Goal: Task Accomplishment & Management: Manage account settings

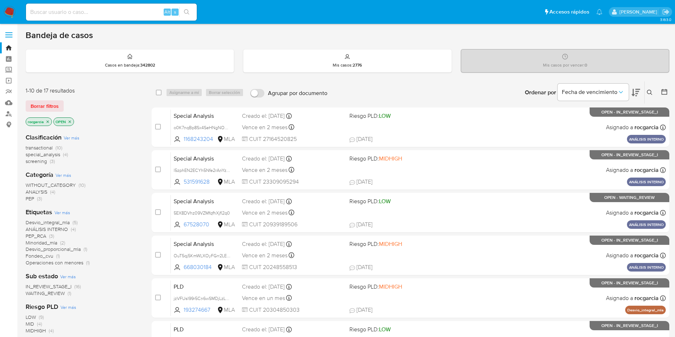
click at [653, 91] on button at bounding box center [651, 92] width 12 height 9
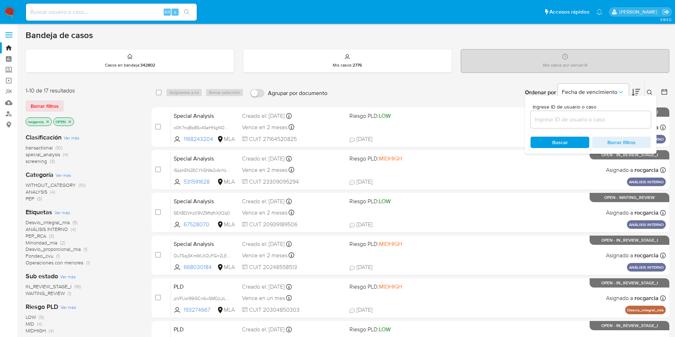
click at [570, 118] on input at bounding box center [591, 119] width 120 height 9
type input "230470455"
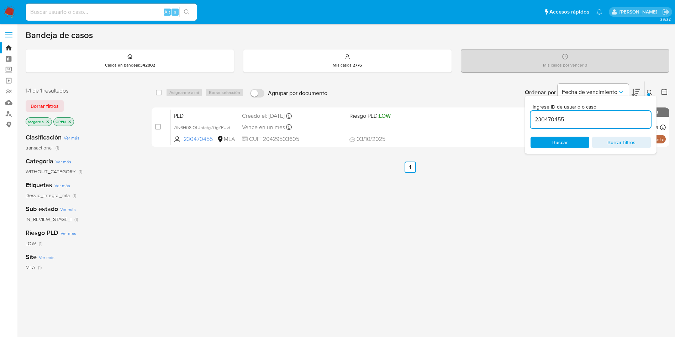
click at [647, 92] on icon at bounding box center [649, 92] width 5 height 5
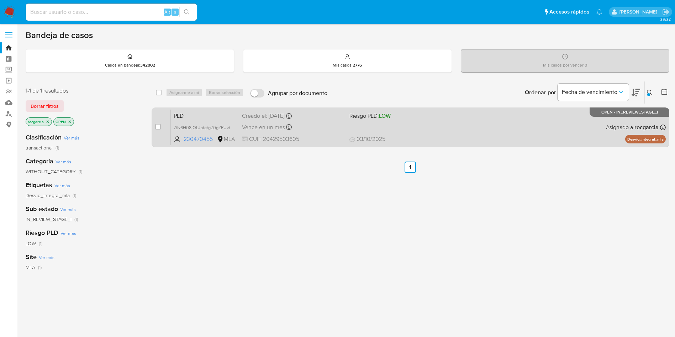
click at [504, 138] on span "03/10/2025 03/10/2025 15:21" at bounding box center [453, 139] width 209 height 8
click at [157, 127] on input "checkbox" at bounding box center [158, 127] width 6 height 6
checkbox input "true"
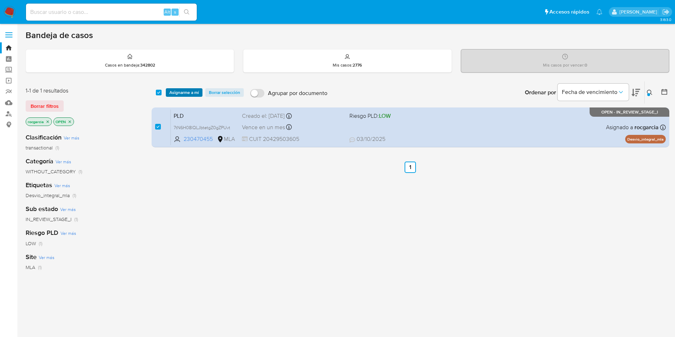
click at [175, 89] on span "Asignarme a mí" at bounding box center [184, 92] width 30 height 7
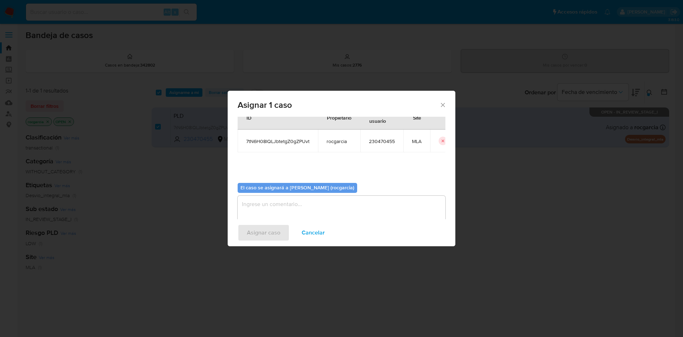
scroll to position [37, 0]
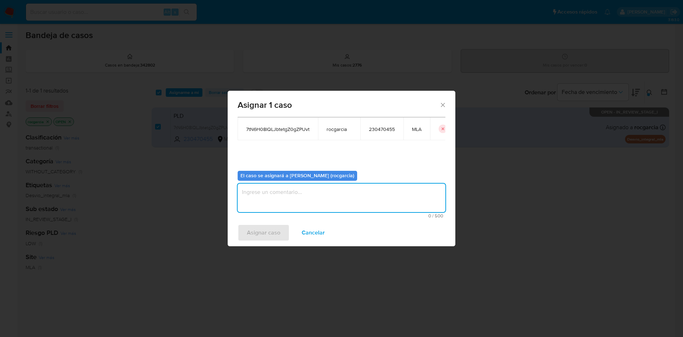
click at [280, 189] on textarea "assign-modal" at bounding box center [342, 198] width 208 height 28
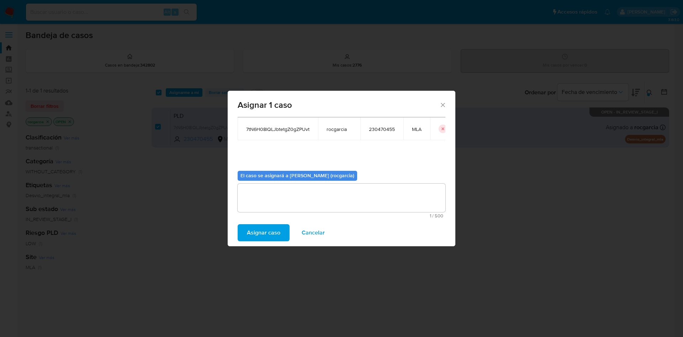
click at [262, 231] on span "Asignar caso" at bounding box center [263, 233] width 33 height 16
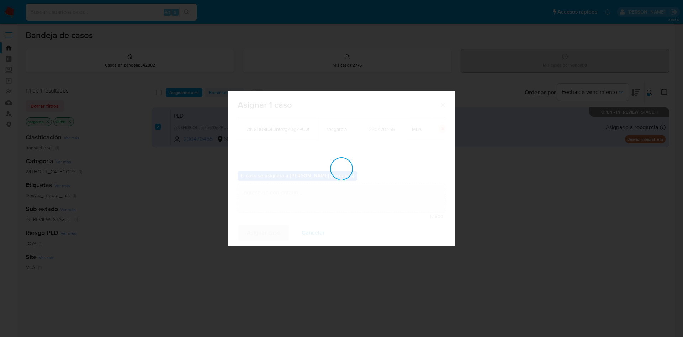
checkbox input "false"
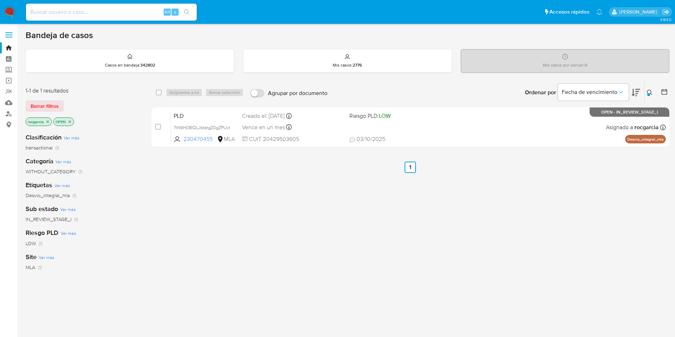
click at [69, 122] on icon "close-filter" at bounding box center [70, 122] width 4 height 4
click at [645, 88] on button at bounding box center [651, 92] width 12 height 9
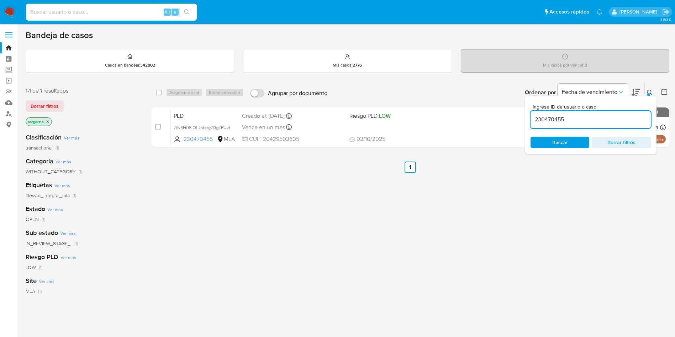
click at [543, 121] on input "230470455" at bounding box center [591, 119] width 120 height 9
click at [652, 88] on button at bounding box center [651, 92] width 12 height 9
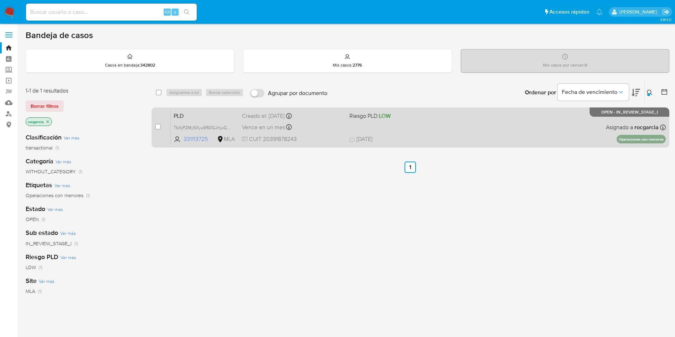
click at [467, 140] on span "27/09/2025 27/09/2025 11:08" at bounding box center [453, 139] width 209 height 8
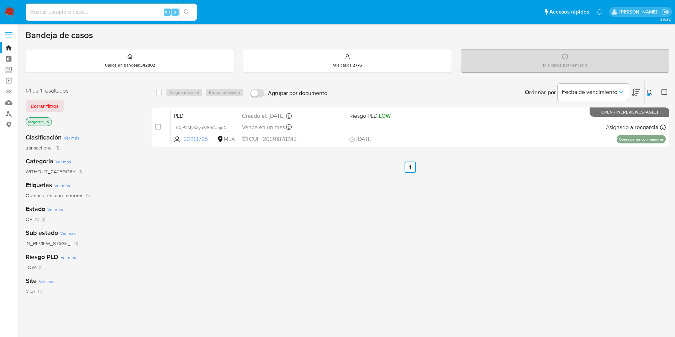
click at [646, 94] on button at bounding box center [651, 92] width 12 height 9
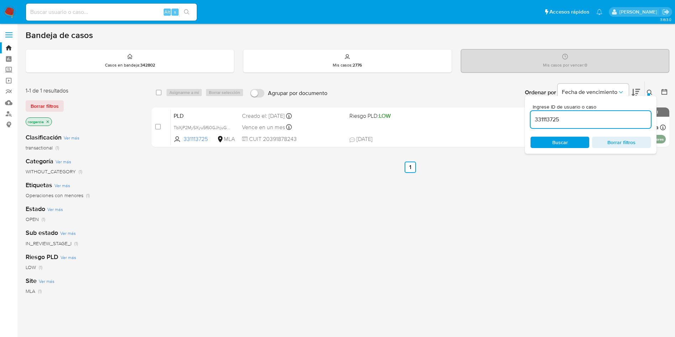
click at [534, 120] on input "331113725" at bounding box center [591, 119] width 120 height 9
drag, startPoint x: 651, startPoint y: 93, endPoint x: 634, endPoint y: 97, distance: 16.9
click at [650, 93] on icon at bounding box center [650, 93] width 6 height 6
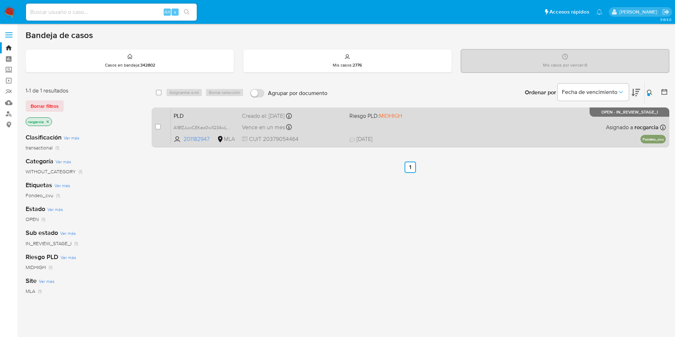
click at [444, 138] on span "20/09/2025 20/09/2025 15:46" at bounding box center [453, 139] width 209 height 8
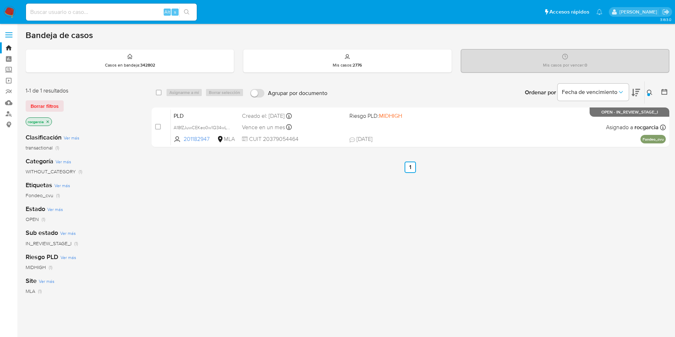
click at [650, 93] on icon at bounding box center [650, 93] width 6 height 6
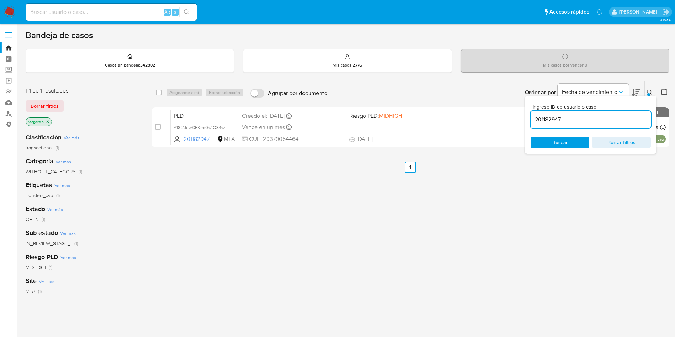
click at [554, 116] on input "201182947" at bounding box center [591, 119] width 120 height 9
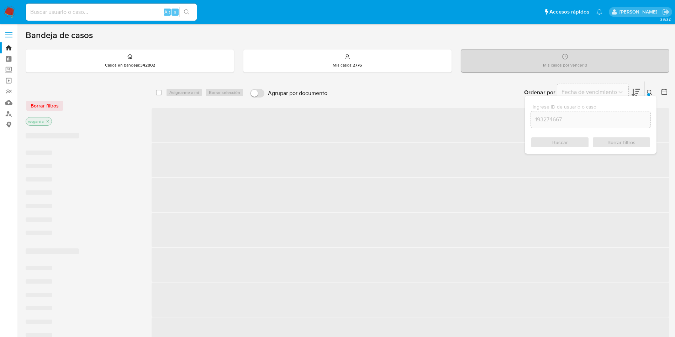
click at [650, 90] on icon at bounding box center [650, 93] width 6 height 6
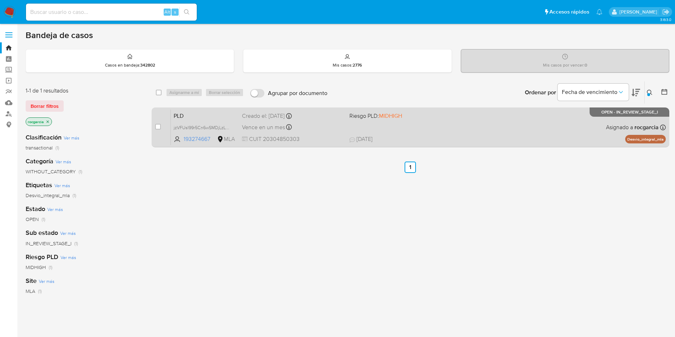
click at [434, 124] on div "PLD jzVFUsI99r5Cn6wSMDjLzLnB 193274667 MLA Riesgo PLD: MIDHIGH Creado el: 12/09…" at bounding box center [418, 127] width 495 height 36
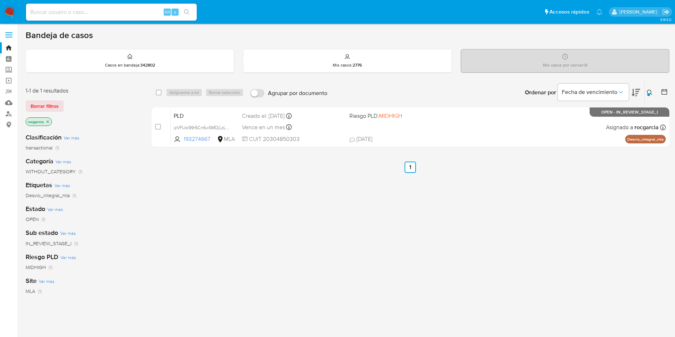
click at [648, 91] on icon at bounding box center [650, 93] width 6 height 6
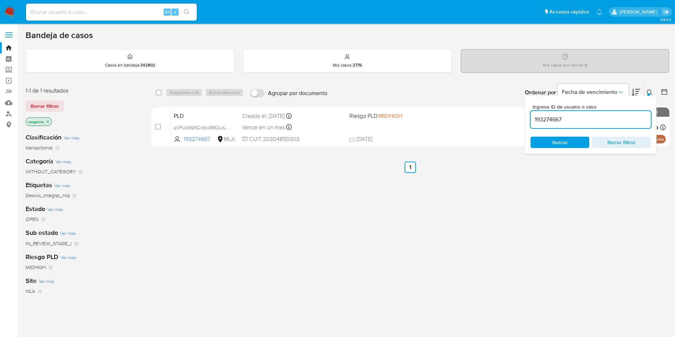
click at [550, 118] on input "193274667" at bounding box center [591, 119] width 120 height 9
type input "394794439"
click at [652, 89] on button at bounding box center [651, 92] width 12 height 9
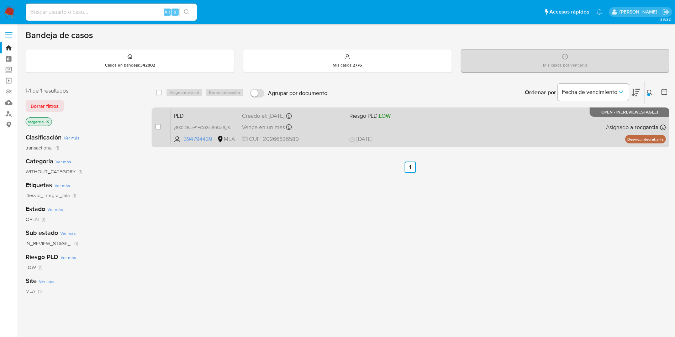
click at [524, 125] on div "PLD y8S0D6JcP1EC03si60Ua9jjS 394794439 MLA Riesgo PLD: LOW Creado el: 12/09/202…" at bounding box center [418, 127] width 495 height 36
click at [158, 128] on input "checkbox" at bounding box center [158, 127] width 6 height 6
checkbox input "true"
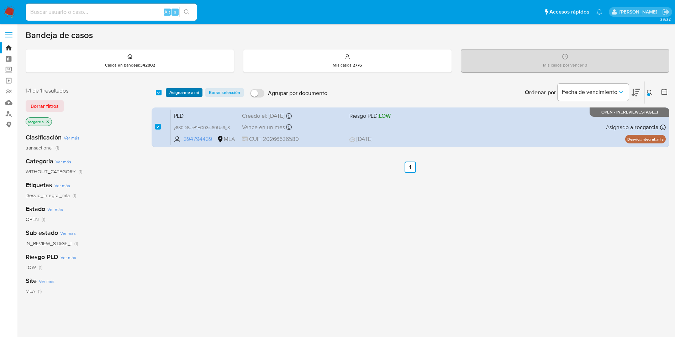
click at [180, 89] on span "Asignarme a mí" at bounding box center [184, 92] width 30 height 7
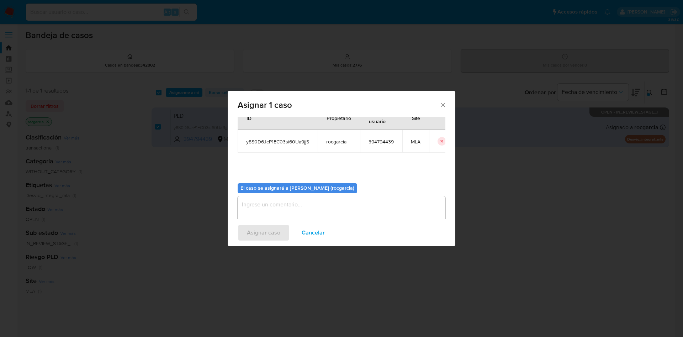
scroll to position [37, 0]
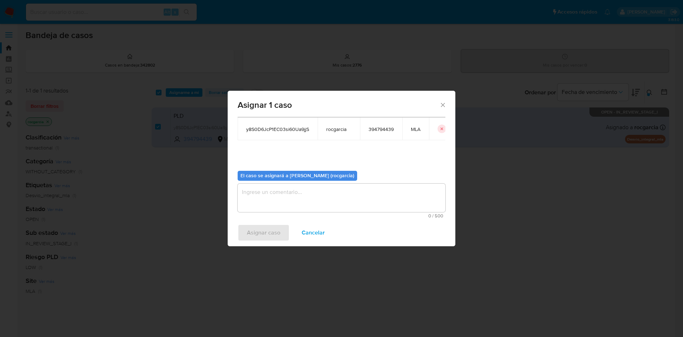
click at [279, 194] on textarea "assign-modal" at bounding box center [342, 198] width 208 height 28
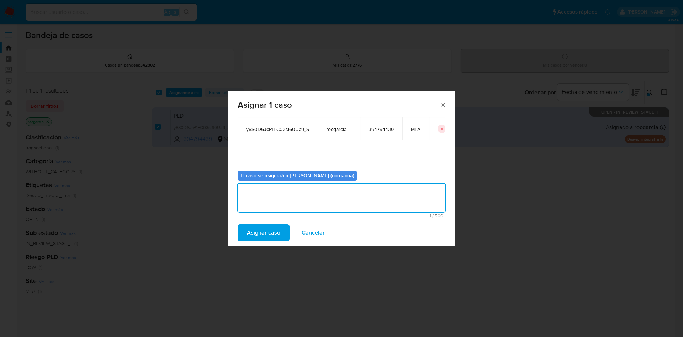
click at [270, 243] on div "Asignar caso Cancelar" at bounding box center [342, 232] width 228 height 27
click at [271, 234] on span "Asignar caso" at bounding box center [263, 233] width 33 height 16
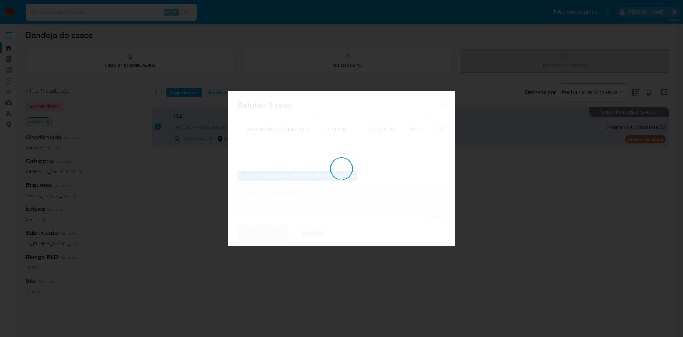
checkbox input "false"
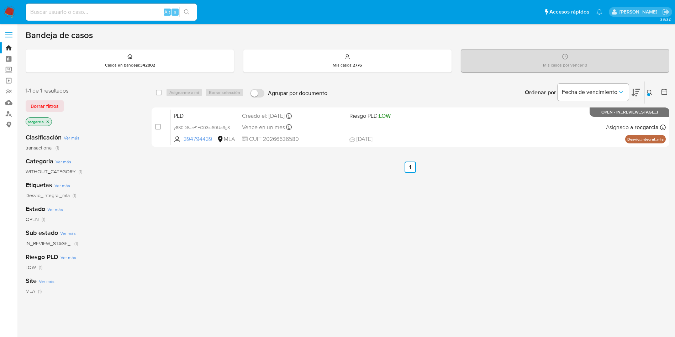
click at [646, 93] on button at bounding box center [651, 92] width 12 height 9
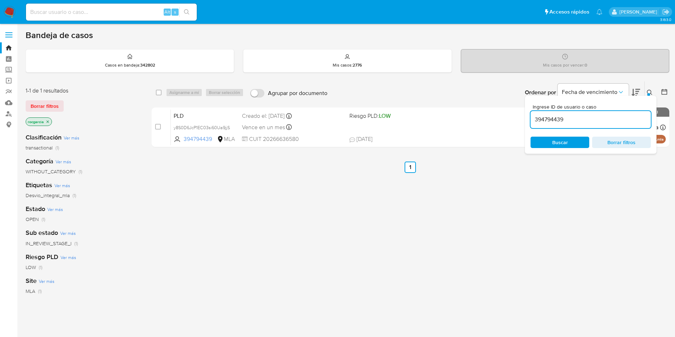
click at [539, 122] on input "394794439" at bounding box center [591, 119] width 120 height 9
type input "41448828"
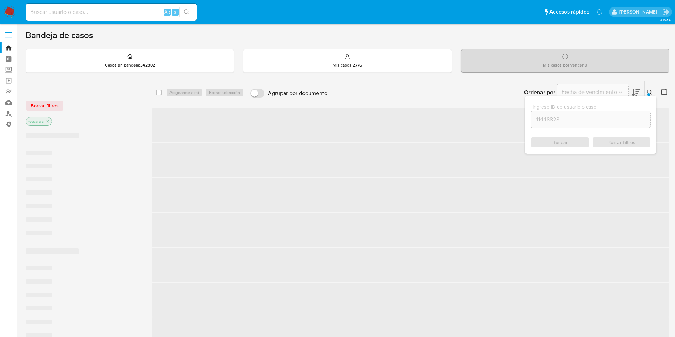
click at [650, 96] on div "Ingrese ID de usuario o caso 41448828 Buscar Borrar filtros" at bounding box center [591, 125] width 132 height 58
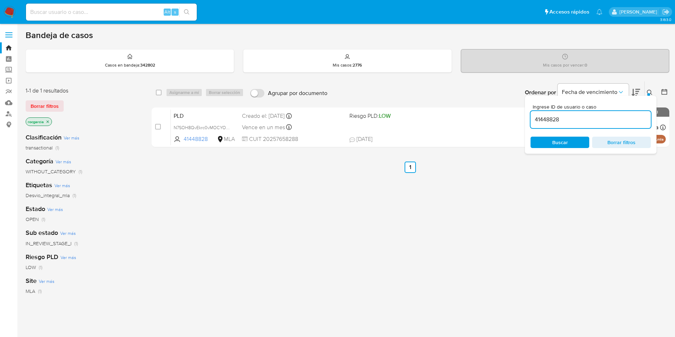
click at [650, 92] on icon at bounding box center [650, 93] width 6 height 6
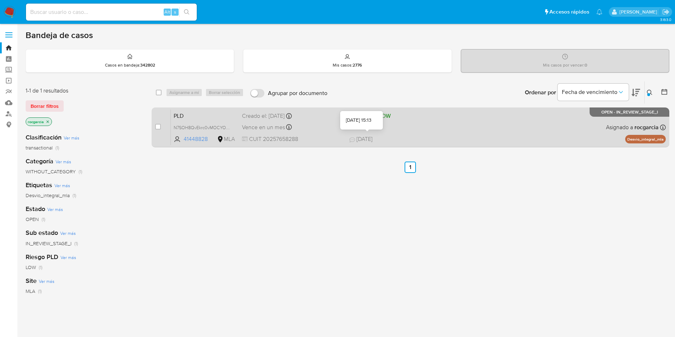
click at [458, 115] on div "PLD N7SOH8QvEkrc0vMOCYONUTNk 41448828 MLA Riesgo PLD: LOW Creado el: 12/09/2025…" at bounding box center [418, 127] width 495 height 36
click at [159, 123] on div "case-item-checkbox" at bounding box center [158, 126] width 6 height 7
click at [157, 128] on input "checkbox" at bounding box center [158, 127] width 6 height 6
checkbox input "true"
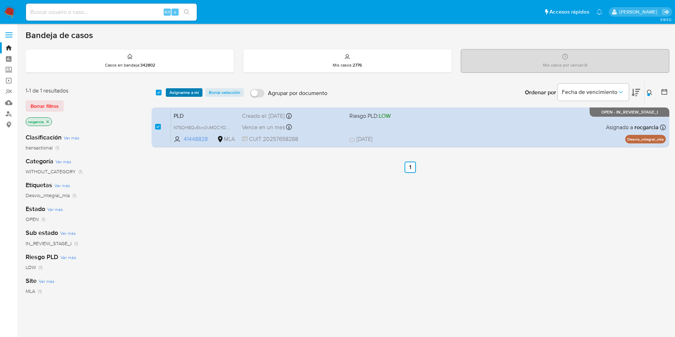
click at [182, 96] on span "Asignarme a mí" at bounding box center [184, 92] width 30 height 7
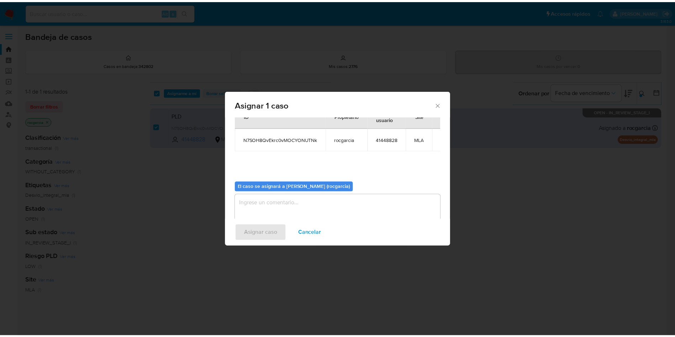
scroll to position [37, 0]
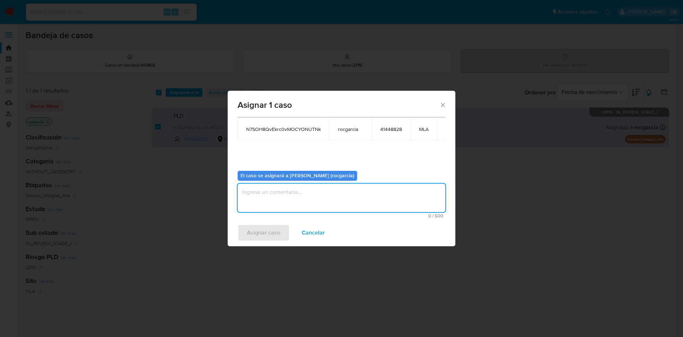
click at [336, 205] on textarea "assign-modal" at bounding box center [342, 198] width 208 height 28
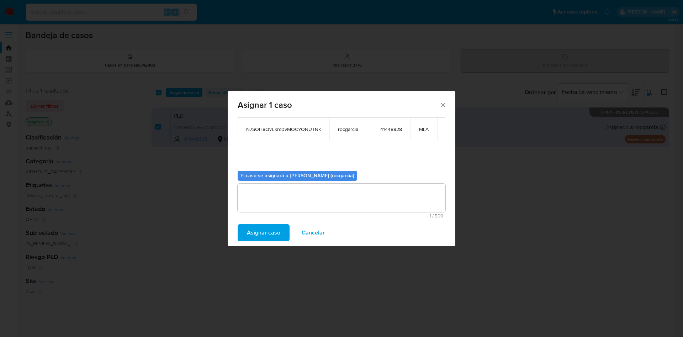
click at [250, 229] on span "Asignar caso" at bounding box center [263, 233] width 33 height 16
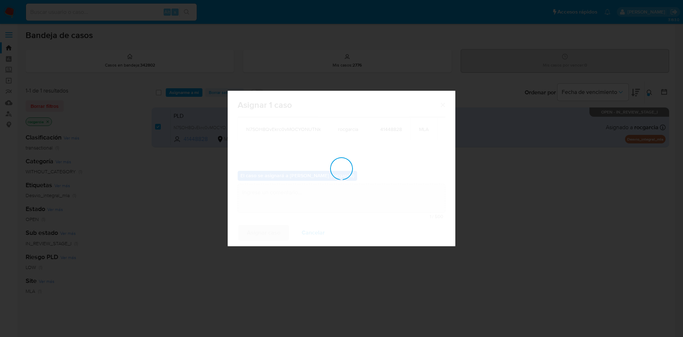
checkbox input "false"
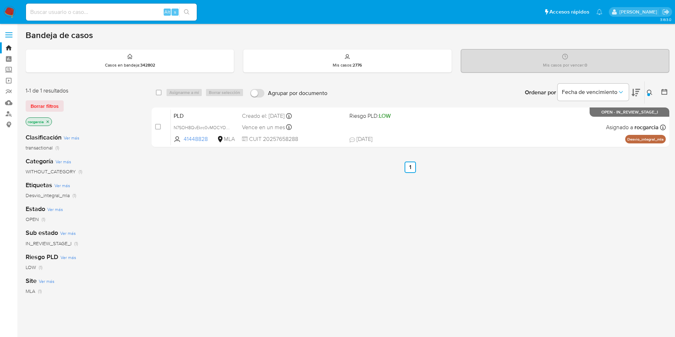
click at [651, 91] on icon at bounding box center [649, 92] width 5 height 5
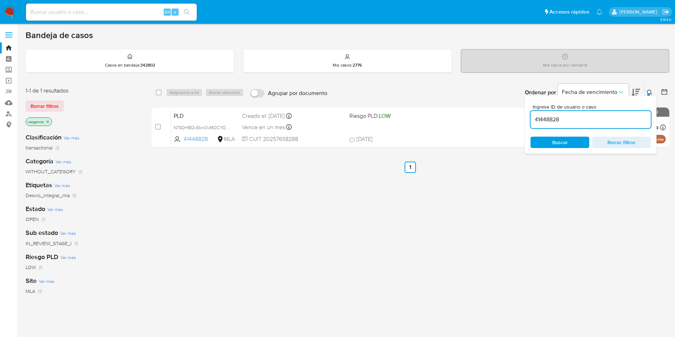
click at [546, 117] on input "41448828" at bounding box center [591, 119] width 120 height 9
type input "17128482"
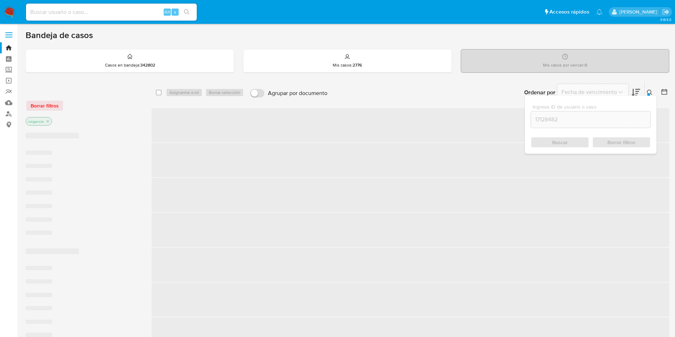
click at [646, 93] on button at bounding box center [651, 92] width 12 height 9
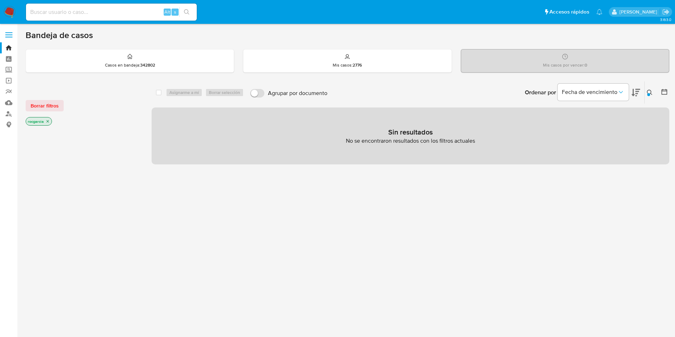
click at [652, 92] on icon at bounding box center [650, 93] width 6 height 6
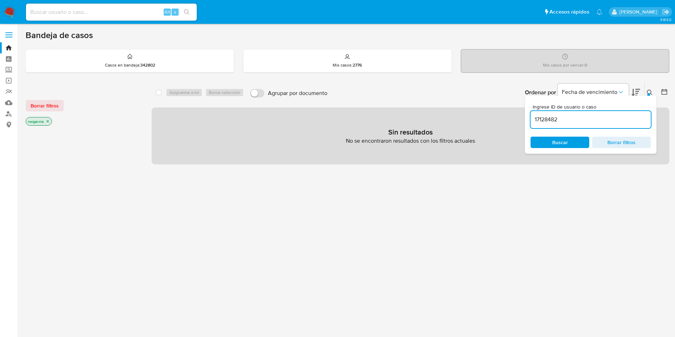
click at [547, 119] on input "17128482" at bounding box center [591, 119] width 120 height 9
click at [570, 142] on span "Buscar" at bounding box center [560, 142] width 49 height 10
click at [652, 92] on icon at bounding box center [650, 93] width 6 height 6
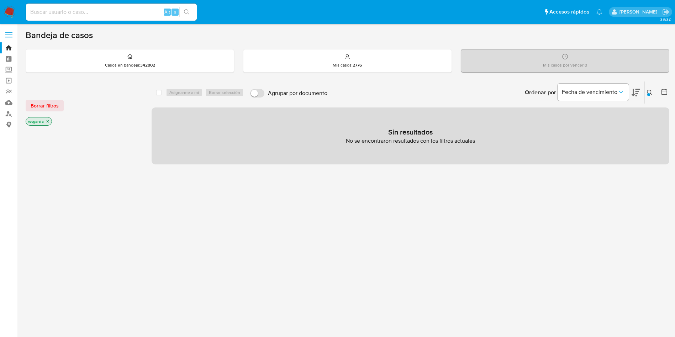
click at [56, 11] on input at bounding box center [111, 11] width 171 height 9
paste input "17128482"
type input "17128482"
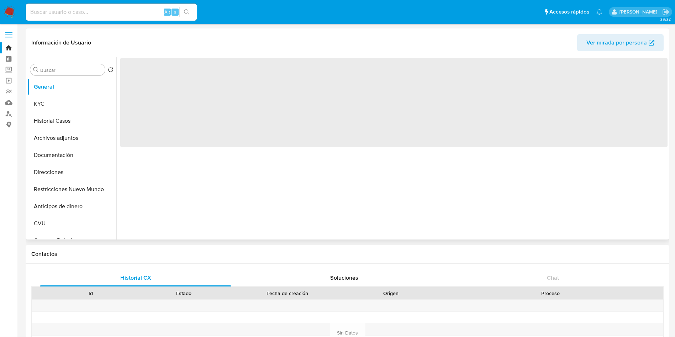
select select "10"
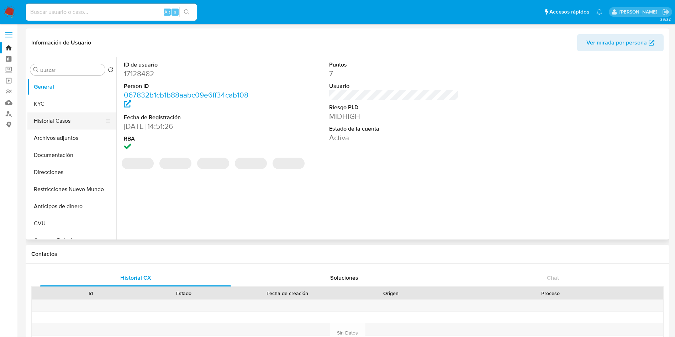
click at [79, 119] on button "Historial Casos" at bounding box center [68, 120] width 83 height 17
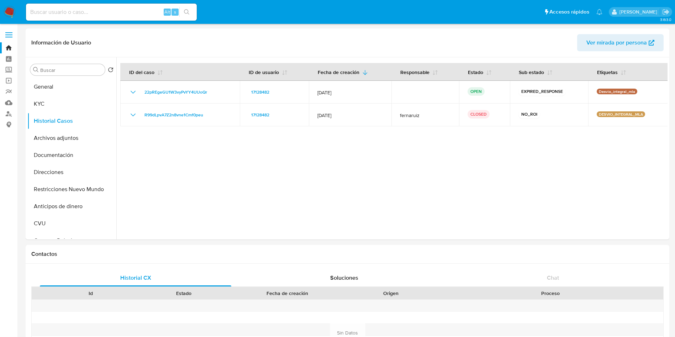
click at [10, 15] on img at bounding box center [10, 12] width 12 height 12
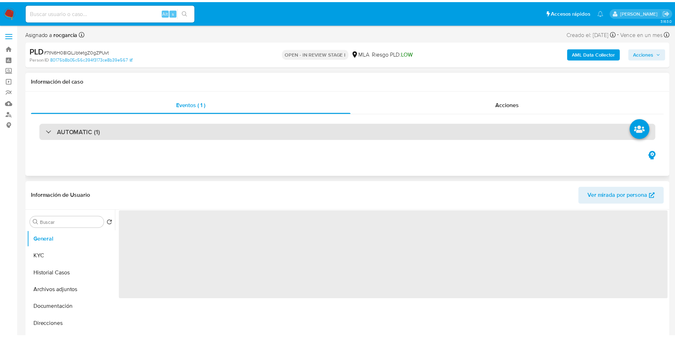
select select "10"
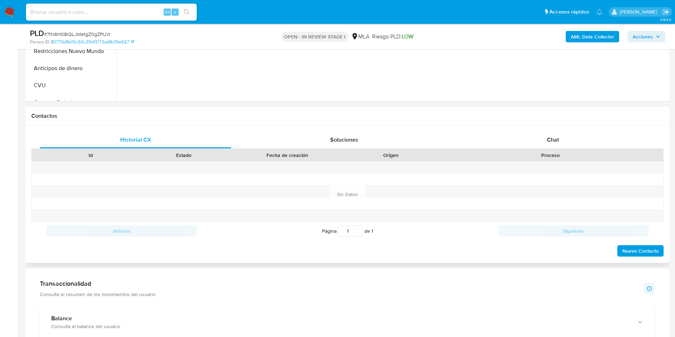
scroll to position [267, 0]
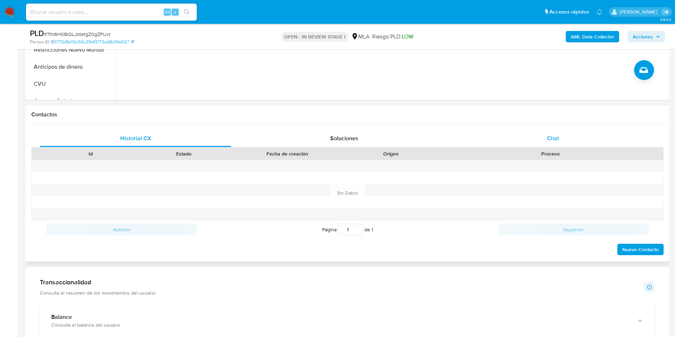
click at [552, 139] on span "Chat" at bounding box center [553, 138] width 12 height 8
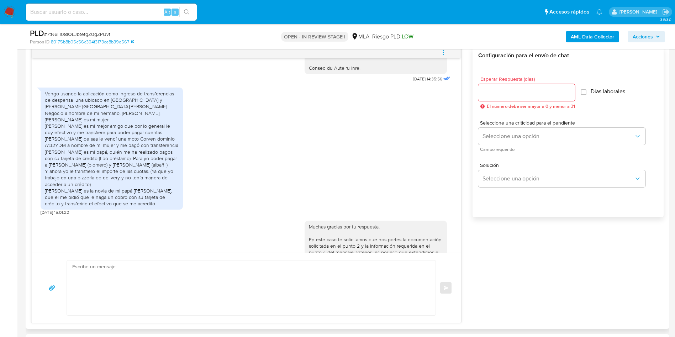
scroll to position [794, 0]
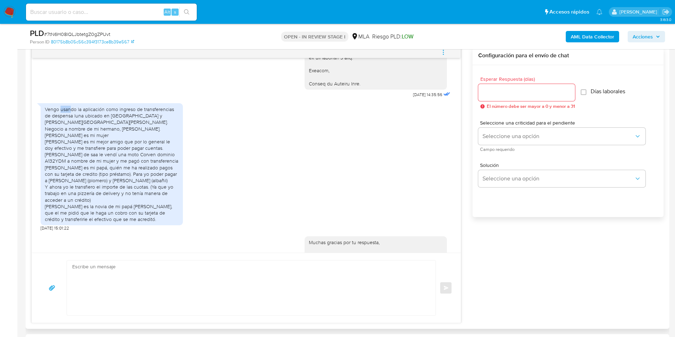
drag, startPoint x: 62, startPoint y: 142, endPoint x: 70, endPoint y: 142, distance: 8.5
click at [70, 142] on div "Vengo usando la aplicación como ingreso de transferencias de despensa luna ubic…" at bounding box center [112, 164] width 134 height 116
drag, startPoint x: 77, startPoint y: 142, endPoint x: 58, endPoint y: 163, distance: 28.3
click at [58, 163] on div "Vengo usando la aplicación como ingreso de transferencias de despensa luna ubic…" at bounding box center [112, 164] width 134 height 116
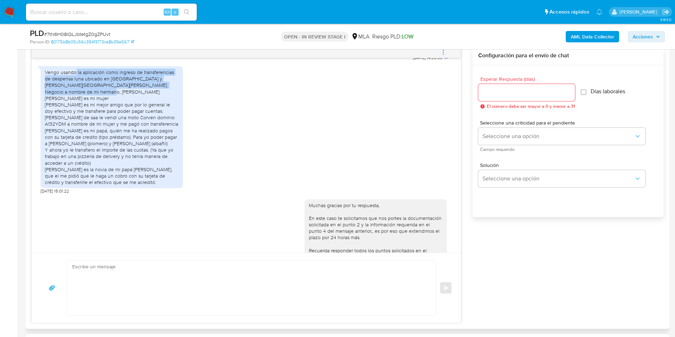
scroll to position [848, 0]
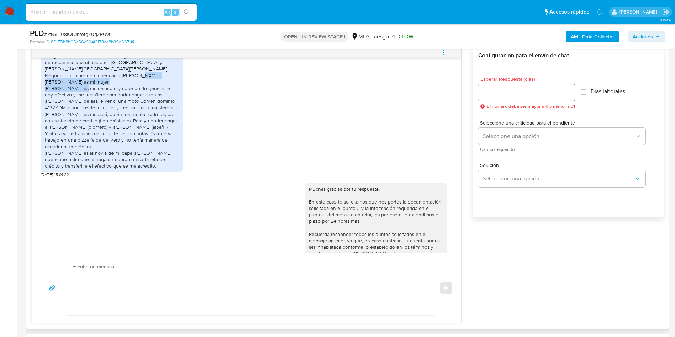
drag, startPoint x: 53, startPoint y: 117, endPoint x: 88, endPoint y: 121, distance: 34.8
click at [88, 121] on div "Vengo usando la aplicación como ingreso de transferencias de despensa luna ubic…" at bounding box center [112, 111] width 134 height 116
drag, startPoint x: 63, startPoint y: 117, endPoint x: 104, endPoint y: 119, distance: 41.3
click at [104, 119] on div "Vengo usando la aplicación como ingreso de transferencias de despensa luna ubic…" at bounding box center [112, 111] width 134 height 116
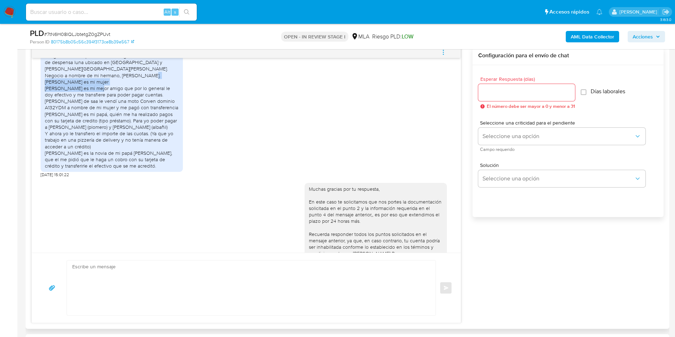
click at [104, 119] on div "Vengo usando la aplicación como ingreso de transferencias de despensa luna ubic…" at bounding box center [112, 111] width 134 height 116
drag, startPoint x: 67, startPoint y: 125, endPoint x: 96, endPoint y: 125, distance: 29.9
click at [96, 125] on div "Vengo usando la aplicación como ingreso de transferencias de despensa luna ubic…" at bounding box center [112, 111] width 134 height 116
drag, startPoint x: 71, startPoint y: 133, endPoint x: 138, endPoint y: 142, distance: 67.1
click at [138, 142] on div "Vengo usando la aplicación como ingreso de transferencias de despensa luna ubic…" at bounding box center [112, 111] width 134 height 116
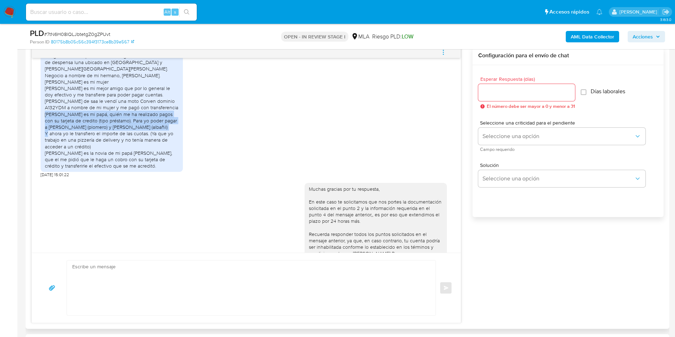
drag, startPoint x: 76, startPoint y: 145, endPoint x: 134, endPoint y: 163, distance: 60.7
click at [134, 163] on div "Vengo usando la aplicación como ingreso de transferencias de despensa luna ubic…" at bounding box center [112, 111] width 134 height 116
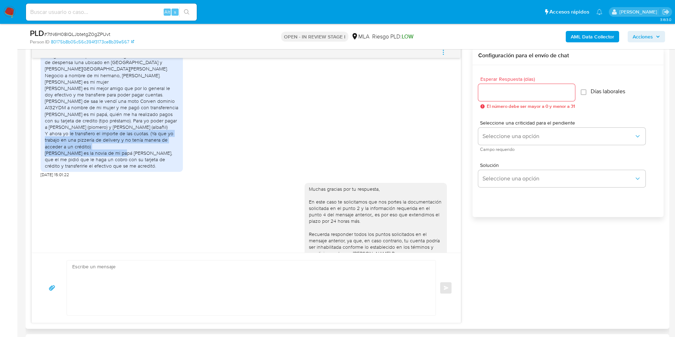
drag, startPoint x: 63, startPoint y: 172, endPoint x: 117, endPoint y: 191, distance: 57.4
click at [117, 169] on div "Vengo usando la aplicación como ingreso de transferencias de despensa luna ubic…" at bounding box center [112, 111] width 134 height 116
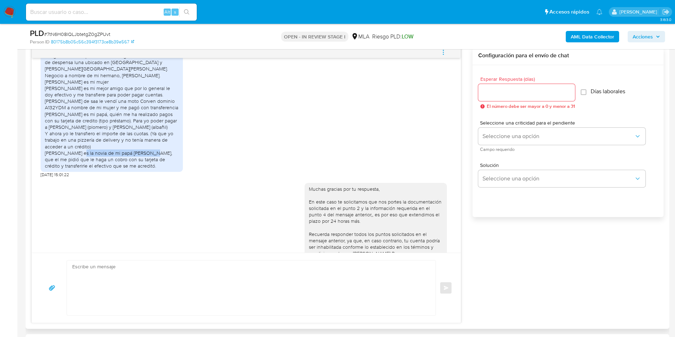
drag, startPoint x: 75, startPoint y: 192, endPoint x: 142, endPoint y: 194, distance: 67.0
click at [142, 169] on div "Vengo usando la aplicación como ingreso de transferencias de despensa luna ubic…" at bounding box center [112, 111] width 134 height 116
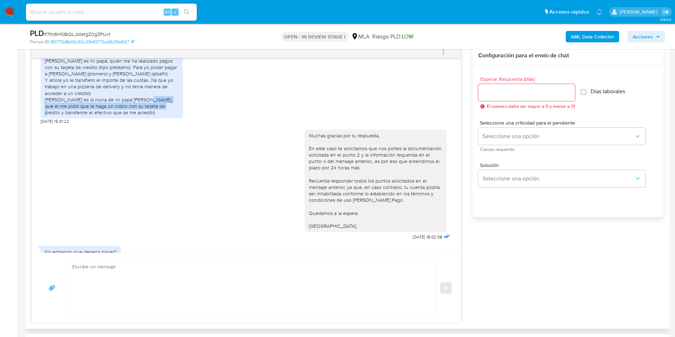
drag, startPoint x: 138, startPoint y: 137, endPoint x: 153, endPoint y: 146, distance: 16.8
click at [153, 116] on div "Vengo usando la aplicación como ingreso de transferencias de despensa luna ubic…" at bounding box center [112, 57] width 134 height 116
drag, startPoint x: 54, startPoint y: 138, endPoint x: 95, endPoint y: 146, distance: 41.4
click at [95, 116] on div "Vengo usando la aplicación como ingreso de transferencias de despensa luna ubic…" at bounding box center [112, 57] width 134 height 116
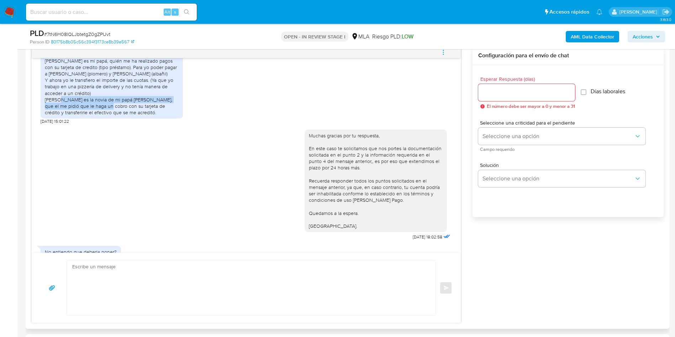
click at [95, 116] on div "Vengo usando la aplicación como ingreso de transferencias de despensa luna ubic…" at bounding box center [112, 57] width 134 height 116
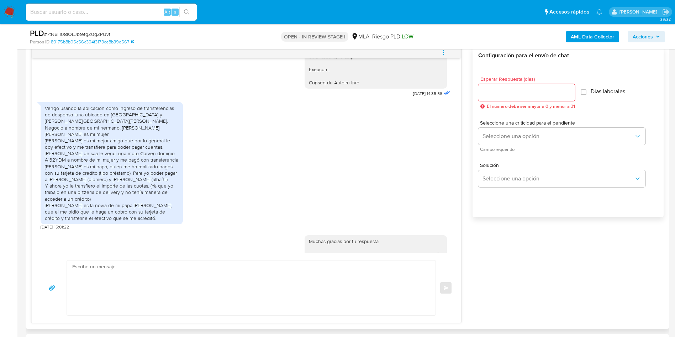
scroll to position [794, 0]
drag, startPoint x: 46, startPoint y: 139, endPoint x: 77, endPoint y: 161, distance: 38.4
click at [77, 161] on div "Vengo usando la aplicación como ingreso de transferencias de despensa luna ubic…" at bounding box center [112, 164] width 134 height 116
copy div "Vengo usando la aplicación como ingreso de transferencias de despensa luna ubic…"
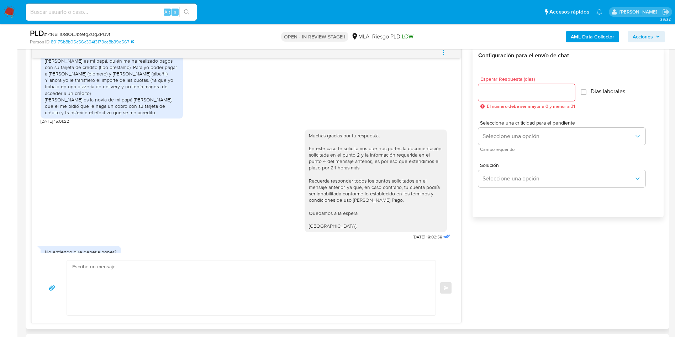
scroll to position [848, 0]
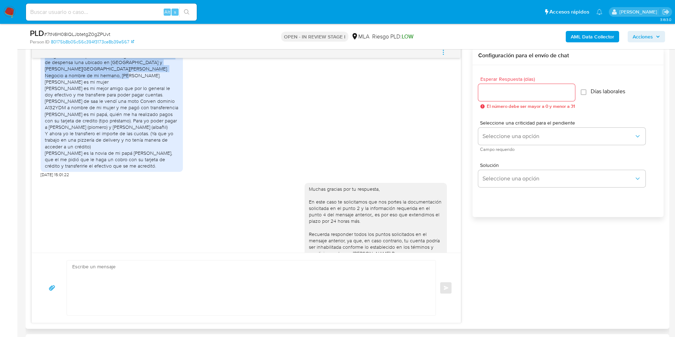
click at [251, 121] on div "Vengo usando la aplicación como ingreso de transferencias de despensa luna ubic…" at bounding box center [246, 112] width 411 height 132
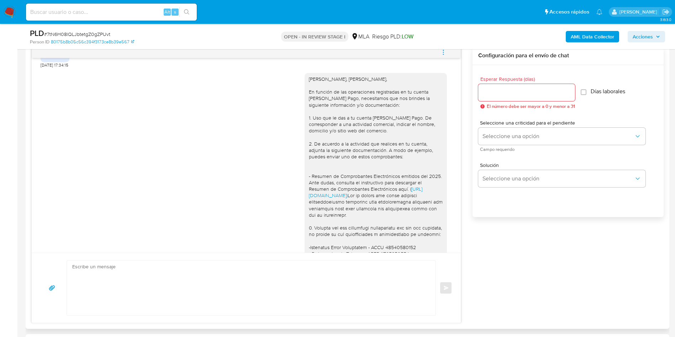
scroll to position [427, 0]
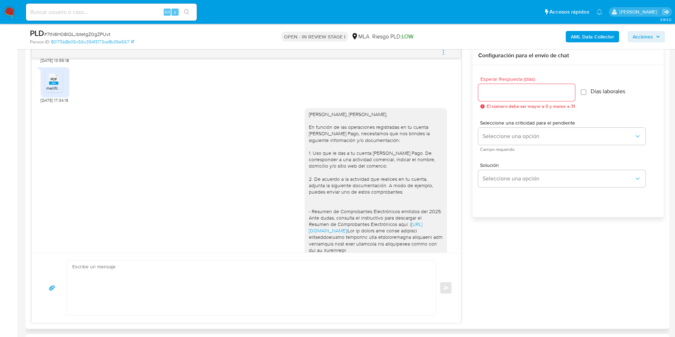
click at [59, 52] on li "PDF PDF melifile4492069353618073812.pdf" at bounding box center [54, 41] width 18 height 22
click at [61, 92] on li "PDF PDF melifile5042978276754036888.pdf" at bounding box center [54, 81] width 18 height 22
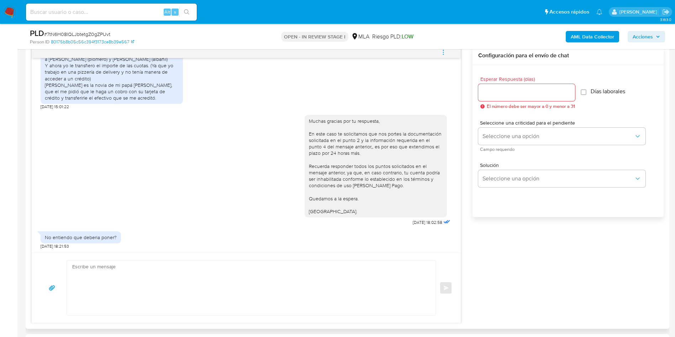
scroll to position [954, 0]
click at [162, 287] on textarea at bounding box center [249, 288] width 354 height 55
paste textarea "Muchas gracias por la respuesta. Analizamos tu caso y notamos que la informació…"
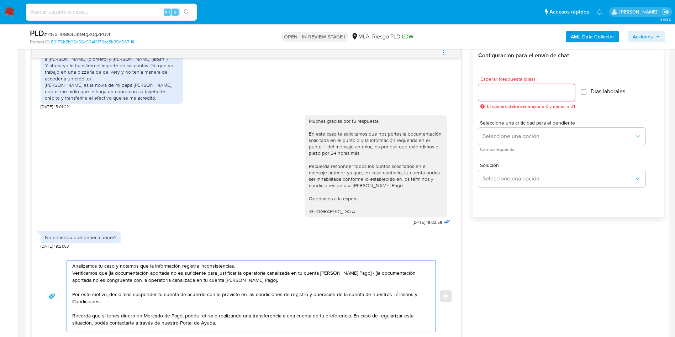
scroll to position [0, 0]
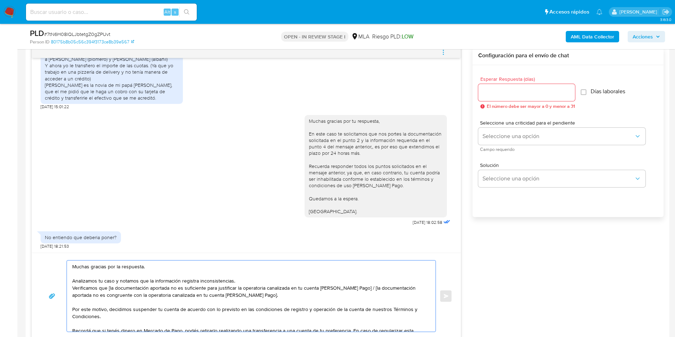
drag, startPoint x: 111, startPoint y: 288, endPoint x: 168, endPoint y: 288, distance: 57.7
click at [168, 288] on textarea "Muchas gracias por la respuesta. Analizamos tu caso y notamos que la informació…" at bounding box center [249, 296] width 354 height 71
drag, startPoint x: 321, startPoint y: 286, endPoint x: 330, endPoint y: 296, distance: 13.2
click at [330, 296] on textarea "Muchas gracias por la respuesta. Analizamos tu caso y notamos que la informació…" at bounding box center [249, 296] width 354 height 71
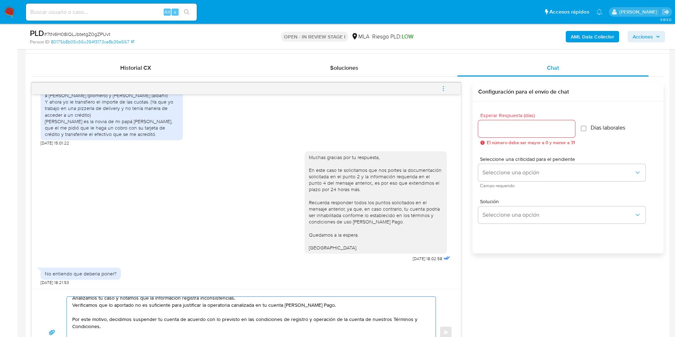
scroll to position [320, 0]
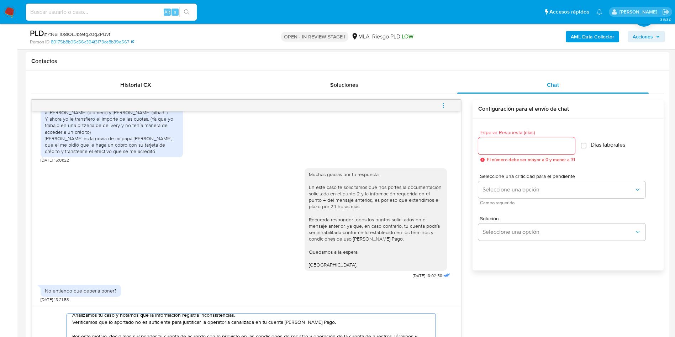
type textarea "Muchas gracias por la respuesta. Analizamos tu caso y notamos que la informació…"
click at [548, 148] on input "Esperar Respuesta (días)" at bounding box center [526, 145] width 97 height 9
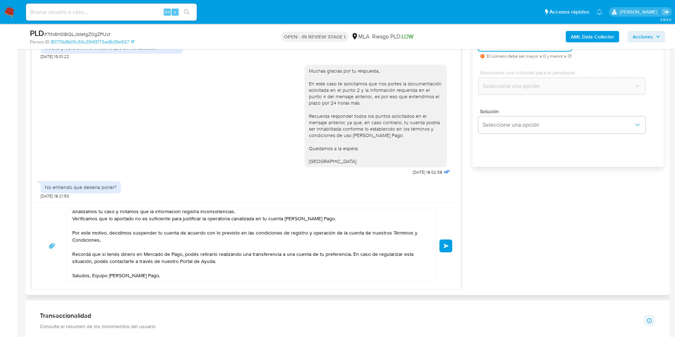
scroll to position [427, 0]
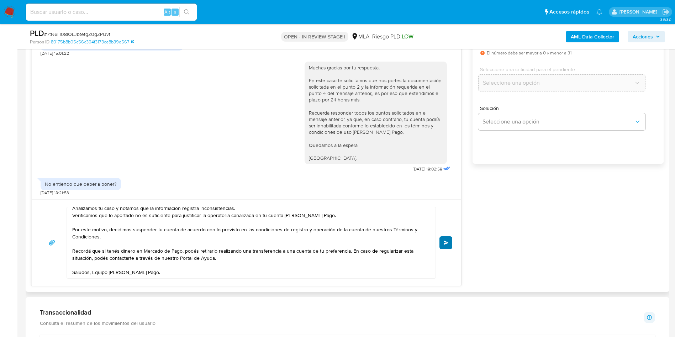
type input "0"
click at [448, 246] on button "Enviar" at bounding box center [446, 242] width 13 height 13
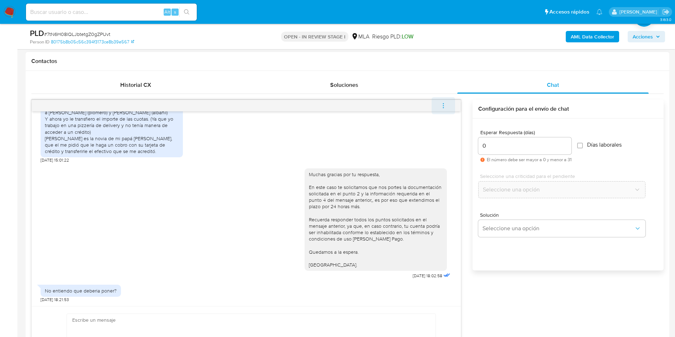
scroll to position [1098, 0]
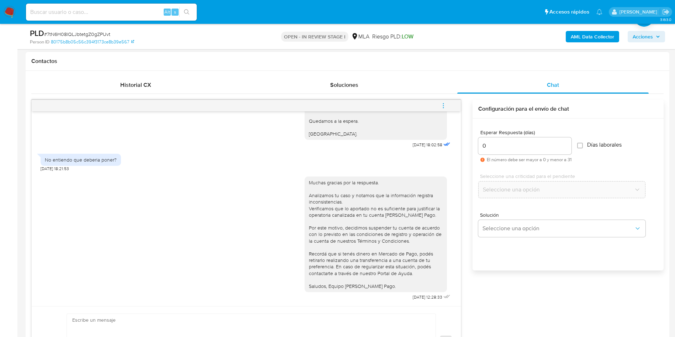
click at [444, 100] on span "menu-action" at bounding box center [443, 105] width 6 height 17
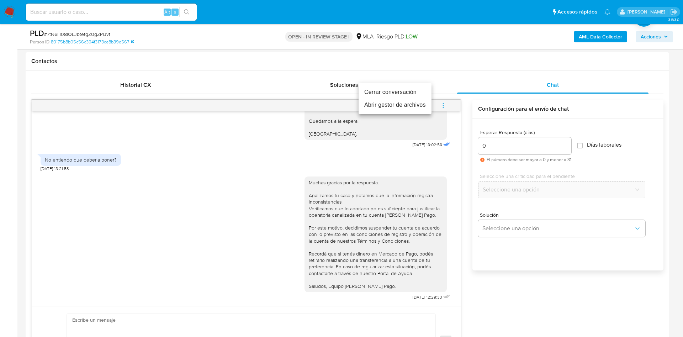
click at [396, 90] on li "Cerrar conversación" at bounding box center [395, 92] width 73 height 13
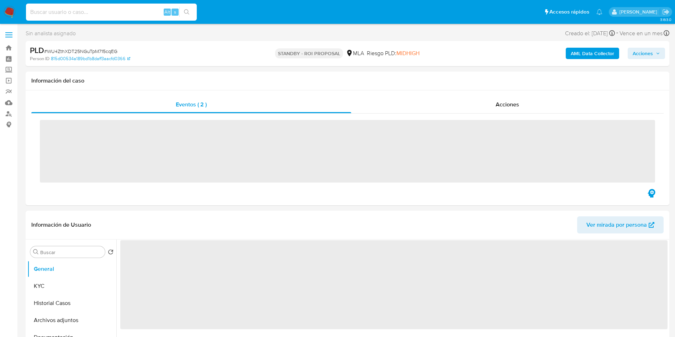
click at [75, 15] on input at bounding box center [111, 11] width 171 height 9
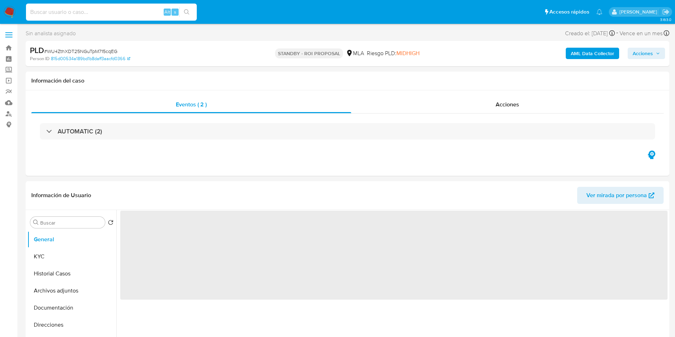
paste input "BdSDjJa2hvHZEgoiRPx8gTon"
type input "BdSDjJa2hvHZEgoiRPx8gTon"
select select "10"
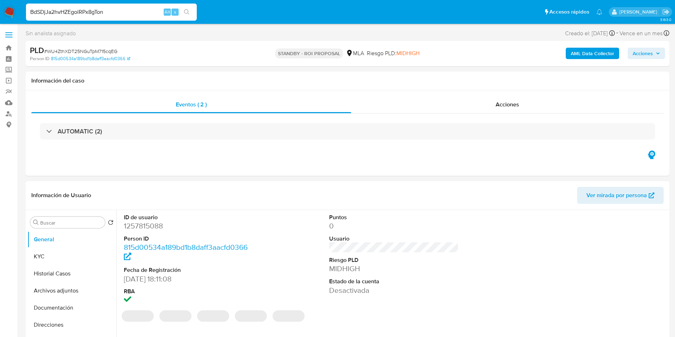
type input "BdSDjJa2hvHZEgoiRPx8gTon"
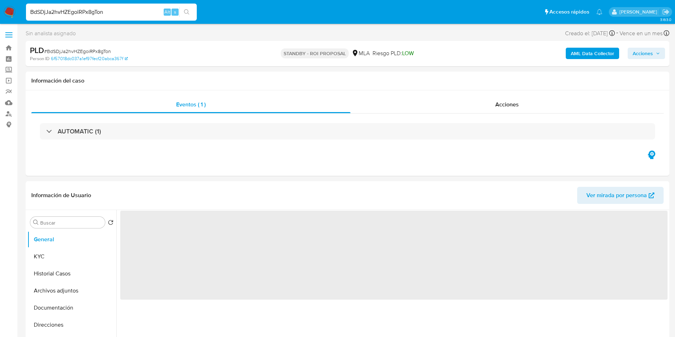
select select "10"
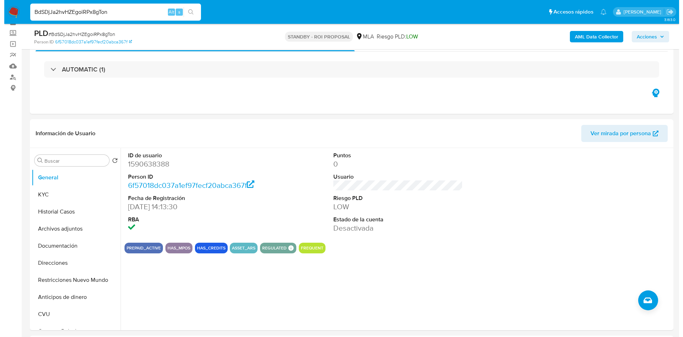
scroll to position [53, 0]
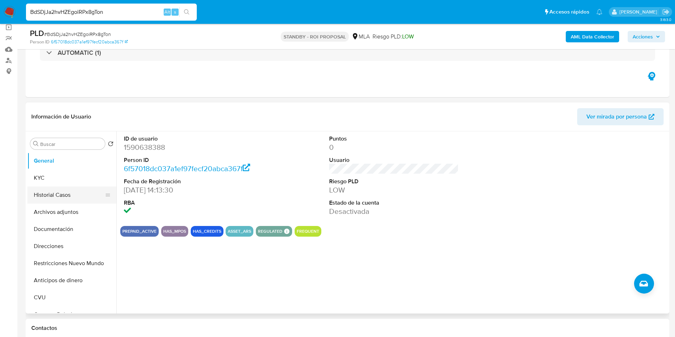
click at [41, 195] on button "Historial Casos" at bounding box center [68, 194] width 83 height 17
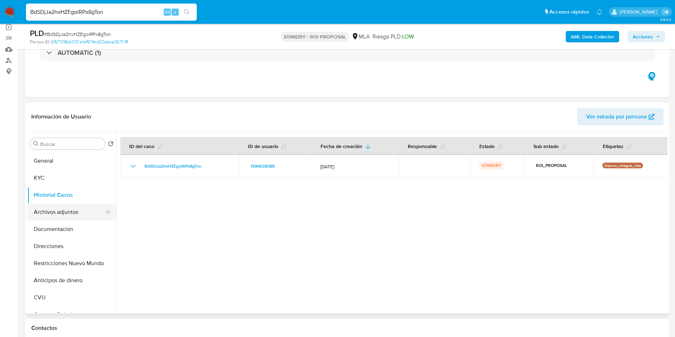
click at [64, 207] on button "Archivos adjuntos" at bounding box center [68, 212] width 83 height 17
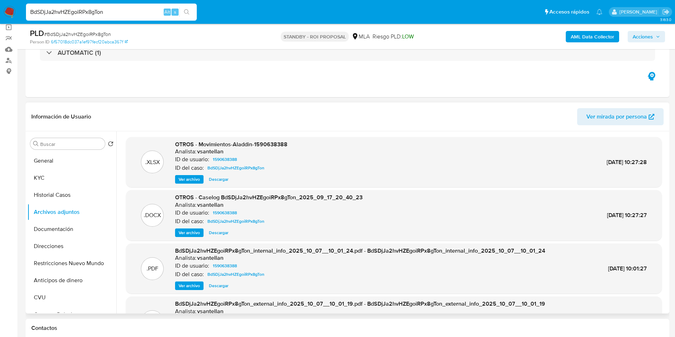
click at [186, 232] on span "Ver archivo" at bounding box center [189, 232] width 21 height 7
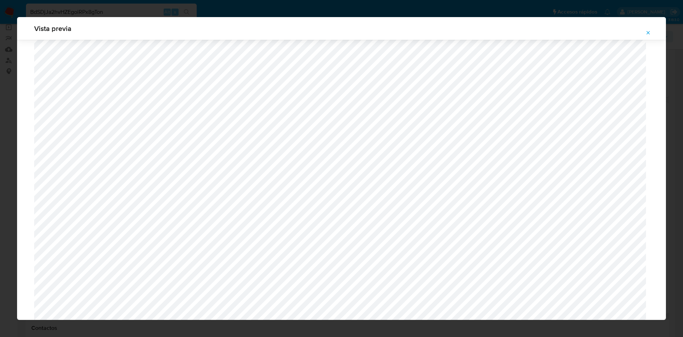
scroll to position [574, 0]
drag, startPoint x: 645, startPoint y: 30, endPoint x: 248, endPoint y: 56, distance: 398.1
click at [645, 30] on button "Attachment preview" at bounding box center [649, 32] width 16 height 11
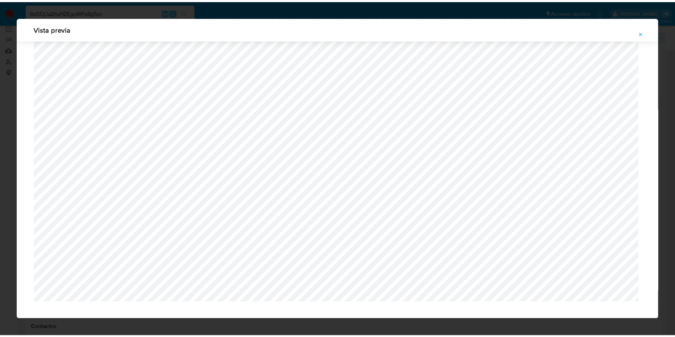
scroll to position [0, 0]
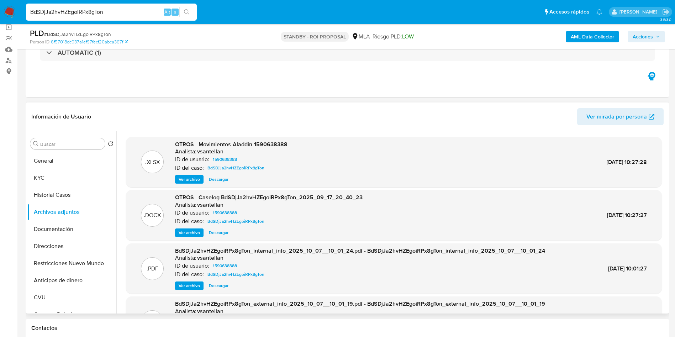
click at [100, 7] on input "BdSDjJa2hvHZEgoiRPx8gTon" at bounding box center [111, 11] width 171 height 9
paste input "IkhE1YlshnDwjDCLYOwdvObP"
type input "IkhE1YlshnDwjDCLYOwdvObP"
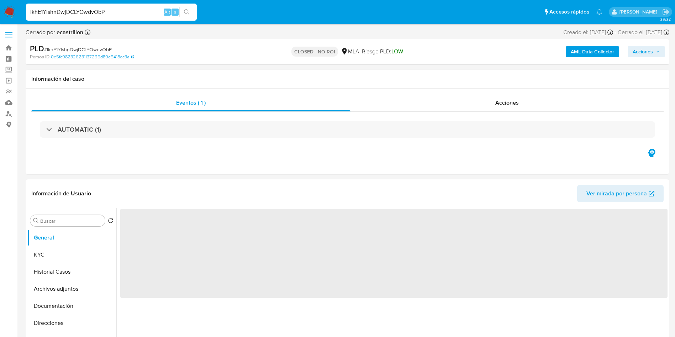
select select "10"
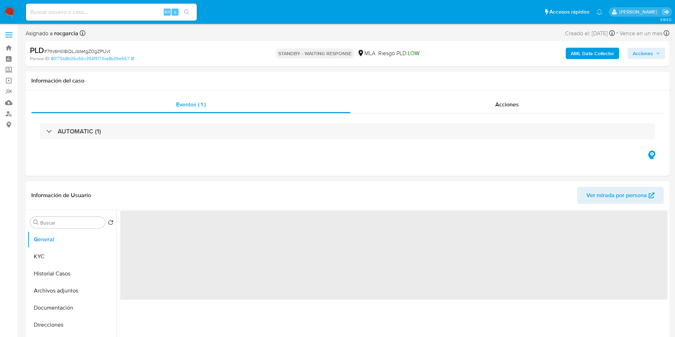
select select "10"
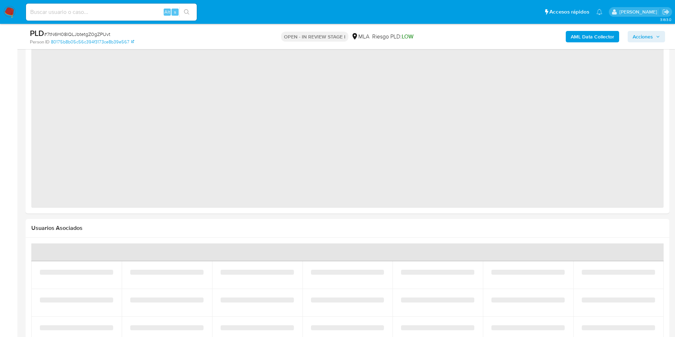
select select "10"
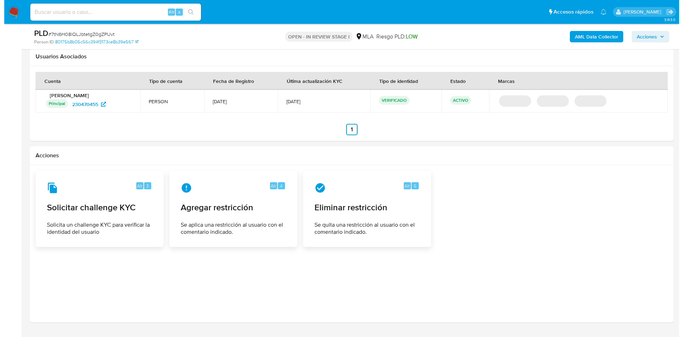
scroll to position [848, 0]
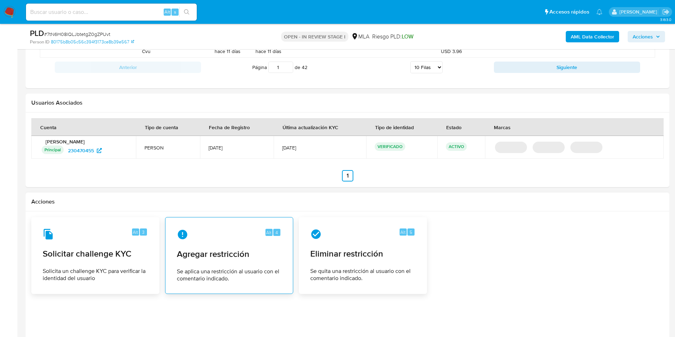
click at [220, 250] on span "Agregar restricción" at bounding box center [229, 254] width 105 height 11
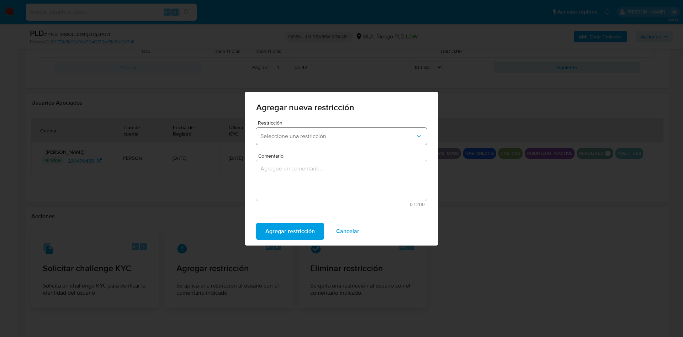
click at [276, 129] on button "Seleccione una restricción" at bounding box center [341, 136] width 171 height 17
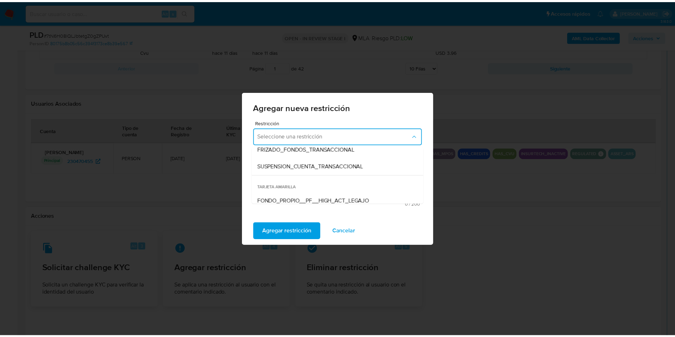
scroll to position [107, 0]
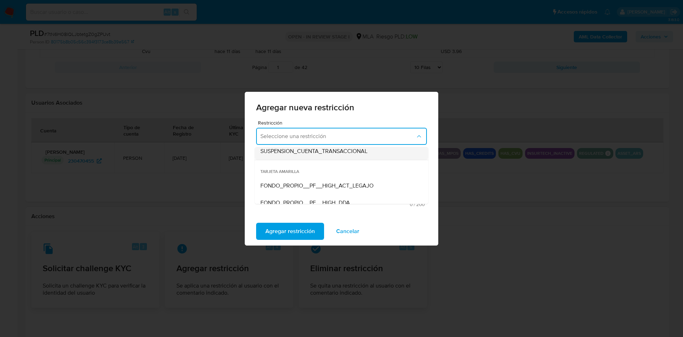
click at [303, 151] on span "SUSPENSION_CUENTA_TRANSACCIONAL" at bounding box center [314, 151] width 107 height 7
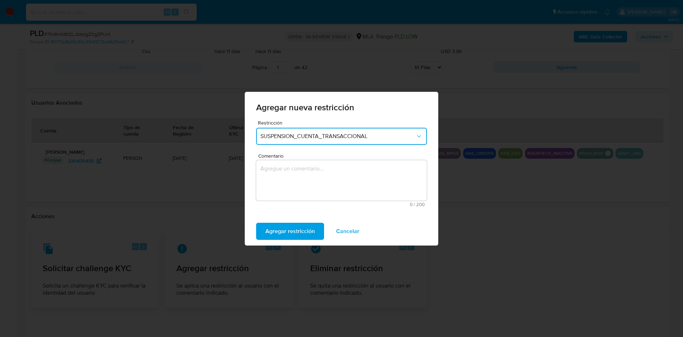
click at [311, 163] on textarea "Comentario" at bounding box center [341, 180] width 171 height 41
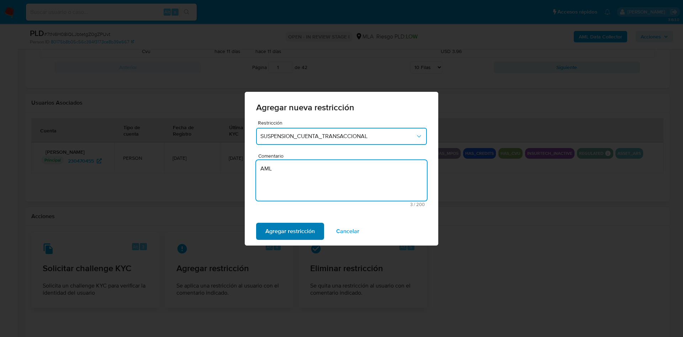
type textarea "AML"
click at [304, 230] on span "Agregar restricción" at bounding box center [289, 231] width 49 height 16
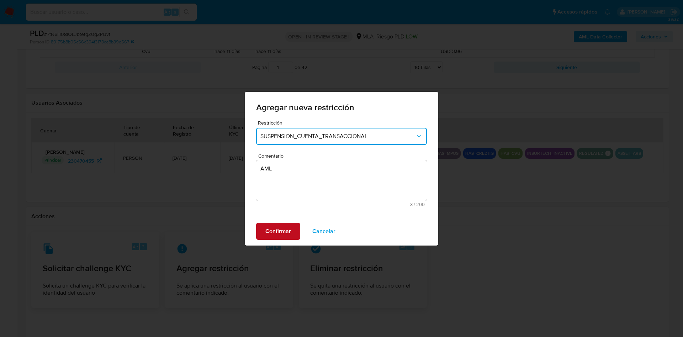
click at [288, 227] on span "Confirmar" at bounding box center [278, 231] width 26 height 16
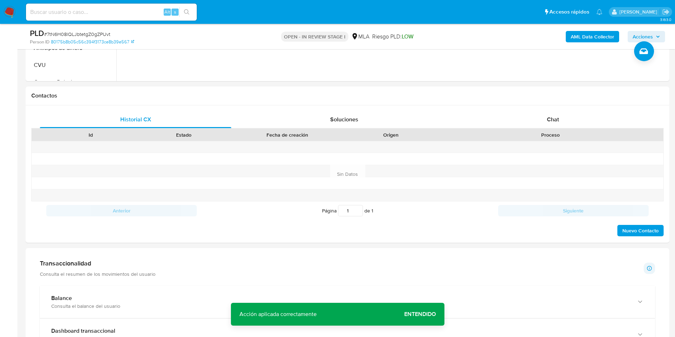
scroll to position [154, 0]
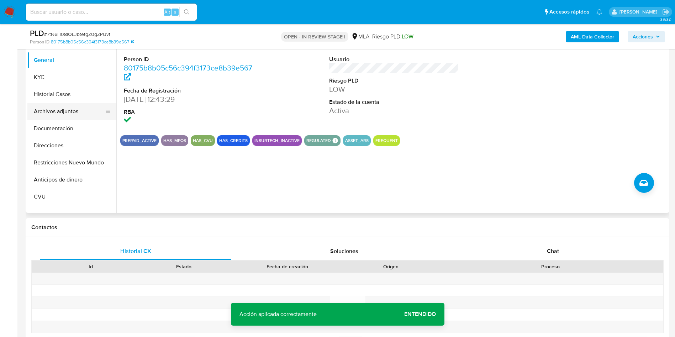
click at [70, 112] on button "Archivos adjuntos" at bounding box center [68, 111] width 83 height 17
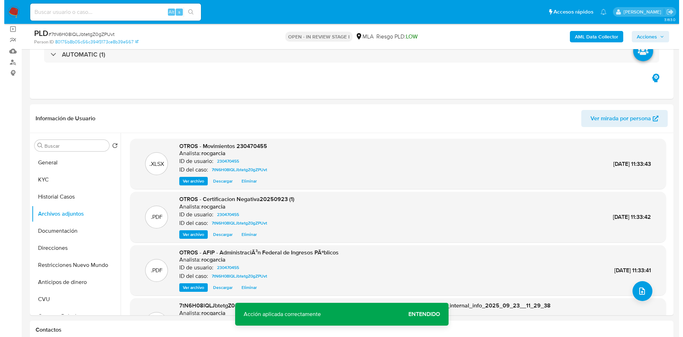
scroll to position [47, 0]
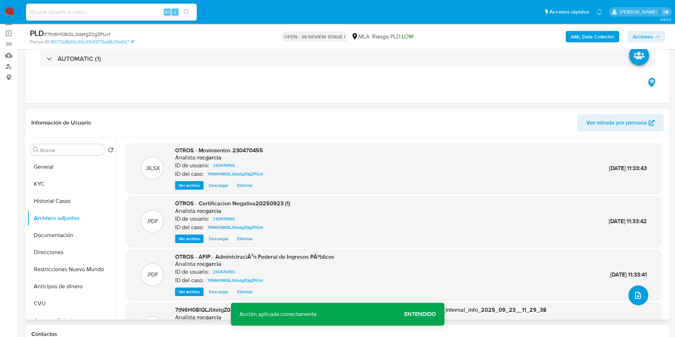
click at [642, 294] on button "upload-file" at bounding box center [638, 295] width 20 height 20
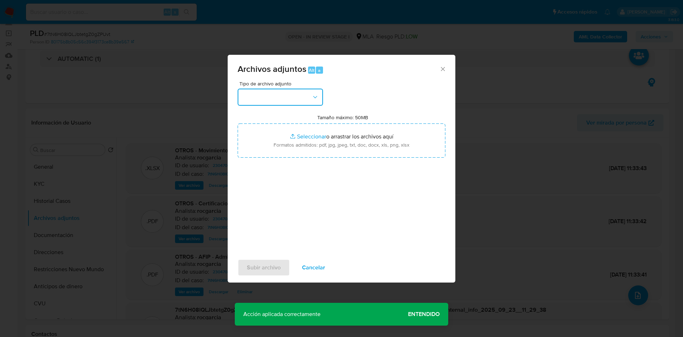
click at [260, 92] on button "button" at bounding box center [280, 97] width 85 height 17
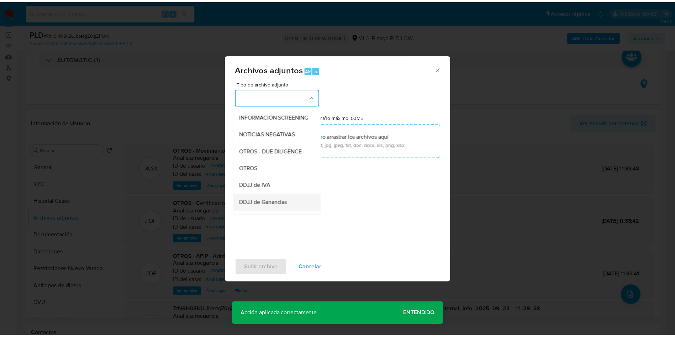
scroll to position [107, 0]
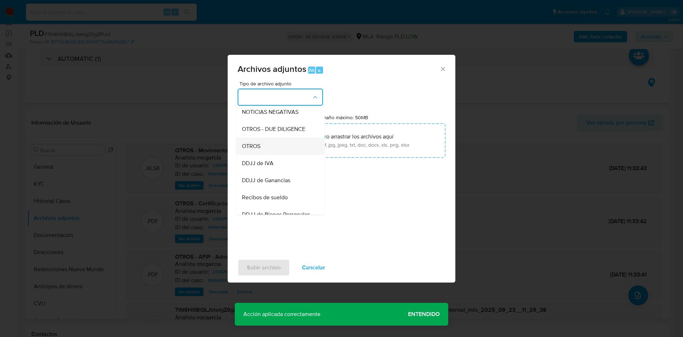
click at [266, 155] on div "OTROS" at bounding box center [278, 146] width 73 height 17
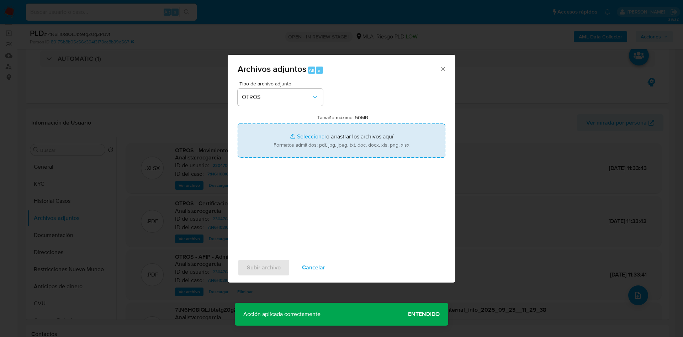
click at [298, 139] on input "Tamaño máximo: 50MB Seleccionar archivos" at bounding box center [342, 140] width 208 height 34
type input "C:\fakepath\Caselog 7tN6H08lQLJbtetgZ0gZPUvt - 230470455.docx"
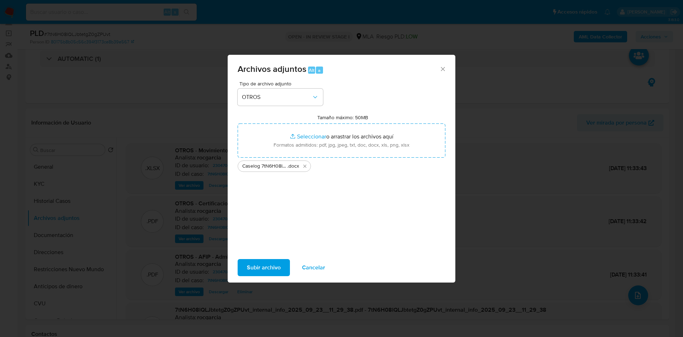
click at [253, 273] on span "Subir archivo" at bounding box center [264, 268] width 34 height 16
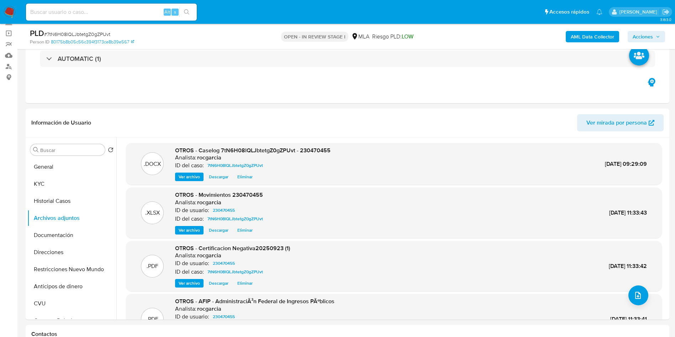
click at [650, 33] on span "Acciones" at bounding box center [643, 36] width 20 height 11
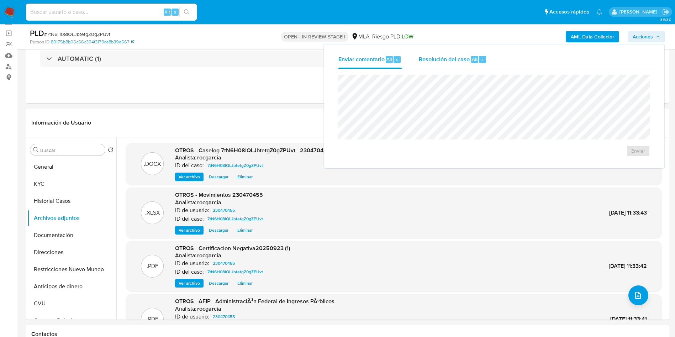
click at [472, 67] on div "Resolución del caso Alt r" at bounding box center [453, 59] width 68 height 19
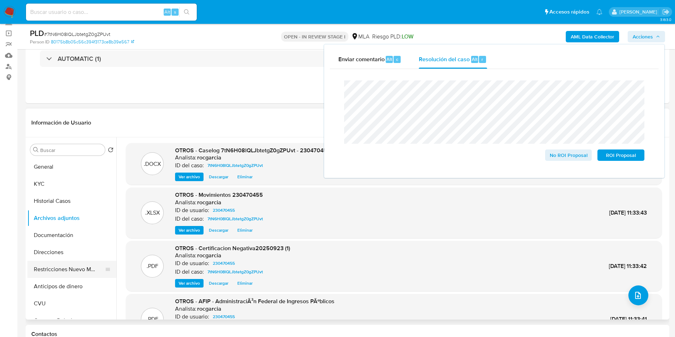
click at [69, 271] on button "Restricciones Nuevo Mundo" at bounding box center [68, 269] width 83 height 17
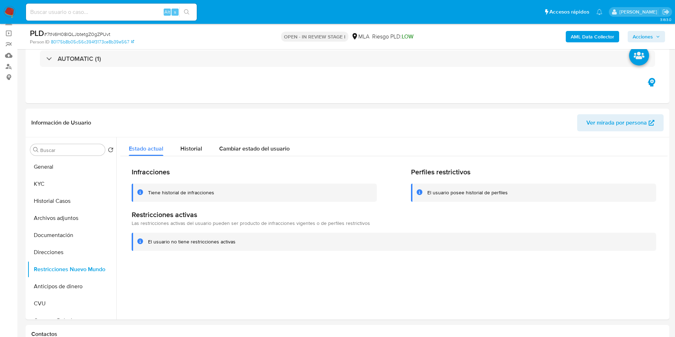
click at [646, 32] on span "Acciones" at bounding box center [643, 36] width 20 height 11
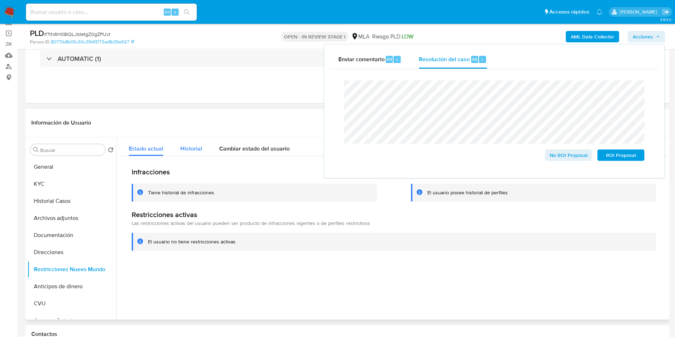
click at [176, 150] on button "Historial" at bounding box center [191, 146] width 39 height 19
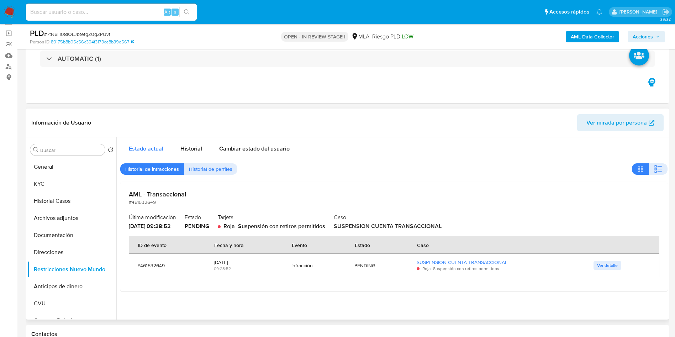
click at [159, 149] on span "Estado actual" at bounding box center [146, 148] width 35 height 8
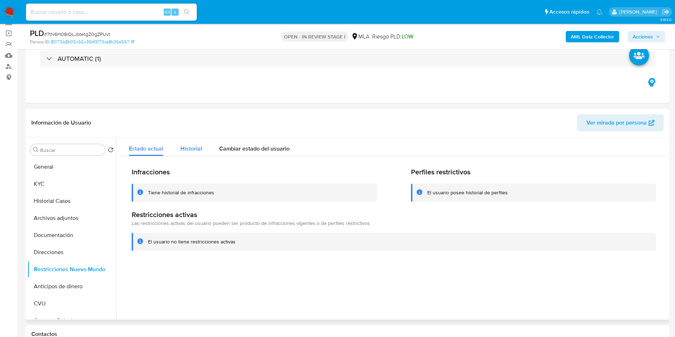
click at [196, 140] on div "Historial" at bounding box center [191, 146] width 22 height 19
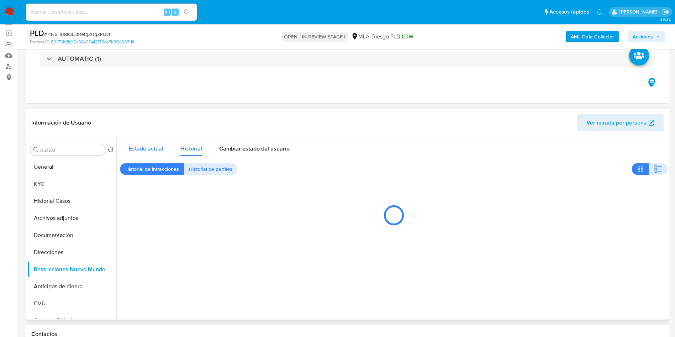
click at [161, 139] on div "Estado actual" at bounding box center [146, 146] width 35 height 19
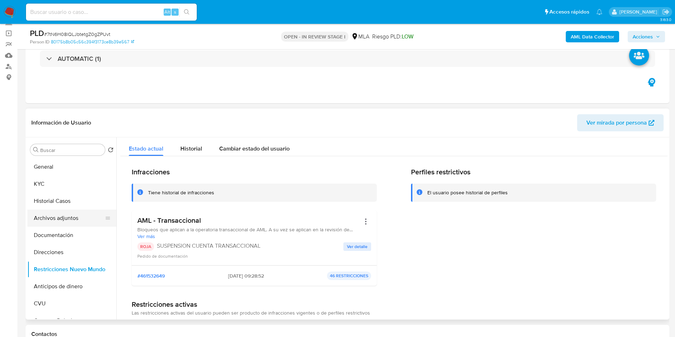
click at [63, 219] on button "Archivos adjuntos" at bounding box center [68, 218] width 83 height 17
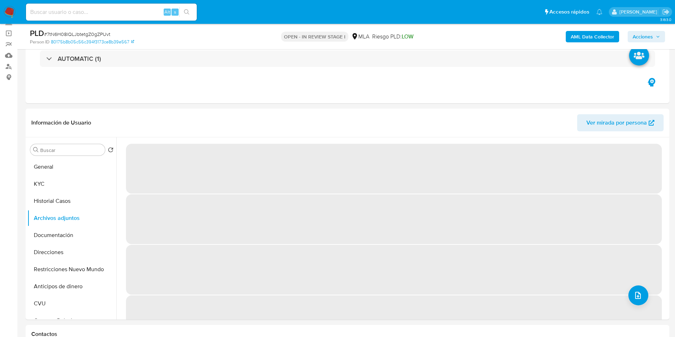
click at [648, 30] on div "AML Data Collector Acciones" at bounding box center [560, 36] width 210 height 17
click at [641, 35] on span "Acciones" at bounding box center [643, 36] width 20 height 11
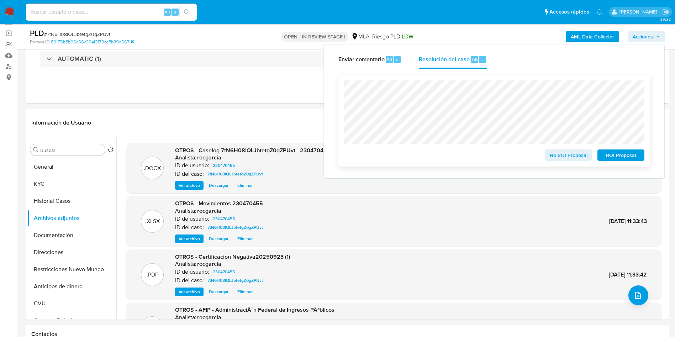
click at [631, 156] on span "ROI Proposal" at bounding box center [621, 155] width 37 height 10
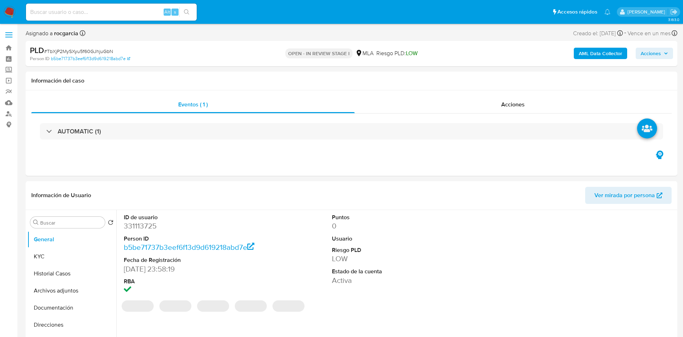
select select "10"
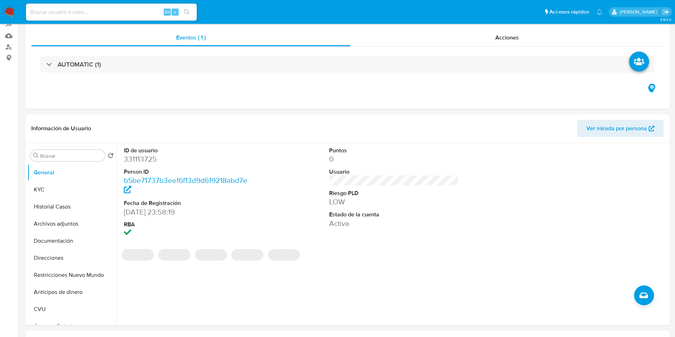
scroll to position [214, 0]
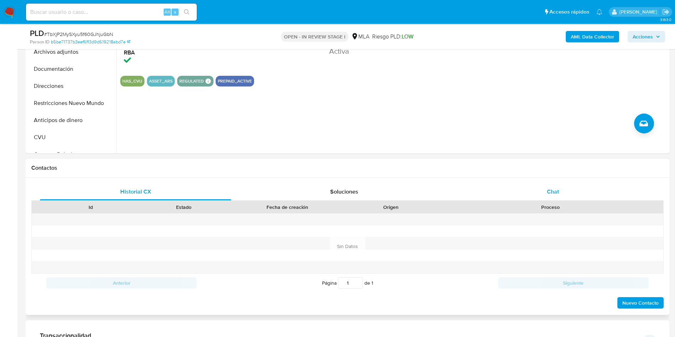
click at [549, 194] on span "Chat" at bounding box center [553, 192] width 12 height 8
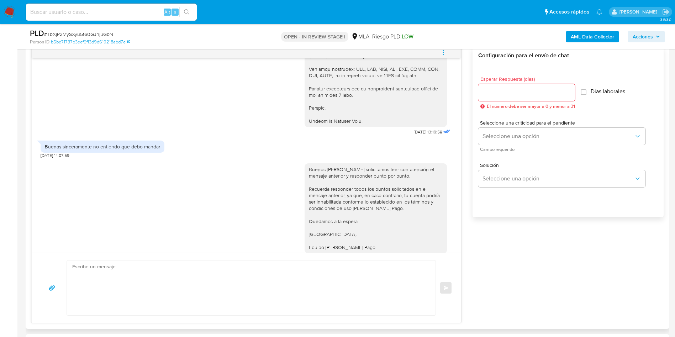
scroll to position [675, 0]
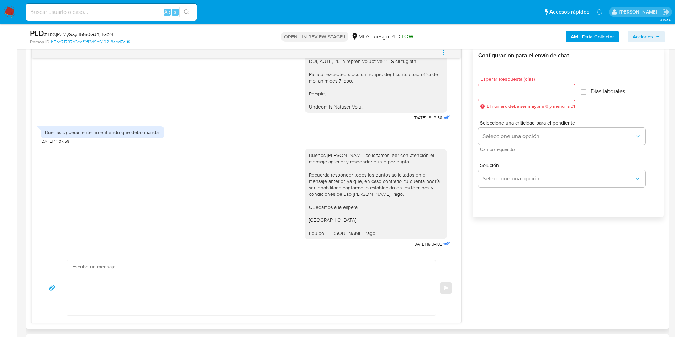
click at [448, 51] on button "menu-action" at bounding box center [443, 52] width 23 height 17
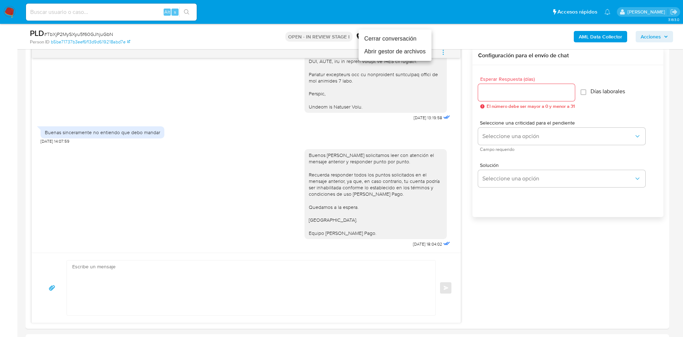
click at [409, 36] on li "Cerrar conversación" at bounding box center [395, 38] width 73 height 13
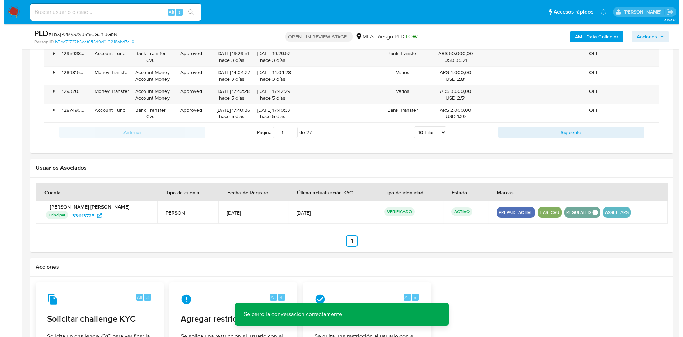
scroll to position [1089, 0]
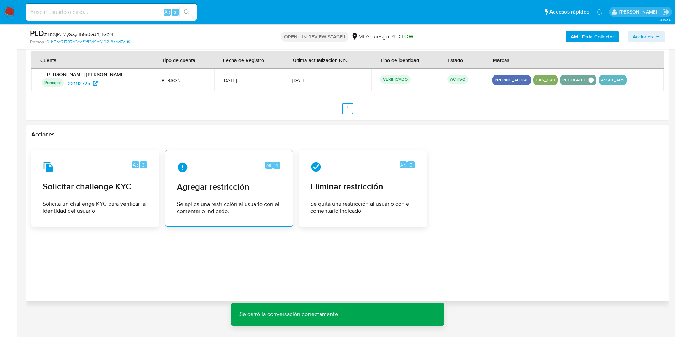
click at [261, 199] on div "Alt 4 Agregar restricción Se aplica una restricción al usuario con el comentari…" at bounding box center [229, 188] width 116 height 65
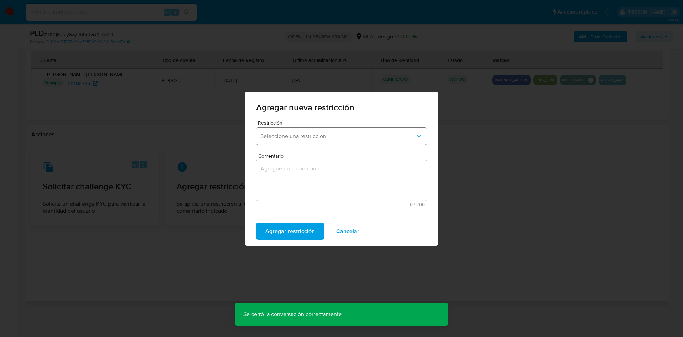
click at [291, 133] on span "Seleccione una restricción" at bounding box center [338, 136] width 155 height 7
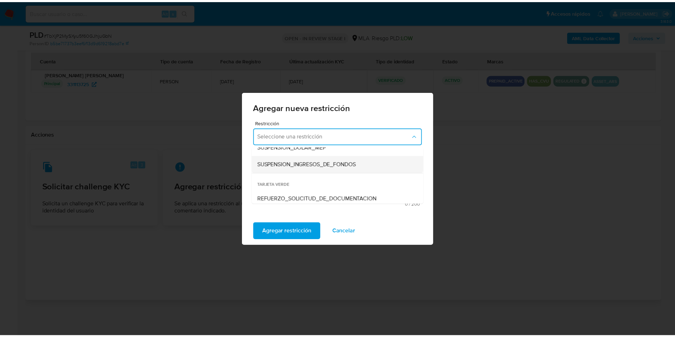
scroll to position [107, 0]
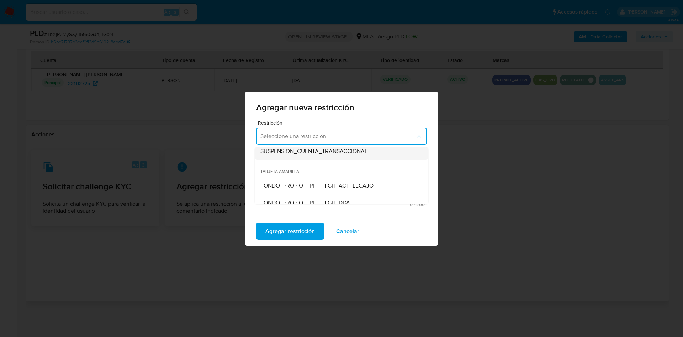
click at [297, 157] on div "SUSPENSION_CUENTA_TRANSACCIONAL" at bounding box center [340, 151] width 158 height 17
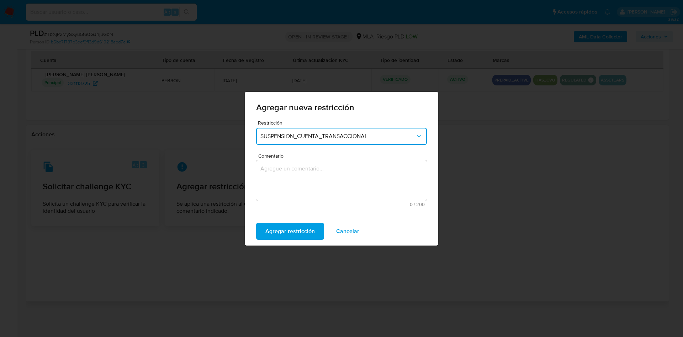
click at [309, 196] on textarea "Comentario" at bounding box center [341, 180] width 171 height 41
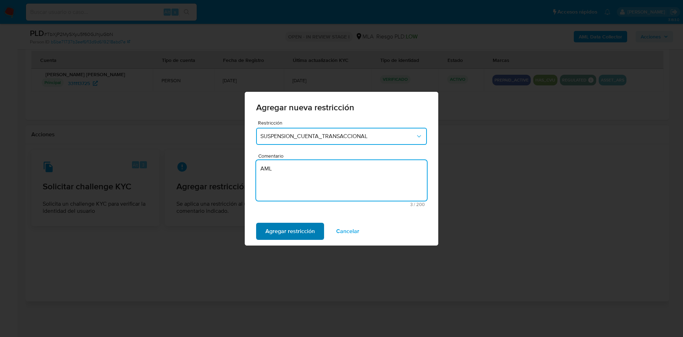
type textarea "AML"
click at [295, 232] on span "Agregar restricción" at bounding box center [289, 231] width 49 height 16
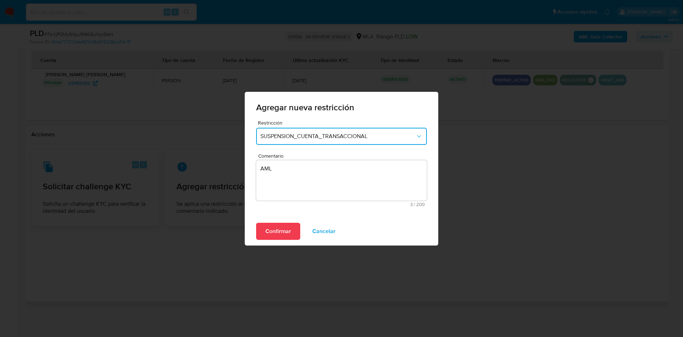
click at [268, 223] on span "Confirmar" at bounding box center [278, 231] width 26 height 16
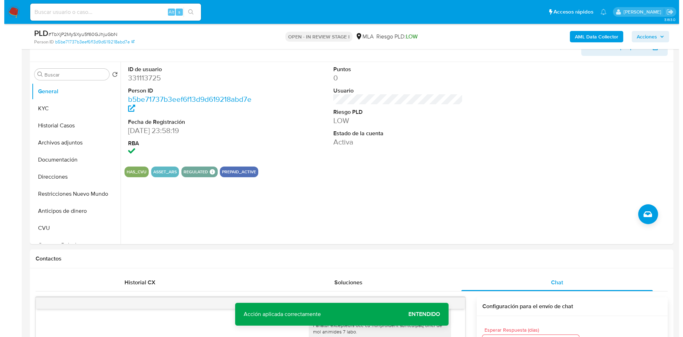
scroll to position [75, 0]
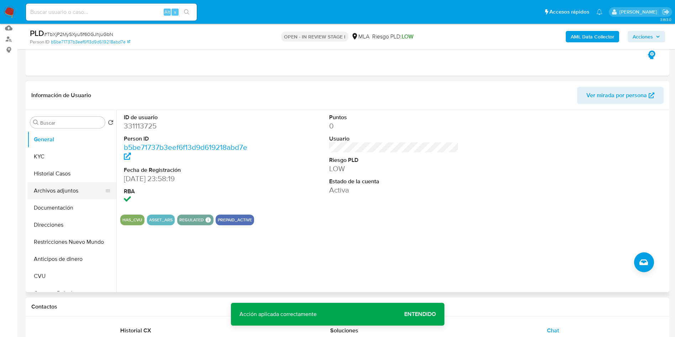
click at [51, 193] on button "Archivos adjuntos" at bounding box center [68, 190] width 83 height 17
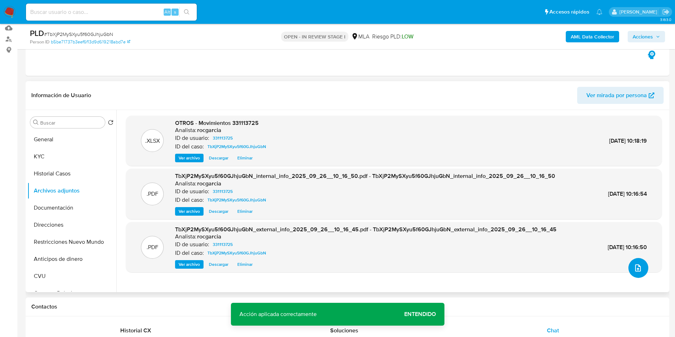
click at [636, 268] on icon "upload-file" at bounding box center [638, 268] width 9 height 9
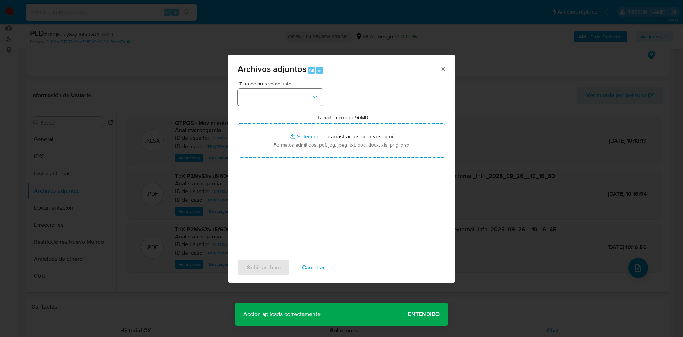
drag, startPoint x: 262, startPoint y: 108, endPoint x: 264, endPoint y: 102, distance: 6.3
click at [263, 105] on div "Tipo de archivo adjunto Tamaño máximo: 50MB Seleccionar archivos Seleccionar o …" at bounding box center [342, 165] width 208 height 168
click at [267, 99] on button "button" at bounding box center [280, 97] width 85 height 17
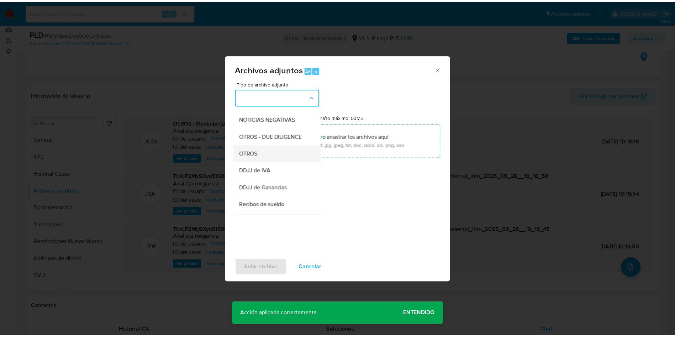
scroll to position [107, 0]
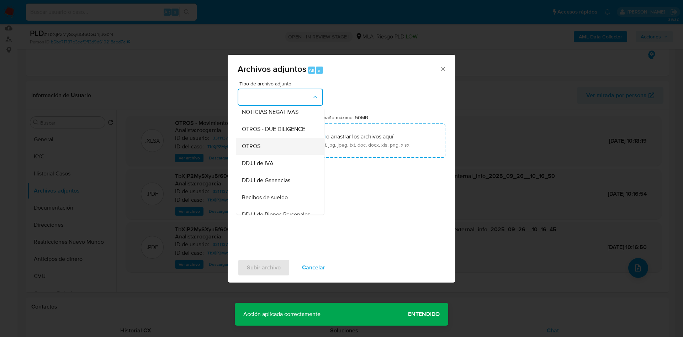
click at [267, 153] on div "OTROS" at bounding box center [278, 146] width 73 height 17
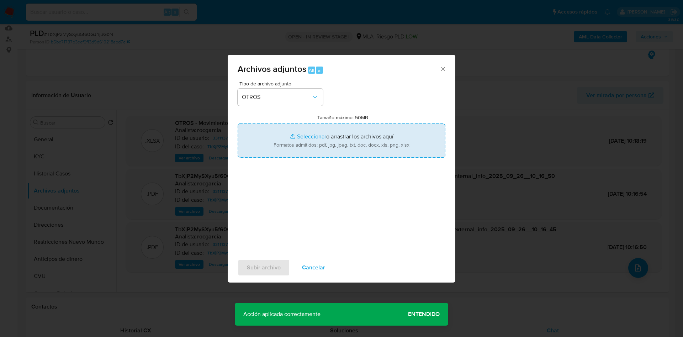
click at [289, 136] on input "Tamaño máximo: 50MB Seleccionar archivos" at bounding box center [342, 140] width 208 height 34
type input "C:\fakepath\Caselog TbXjP2MySXyu5f60GJhjuGbN - 331113725.docx"
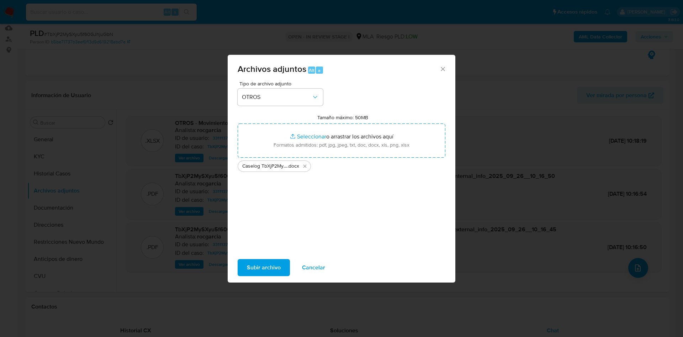
click at [256, 264] on span "Subir archivo" at bounding box center [264, 268] width 34 height 16
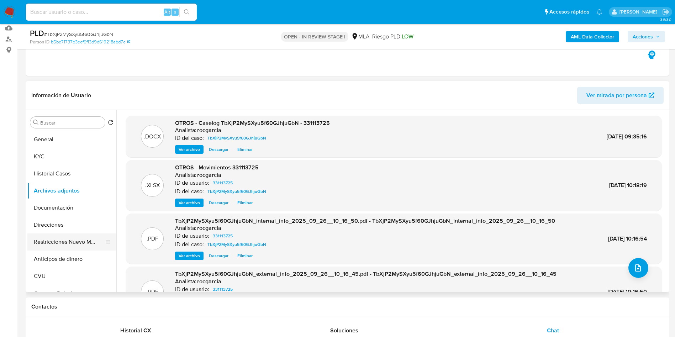
click at [46, 248] on button "Restricciones Nuevo Mundo" at bounding box center [68, 241] width 83 height 17
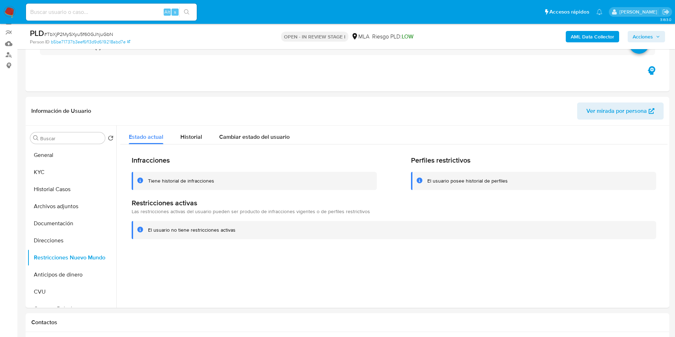
scroll to position [75, 0]
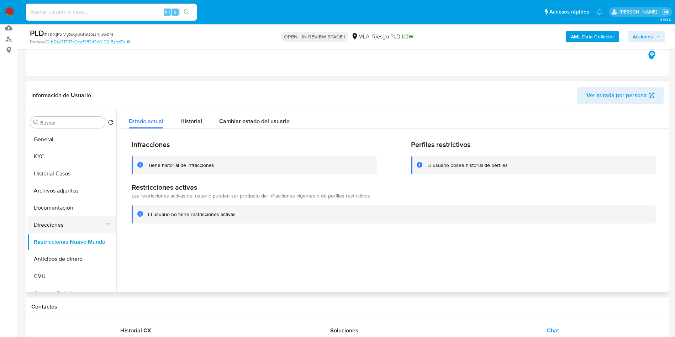
click at [54, 228] on button "Direcciones" at bounding box center [68, 224] width 83 height 17
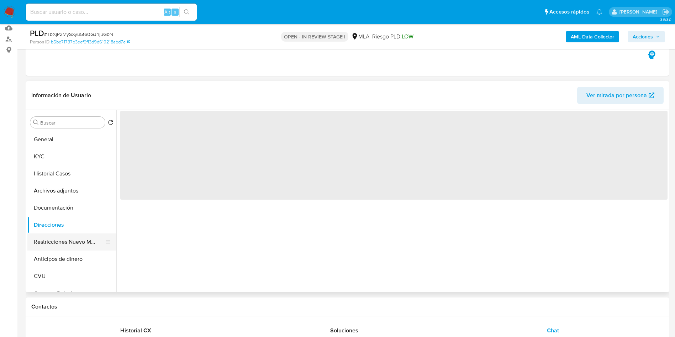
click at [39, 246] on button "Restricciones Nuevo Mundo" at bounding box center [68, 241] width 83 height 17
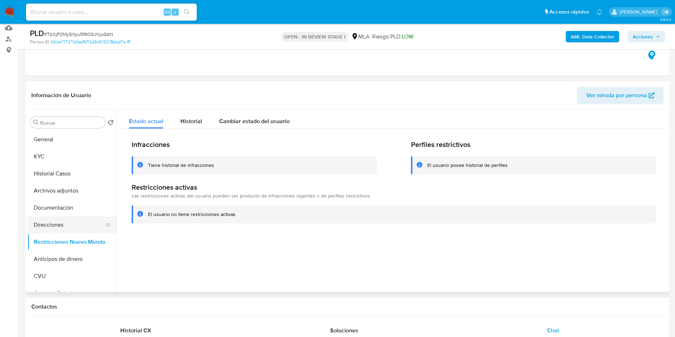
drag, startPoint x: 53, startPoint y: 183, endPoint x: 52, endPoint y: 233, distance: 49.8
click at [52, 183] on button "Archivos adjuntos" at bounding box center [71, 190] width 89 height 17
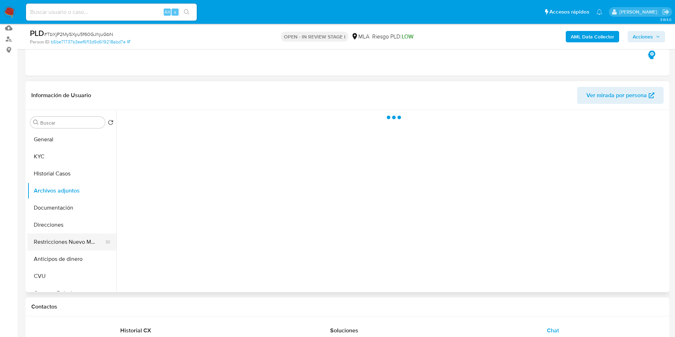
click at [53, 242] on button "Restricciones Nuevo Mundo" at bounding box center [68, 241] width 83 height 17
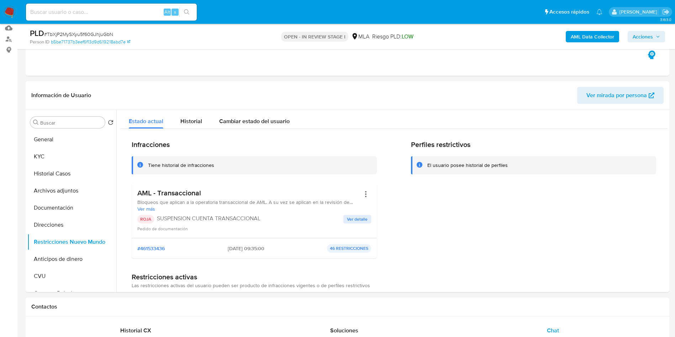
drag, startPoint x: 646, startPoint y: 40, endPoint x: 624, endPoint y: 42, distance: 21.8
click at [644, 40] on span "Acciones" at bounding box center [643, 36] width 20 height 11
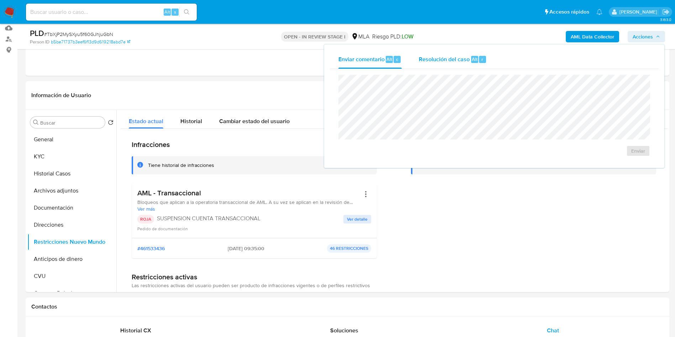
click at [478, 53] on div "Resolución del caso Alt r" at bounding box center [453, 59] width 68 height 19
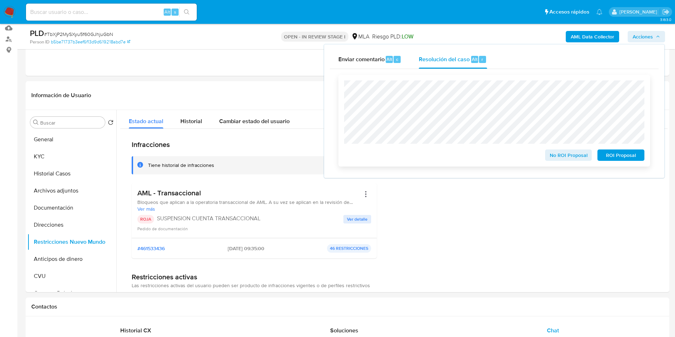
click at [624, 158] on span "ROI Proposal" at bounding box center [621, 155] width 37 height 10
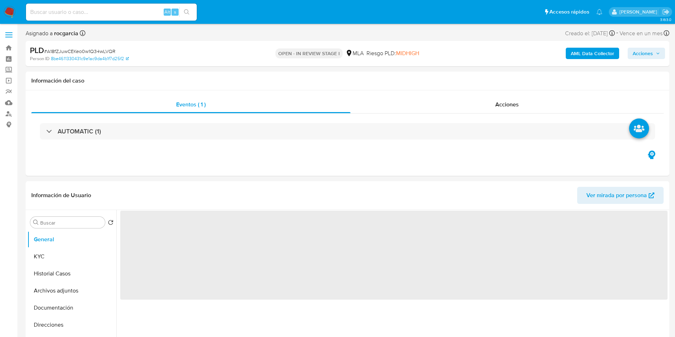
select select "10"
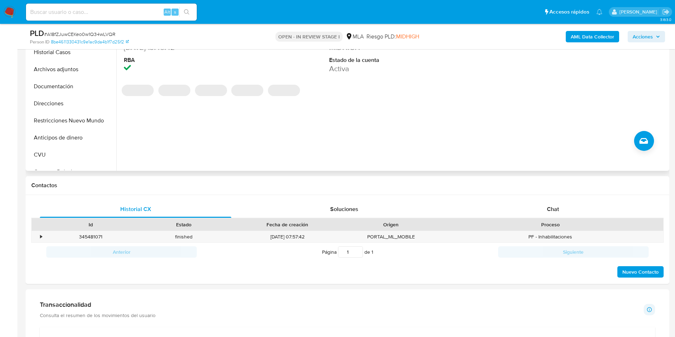
scroll to position [214, 0]
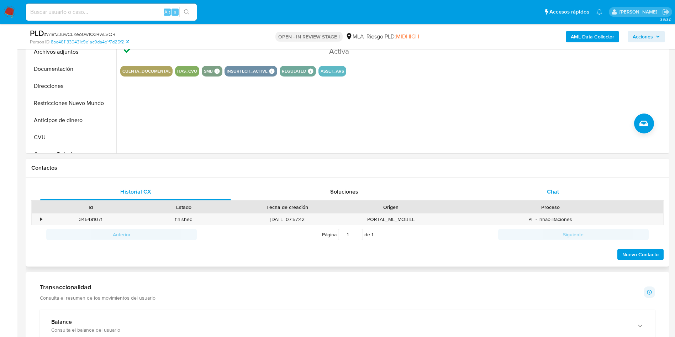
click at [557, 188] on span "Chat" at bounding box center [553, 192] width 12 height 8
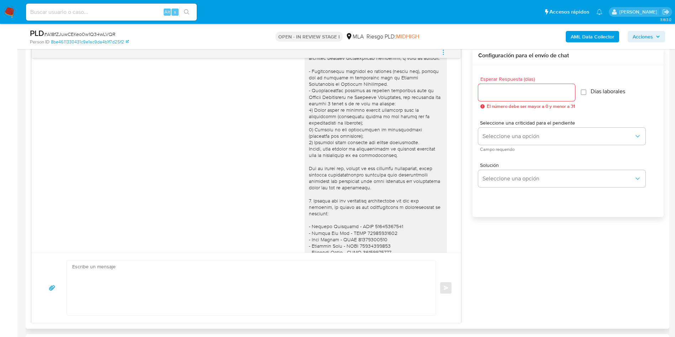
scroll to position [759, 0]
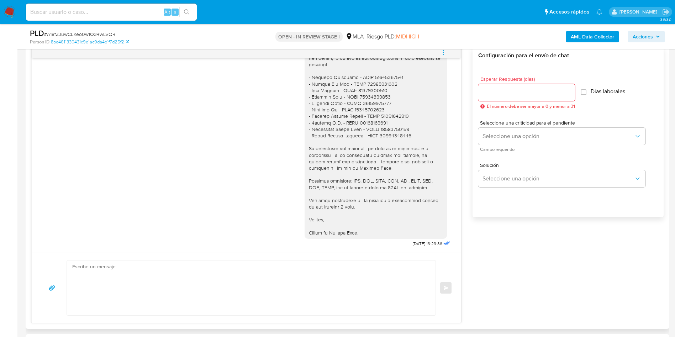
click at [447, 52] on icon "menu-action" at bounding box center [443, 52] width 6 height 6
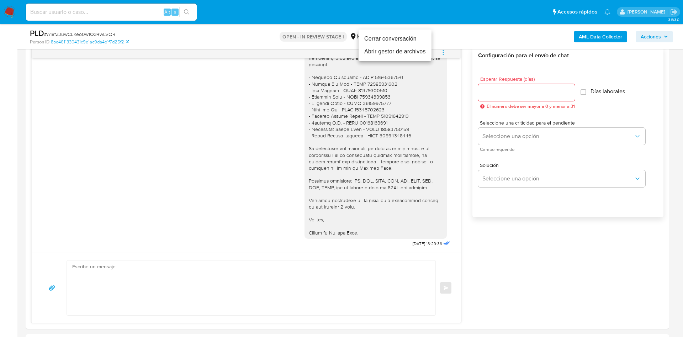
click at [404, 42] on li "Cerrar conversación" at bounding box center [395, 38] width 73 height 13
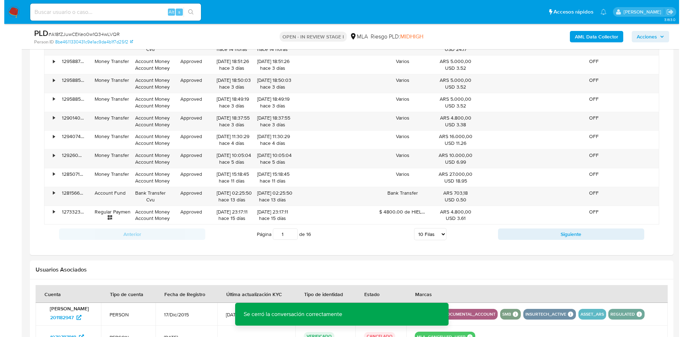
scroll to position [1068, 0]
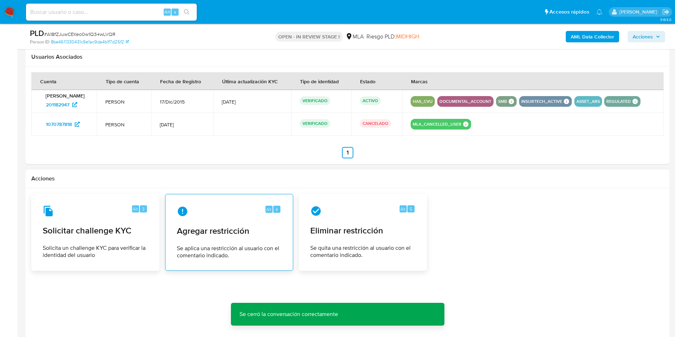
click at [197, 238] on div "Alt 4 Agregar restricción Se aplica una restricción al usuario con el comentari…" at bounding box center [229, 232] width 116 height 65
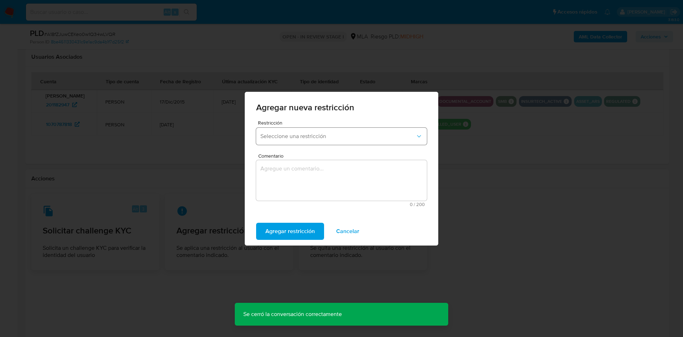
click at [299, 135] on span "Seleccione una restricción" at bounding box center [338, 136] width 155 height 7
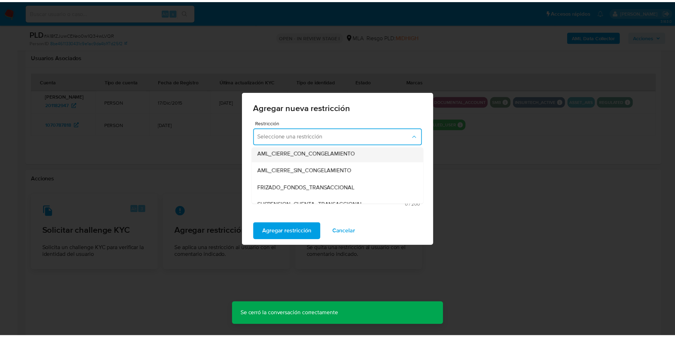
scroll to position [107, 0]
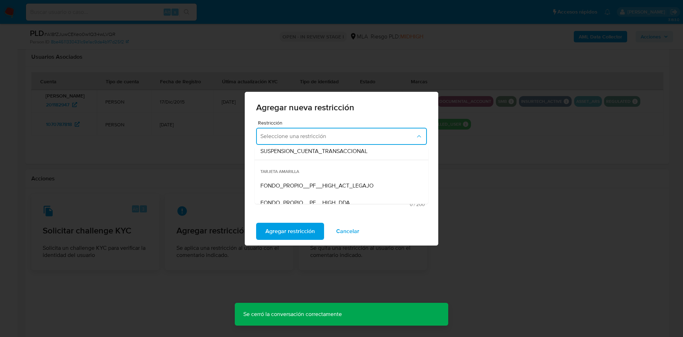
drag, startPoint x: 308, startPoint y: 155, endPoint x: 320, endPoint y: 182, distance: 30.0
click at [308, 155] on div "SUSPENSION_CUENTA_TRANSACCIONAL" at bounding box center [340, 151] width 158 height 17
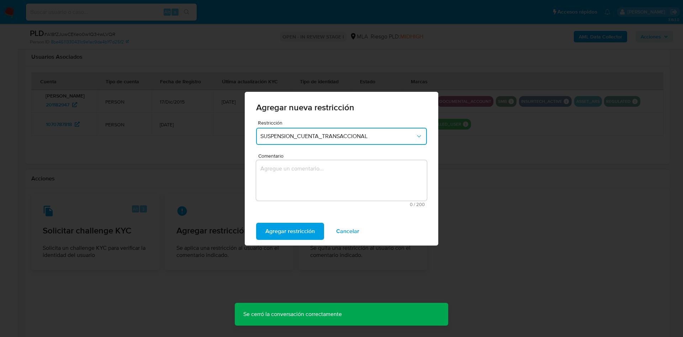
click at [320, 182] on textarea "Comentario" at bounding box center [341, 180] width 171 height 41
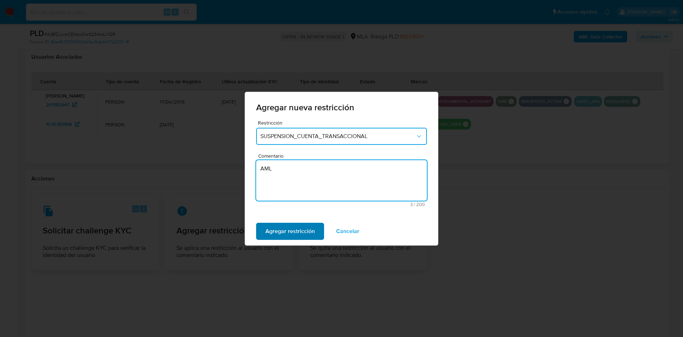
type textarea "AML"
click at [287, 237] on span "Agregar restricción" at bounding box center [289, 231] width 49 height 16
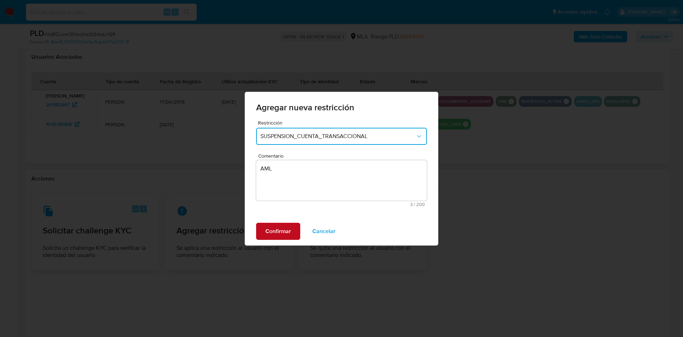
click at [278, 228] on span "Confirmar" at bounding box center [278, 231] width 26 height 16
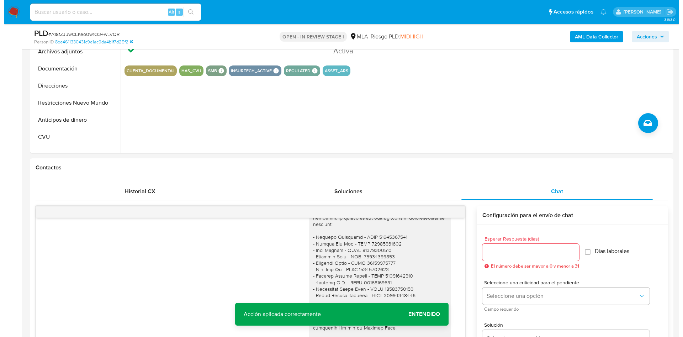
scroll to position [53, 0]
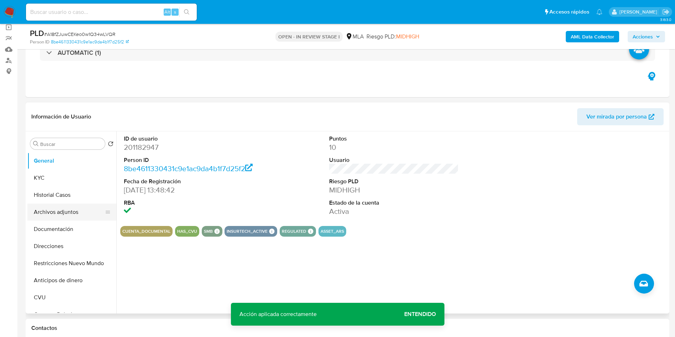
click at [54, 212] on button "Archivos adjuntos" at bounding box center [68, 212] width 83 height 17
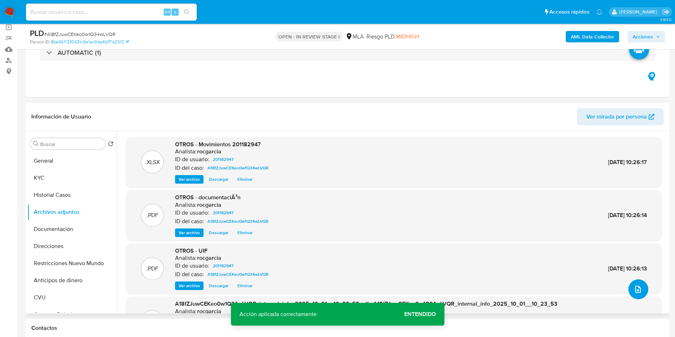
click at [634, 290] on icon "upload-file" at bounding box center [638, 289] width 9 height 9
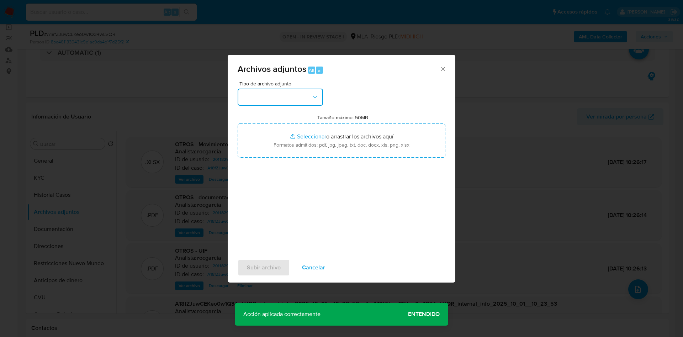
click at [295, 89] on button "button" at bounding box center [280, 97] width 85 height 17
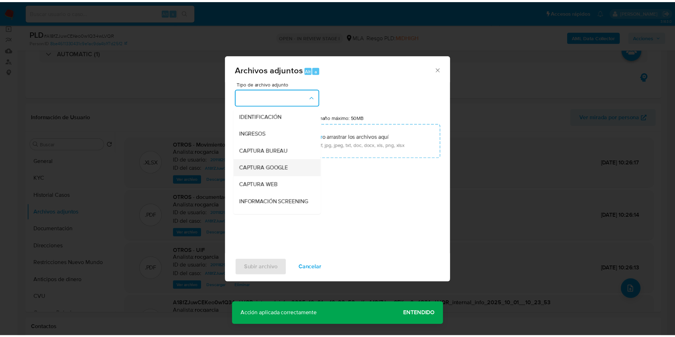
scroll to position [107, 0]
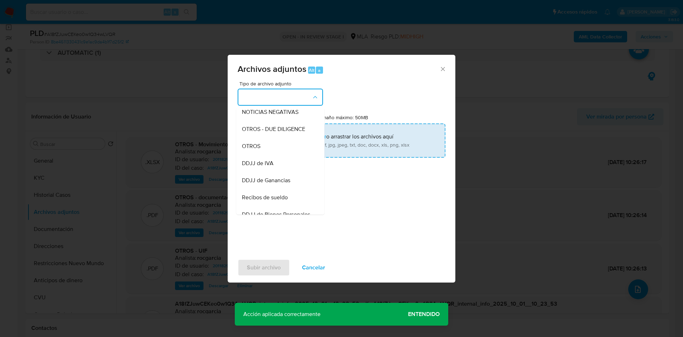
click at [269, 153] on div "OTROS" at bounding box center [278, 146] width 73 height 17
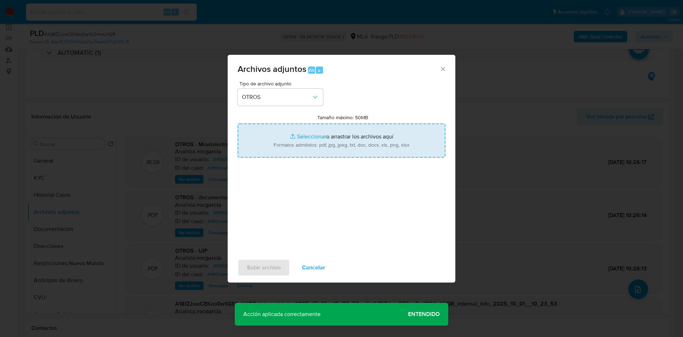
click at [287, 138] on input "Tamaño máximo: 50MB Seleccionar archivos" at bounding box center [342, 140] width 208 height 34
type input "C:\fakepath\Caselog A18fZJuwCEKeo0w1Q34wLVQR - 201182947.docx"
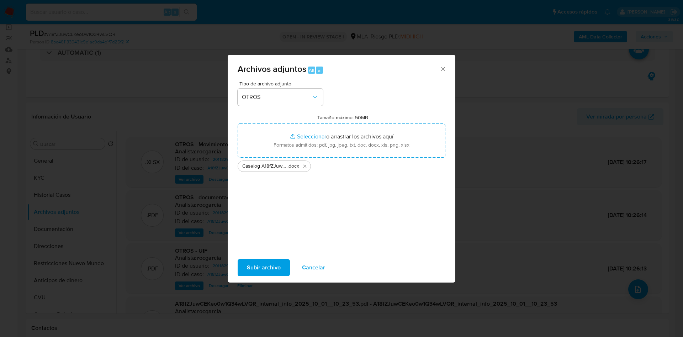
click at [257, 267] on span "Subir archivo" at bounding box center [264, 268] width 34 height 16
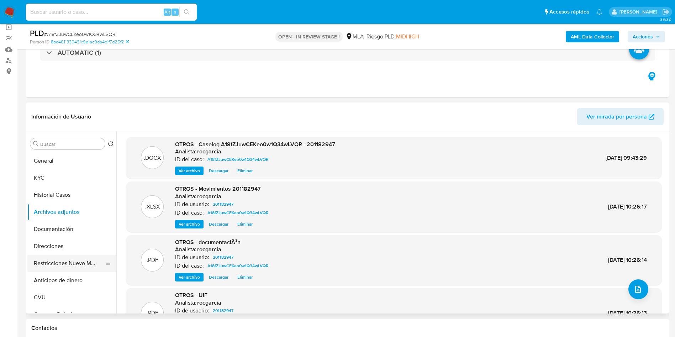
click at [48, 266] on button "Restricciones Nuevo Mundo" at bounding box center [68, 263] width 83 height 17
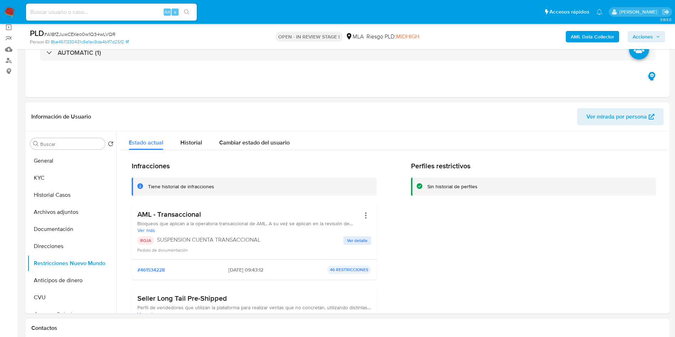
click at [645, 39] on span "Acciones" at bounding box center [643, 36] width 20 height 11
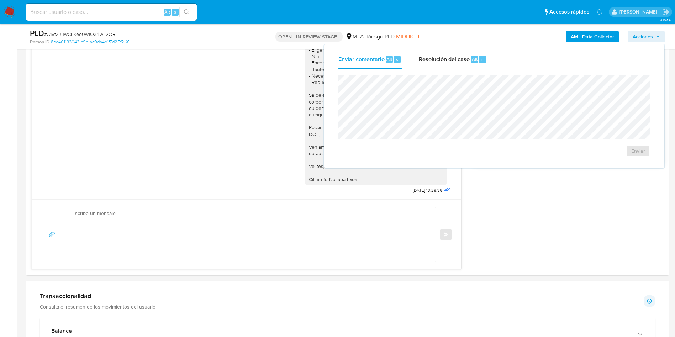
scroll to position [320, 0]
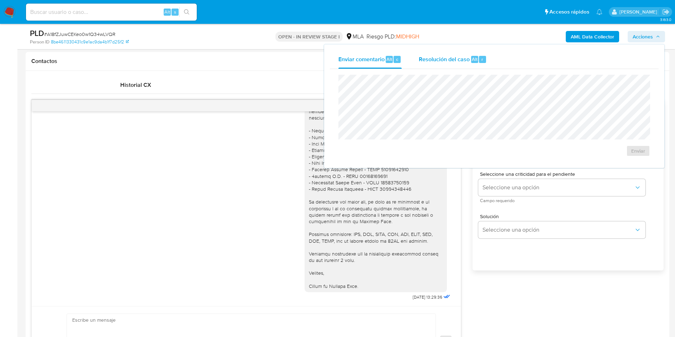
click at [457, 60] on span "Resolución del caso" at bounding box center [444, 59] width 51 height 8
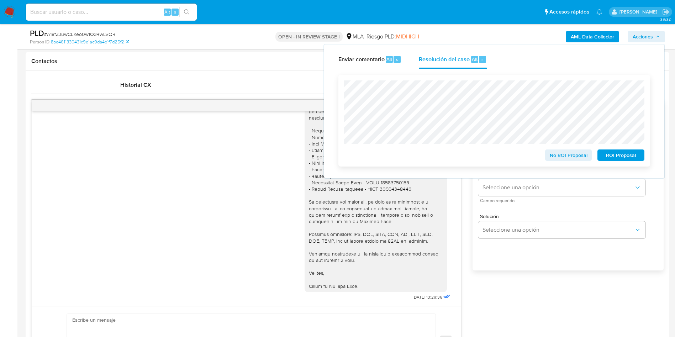
click at [639, 159] on span "ROI Proposal" at bounding box center [621, 155] width 37 height 10
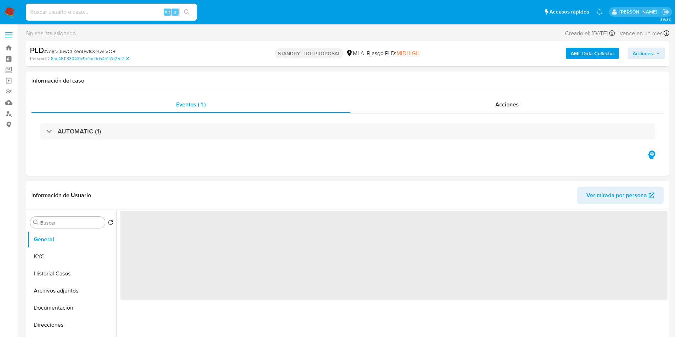
select select "10"
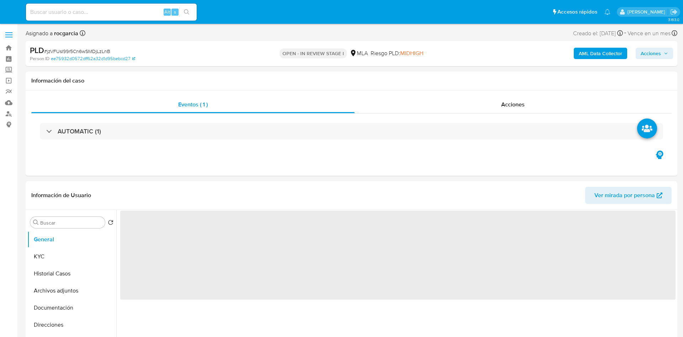
select select "10"
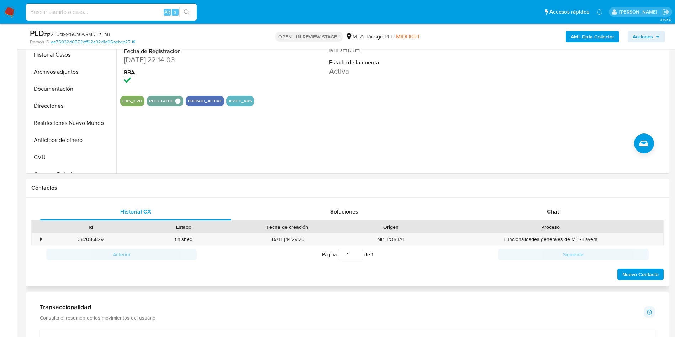
scroll to position [320, 0]
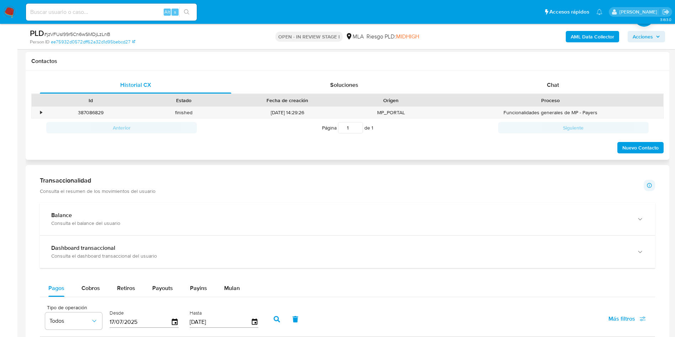
click at [546, 94] on div "Id Estado Fecha de creación Origen Proceso" at bounding box center [347, 100] width 632 height 12
click at [543, 91] on div "Chat" at bounding box center [552, 85] width 191 height 17
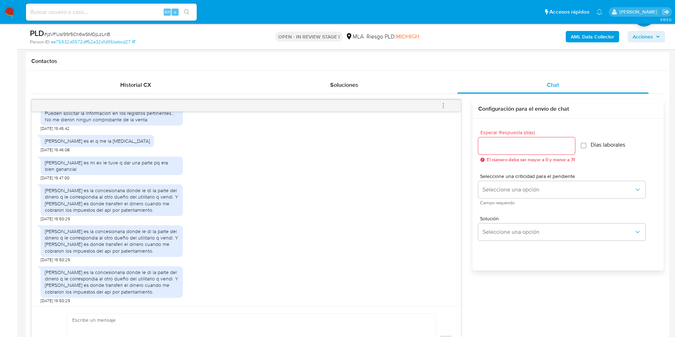
scroll to position [587, 0]
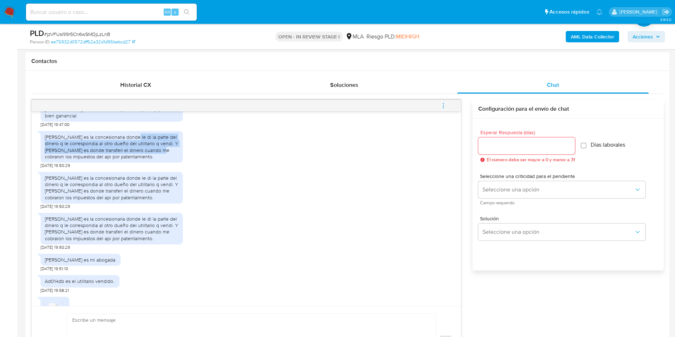
drag, startPoint x: 130, startPoint y: 162, endPoint x: 153, endPoint y: 175, distance: 26.6
click at [153, 160] on div "[PERSON_NAME] es la concesionaria donde le di la parte del dinero q le correspo…" at bounding box center [112, 147] width 134 height 26
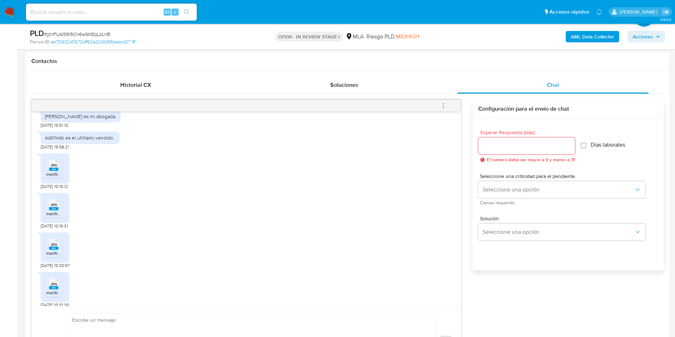
scroll to position [747, 0]
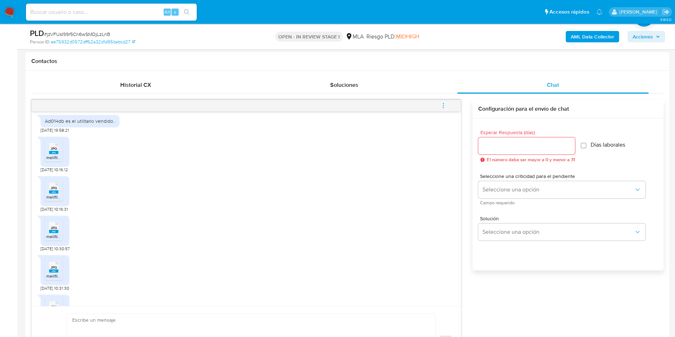
click at [48, 161] on span "melifile7634319363099168505.jpg" at bounding box center [79, 157] width 66 height 6
click at [57, 194] on rect at bounding box center [53, 191] width 9 height 3
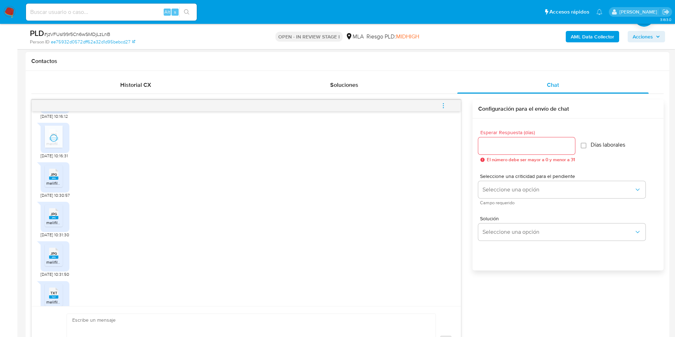
click at [56, 186] on span "melifile64411070104534272.jpg" at bounding box center [75, 183] width 59 height 6
click at [57, 216] on span "JPG" at bounding box center [54, 214] width 6 height 5
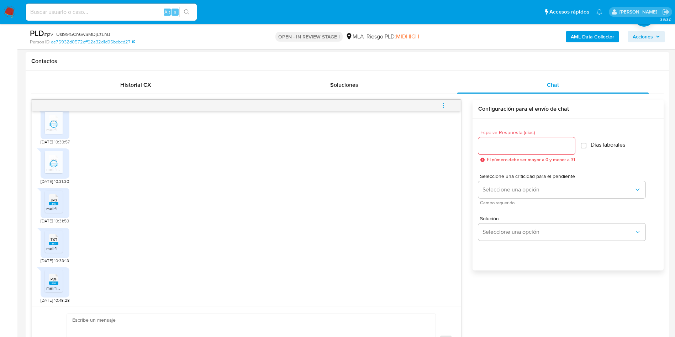
click at [57, 215] on ul "JPG JPG melifile1925583513768118738.jpg" at bounding box center [55, 203] width 20 height 25
click at [56, 212] on span "melifile1925583513768118738.jpg" at bounding box center [77, 209] width 63 height 6
click at [52, 252] on span "melifile2239190320159294628.txt" at bounding box center [78, 249] width 65 height 6
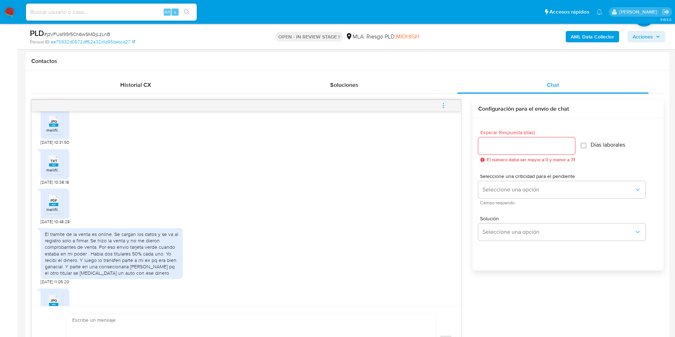
scroll to position [961, 0]
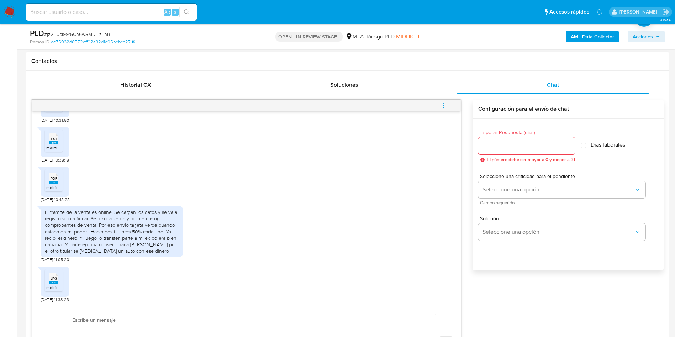
click at [56, 184] on rect at bounding box center [53, 182] width 9 height 3
click at [52, 279] on span "JPG" at bounding box center [54, 278] width 6 height 5
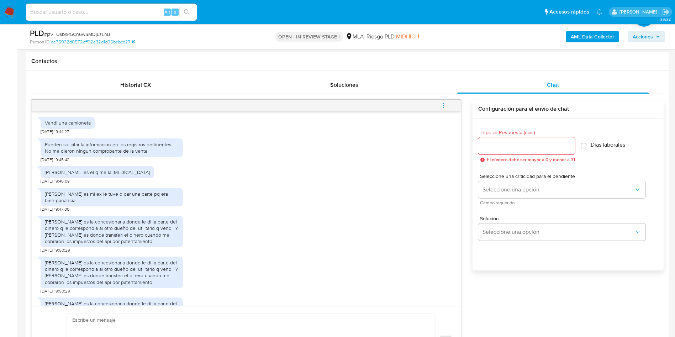
scroll to position [500, 0]
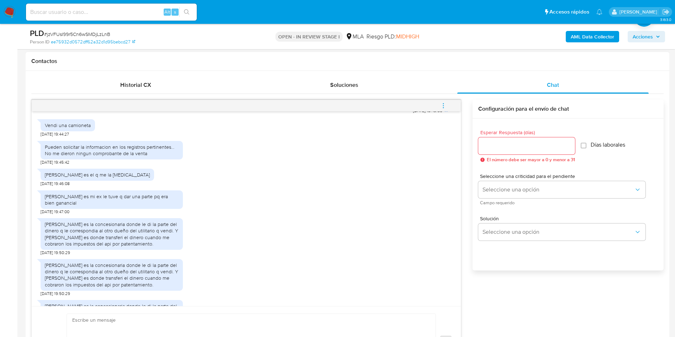
drag, startPoint x: 73, startPoint y: 224, endPoint x: 91, endPoint y: 232, distance: 20.4
click at [91, 209] on div "[PERSON_NAME] es mi ex le tuve q dar una parte pq era bien ganancial" at bounding box center [112, 199] width 142 height 19
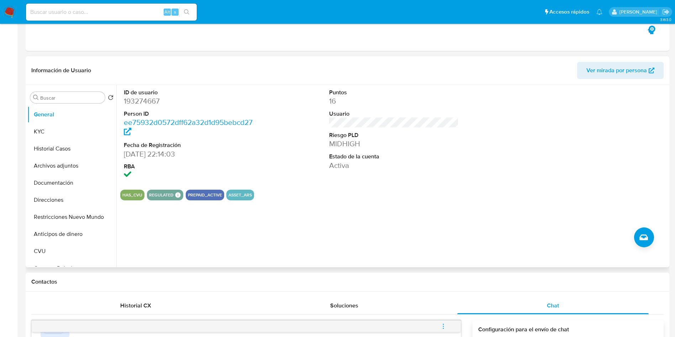
scroll to position [0, 0]
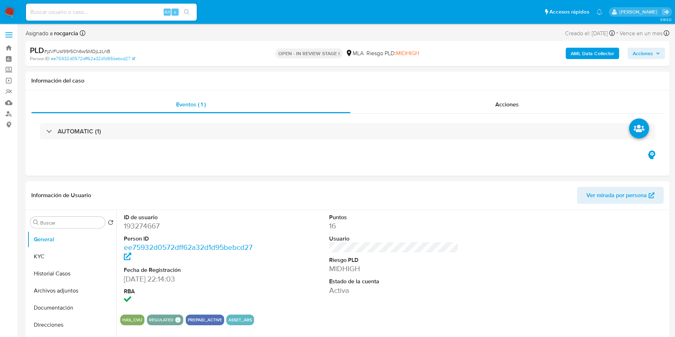
drag, startPoint x: 44, startPoint y: 291, endPoint x: 0, endPoint y: 249, distance: 61.4
click at [44, 291] on button "Archivos adjuntos" at bounding box center [71, 290] width 89 height 17
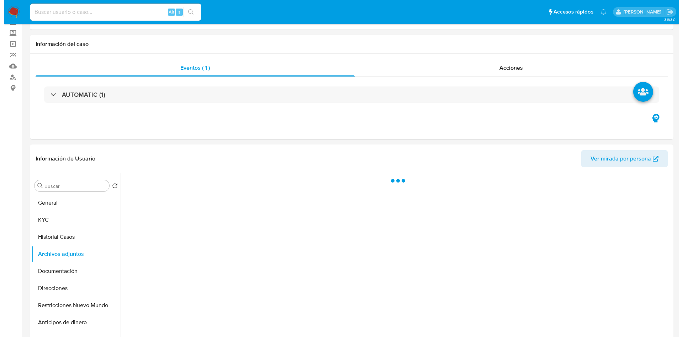
scroll to position [53, 0]
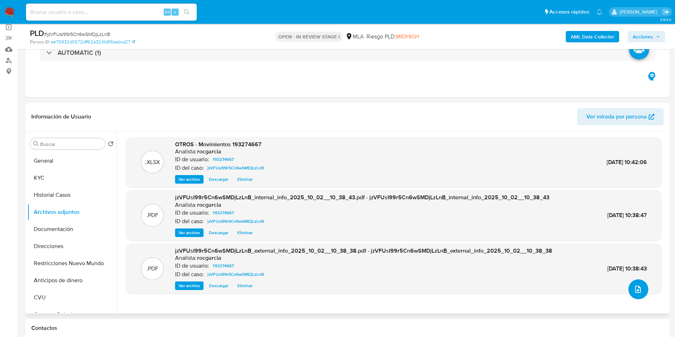
click at [634, 286] on icon "upload-file" at bounding box center [638, 289] width 9 height 9
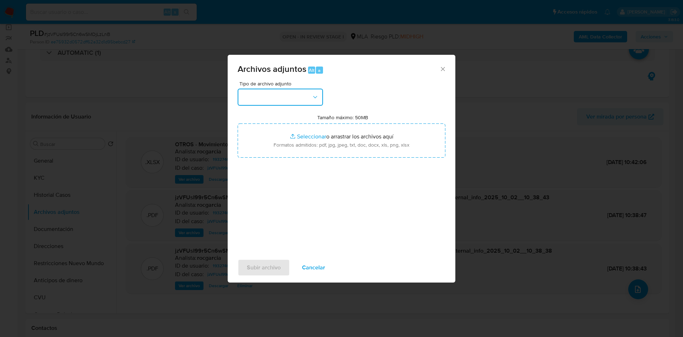
click at [280, 105] on button "button" at bounding box center [280, 97] width 85 height 17
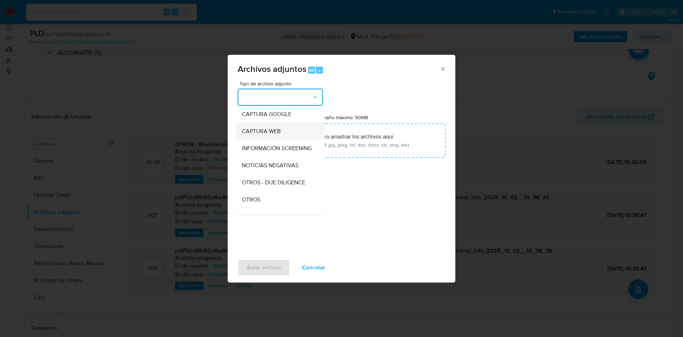
scroll to position [107, 0]
click at [269, 147] on div "OTROS" at bounding box center [278, 146] width 73 height 17
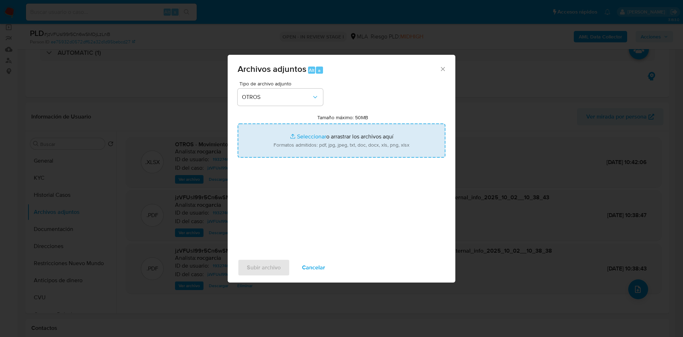
click at [302, 143] on input "Tamaño máximo: 50MB Seleccionar archivos" at bounding box center [342, 140] width 208 height 34
type input "C:\fakepath\venta rodado.pdf"
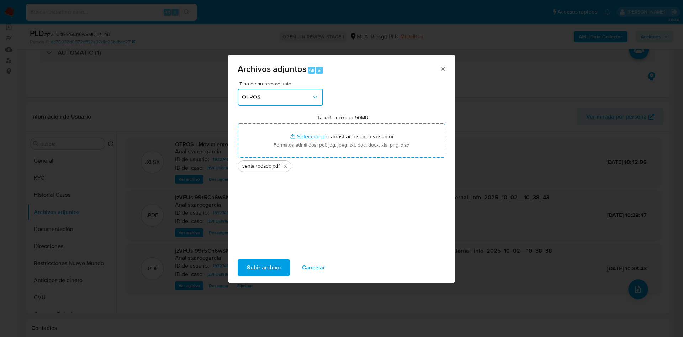
click at [277, 98] on span "OTROS" at bounding box center [277, 97] width 70 height 7
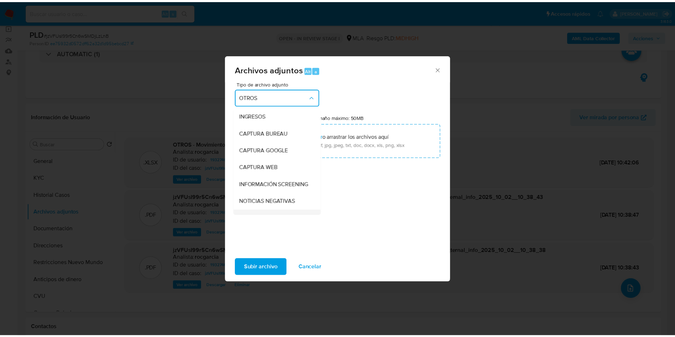
scroll to position [1, 0]
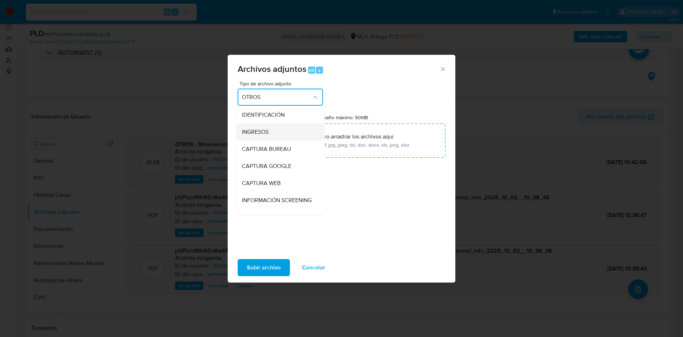
click at [264, 130] on span "INGRESOS" at bounding box center [255, 131] width 27 height 7
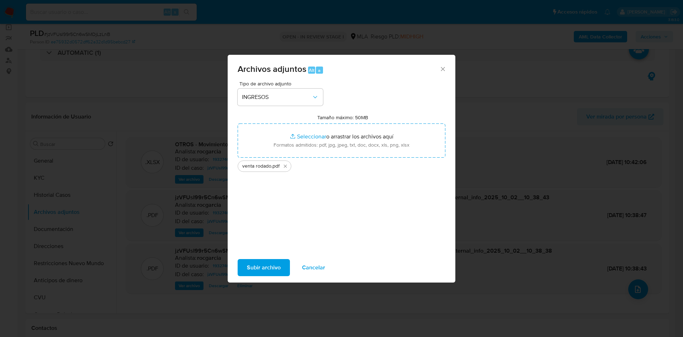
click at [274, 268] on span "Subir archivo" at bounding box center [264, 268] width 34 height 16
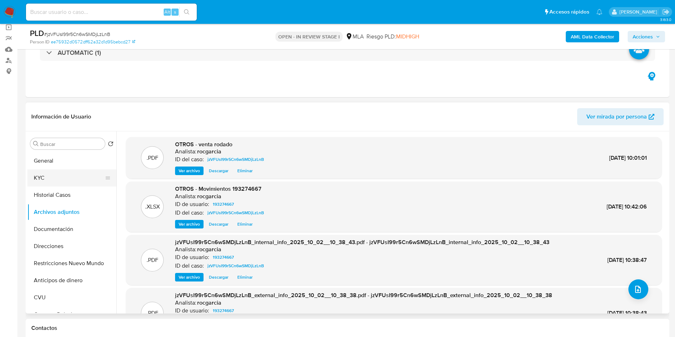
click at [47, 174] on button "KYC" at bounding box center [68, 177] width 83 height 17
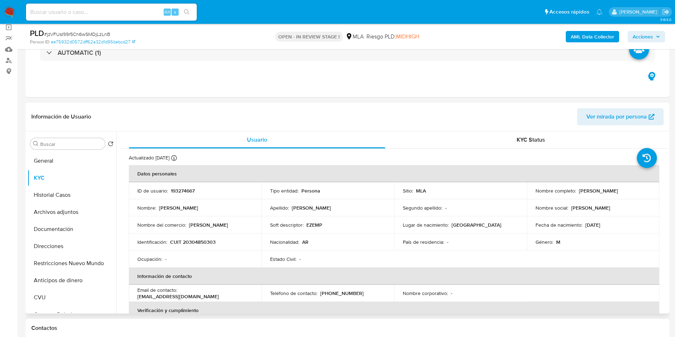
click at [584, 191] on p "[PERSON_NAME]" at bounding box center [598, 191] width 39 height 6
click at [579, 190] on p "[PERSON_NAME]" at bounding box center [598, 191] width 39 height 6
drag, startPoint x: 575, startPoint y: 191, endPoint x: 640, endPoint y: 189, distance: 65.2
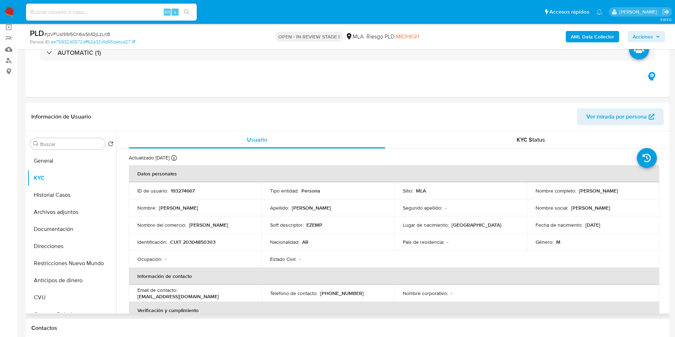
click at [640, 189] on div "Nombre completo : [PERSON_NAME]" at bounding box center [594, 191] width 116 height 6
copy div "[PERSON_NAME]"
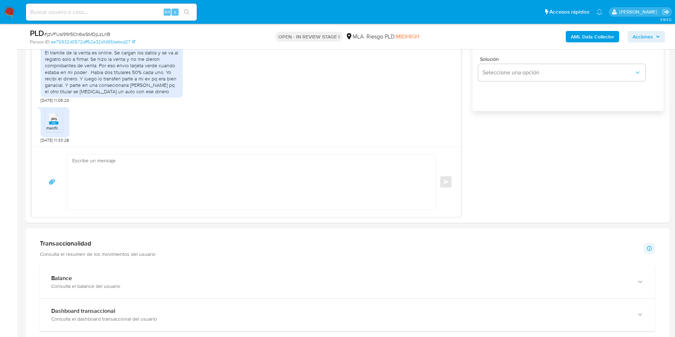
scroll to position [480, 0]
click at [107, 187] on textarea at bounding box center [249, 181] width 354 height 55
paste textarea "[PERSON_NAME]"
click at [140, 175] on textarea "Muchas gracias por tu repsuesta, [PERSON_NAME] En este caso, necesitamos qu epo…" at bounding box center [249, 181] width 354 height 55
click at [131, 162] on textarea "Muchas gracias por tu repsuesta, [PERSON_NAME] En este caso, necesitamos que po…" at bounding box center [249, 181] width 354 height 55
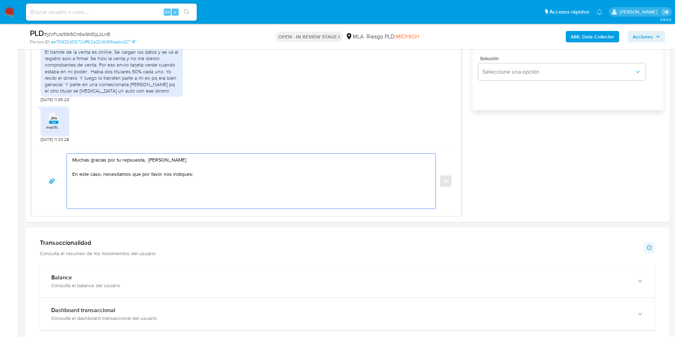
click at [0, 0] on lt-span "re sp uesta" at bounding box center [0, 0] width 0 height 0
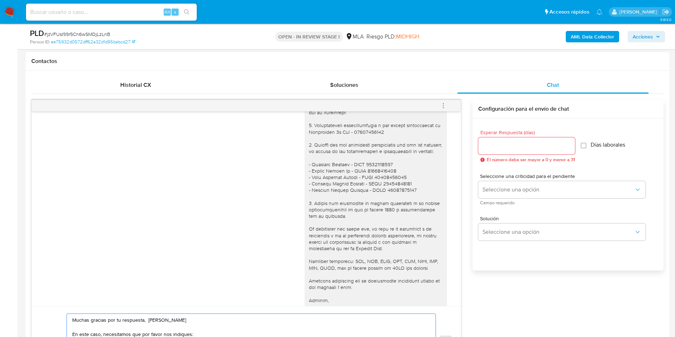
scroll to position [233, 0]
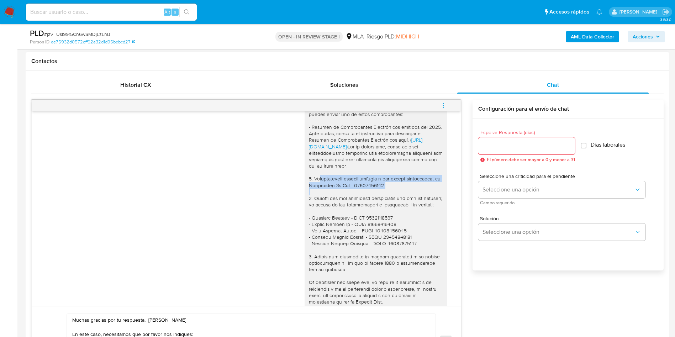
drag, startPoint x: 307, startPoint y: 192, endPoint x: 395, endPoint y: 199, distance: 88.9
click at [395, 199] on div "[PERSON_NAME], [PERSON_NAME], En función de las operaciones registradas en tu c…" at bounding box center [376, 201] width 134 height 337
copy div "Documentación correspondiente a los fondos provenientes de Transporte 3d Srl - …"
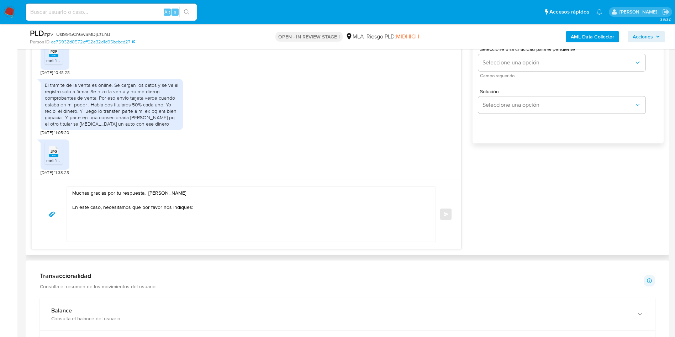
scroll to position [427, 0]
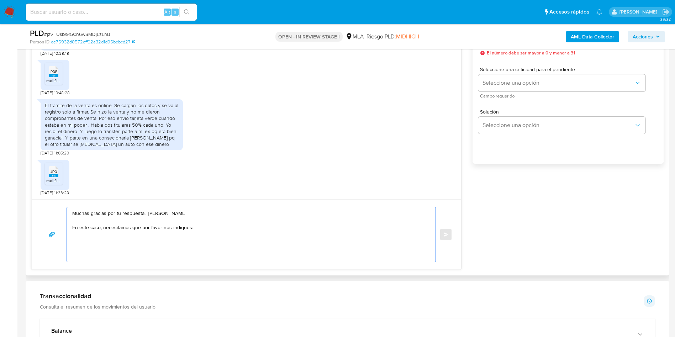
click at [131, 247] on textarea "Muchas gracias por tu respuesta, [PERSON_NAME] En este caso, necesitamos que po…" at bounding box center [249, 234] width 354 height 55
paste textarea "Documentación correspondiente a los fondos provenientes de Transporte 3d Srl - …"
click at [74, 241] on textarea "Muchas gracias por tu respuesta, [PERSON_NAME] En este caso, necesitamos que po…" at bounding box center [249, 234] width 354 height 55
drag, startPoint x: 224, startPoint y: 242, endPoint x: 307, endPoint y: 238, distance: 83.0
click at [307, 238] on textarea "Muchas gracias por tu respuesta, [PERSON_NAME] En este caso, necesitamos que po…" at bounding box center [249, 234] width 354 height 55
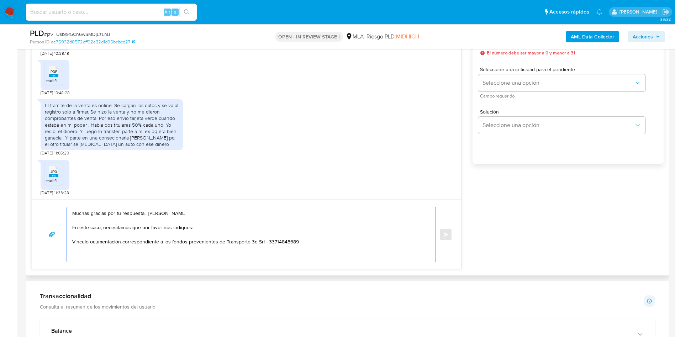
click at [89, 241] on textarea "Muchas gracias por tu respuesta, [PERSON_NAME] En este caso, necesitamos que po…" at bounding box center [249, 234] width 354 height 55
paste textarea "Transporte 3d Srl - 33714845689"
drag, startPoint x: 308, startPoint y: 240, endPoint x: 412, endPoint y: 241, distance: 104.6
click at [412, 241] on textarea "Muchas gracias por tu respuesta, [PERSON_NAME] En este caso, necesitamos que po…" at bounding box center [249, 234] width 354 height 55
click at [78, 242] on textarea "Muchas gracias por tu respuesta, [PERSON_NAME] En este caso, necesitamos que po…" at bounding box center [249, 234] width 354 height 55
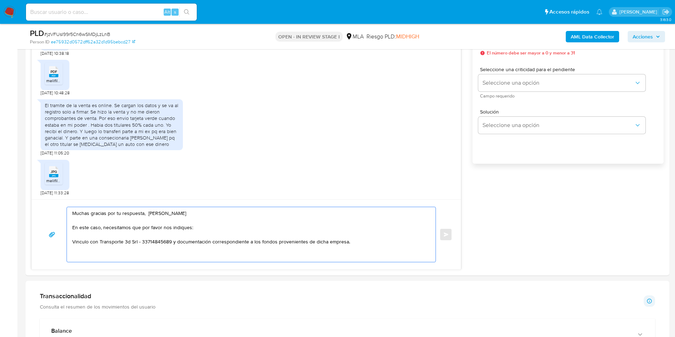
click at [0, 0] on lt-span "V í nculo" at bounding box center [0, 0] width 0 height 0
click at [379, 240] on textarea "Muchas gracias por tu respuesta, Ezequiel Cristian Biolatto En este caso, neces…" at bounding box center [249, 234] width 354 height 55
click at [73, 240] on textarea "Muchas gracias por tu respuesta, Ezequiel Cristian Biolatto En este caso, neces…" at bounding box center [249, 234] width 354 height 55
click at [74, 253] on textarea "Muchas gracias por tu respuesta, Ezequiel Cristian Biolatto En este caso, neces…" at bounding box center [249, 234] width 354 height 55
click at [93, 255] on textarea "Muchas gracias por tu respuesta, Ezequiel Cristian Biolatto En este caso, neces…" at bounding box center [249, 234] width 354 height 55
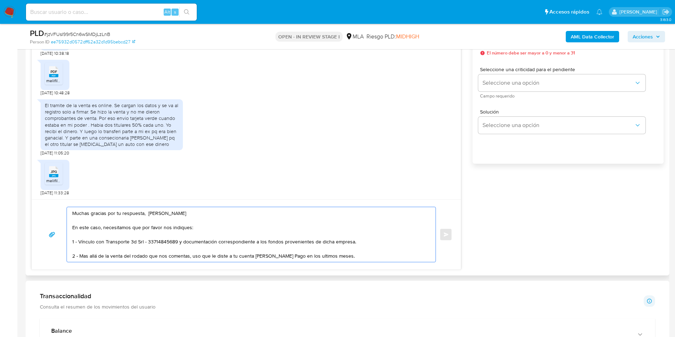
click at [311, 250] on textarea "Muchas gracias por tu respuesta, Ezequiel Cristian Biolatto En este caso, neces…" at bounding box center [249, 234] width 354 height 55
click at [313, 256] on textarea "Muchas gracias por tu respuesta, Ezequiel Cristian Biolatto En este caso, neces…" at bounding box center [249, 234] width 354 height 55
click at [0, 0] on lt-div "Se ha encontrado un posible error ortográfico. últimos último últimas ultimo ul…" at bounding box center [0, 0] width 0 height 0
click at [0, 0] on lt-span "últimos" at bounding box center [0, 0] width 0 height 0
click at [348, 256] on textarea "Muchas gracias por tu respuesta, Ezequiel Cristian Biolatto En este caso, neces…" at bounding box center [249, 234] width 354 height 55
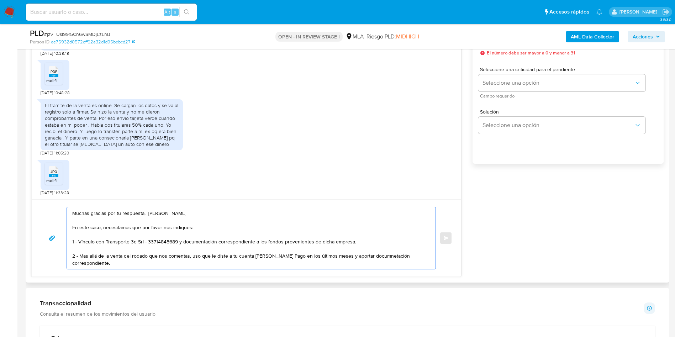
click at [367, 256] on textarea "Muchas gracias por tu respuesta, Ezequiel Cristian Biolatto En este caso, neces…" at bounding box center [249, 238] width 354 height 62
click at [383, 256] on textarea "Muchas gracias por tu respuesta, Ezequiel Cristian Biolatto En este caso, neces…" at bounding box center [249, 238] width 354 height 62
click at [0, 0] on lt-span "docum en tación" at bounding box center [0, 0] width 0 height 0
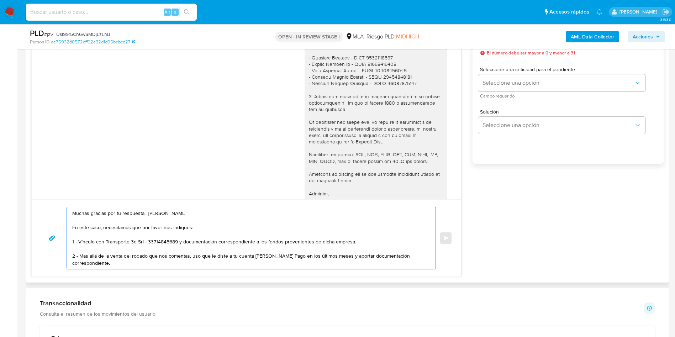
scroll to position [233, 0]
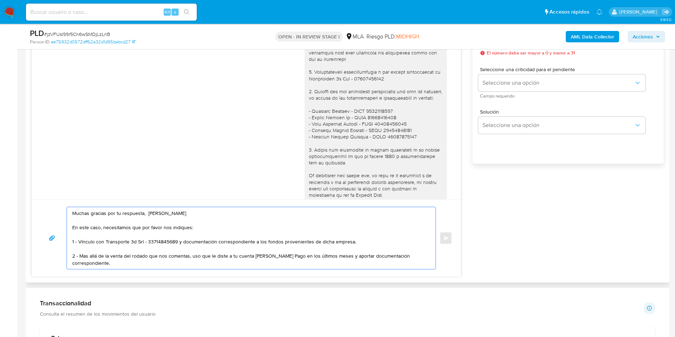
click at [342, 254] on textarea "Muchas gracias por tu respuesta, Ezequiel Cristian Biolatto En este caso, neces…" at bounding box center [249, 238] width 354 height 62
click at [338, 254] on textarea "Muchas gracias por tu respuesta, Ezequiel Cristian Biolatto En este caso, neces…" at bounding box center [249, 238] width 354 height 62
click at [352, 259] on textarea "Muchas gracias por tu respuesta, Ezequiel Cristian Biolatto En este caso, neces…" at bounding box center [249, 238] width 354 height 62
click at [342, 254] on textarea "Muchas gracias por tu respuesta, Ezequiel Cristian Biolatto En este caso, neces…" at bounding box center [249, 238] width 354 height 62
click at [378, 247] on textarea "Muchas gracias por tu respuesta, Ezequiel Cristian Biolatto En este caso, neces…" at bounding box center [249, 238] width 354 height 62
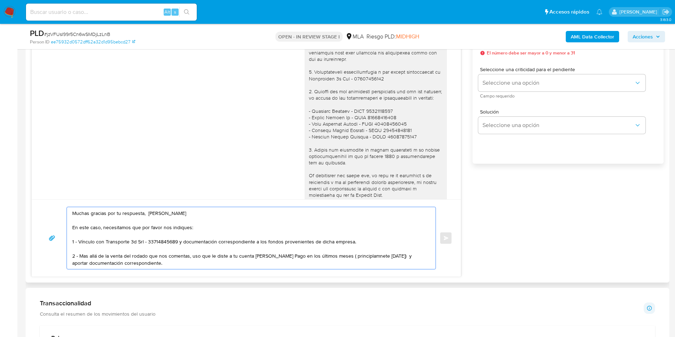
click at [364, 256] on textarea "Muchas gracias por tu respuesta, Ezequiel Cristian Biolatto En este caso, neces…" at bounding box center [249, 238] width 354 height 62
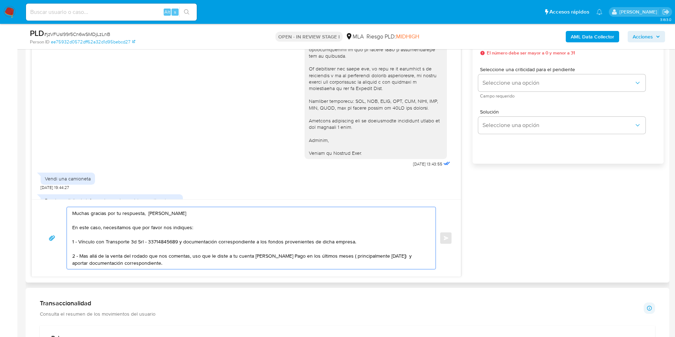
scroll to position [534, 0]
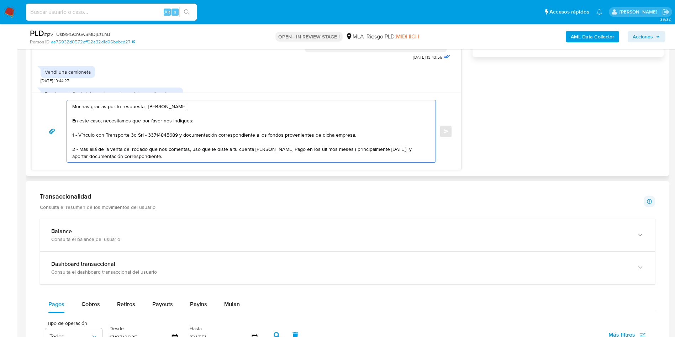
click at [169, 157] on textarea "Muchas gracias por tu respuesta, Ezequiel Cristian Biolatto En este caso, neces…" at bounding box center [249, 131] width 354 height 62
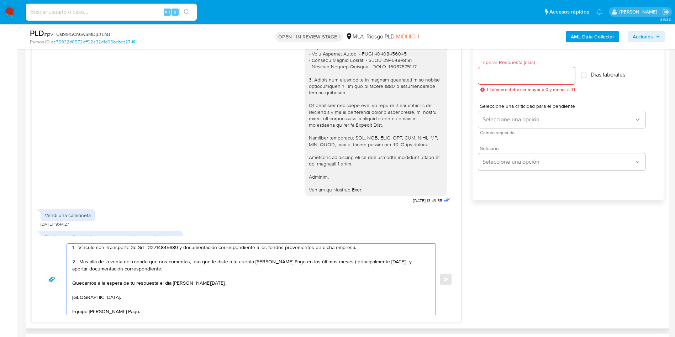
scroll to position [374, 0]
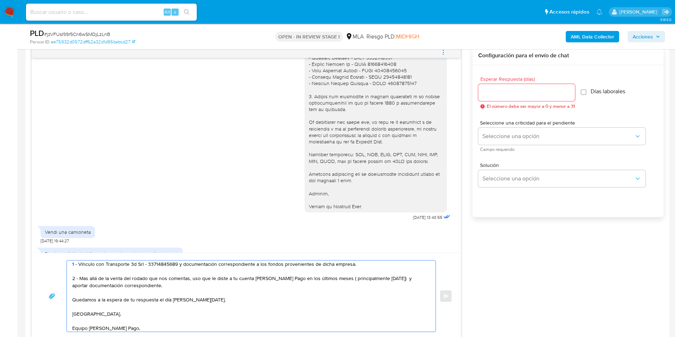
type textarea "Muchas gracias por tu respuesta, Ezequiel Cristian Biolatto En este caso, neces…"
click at [504, 98] on div at bounding box center [526, 92] width 97 height 17
click at [496, 93] on input "Esperar Respuesta (días)" at bounding box center [526, 92] width 97 height 9
type input "0"
type input "1"
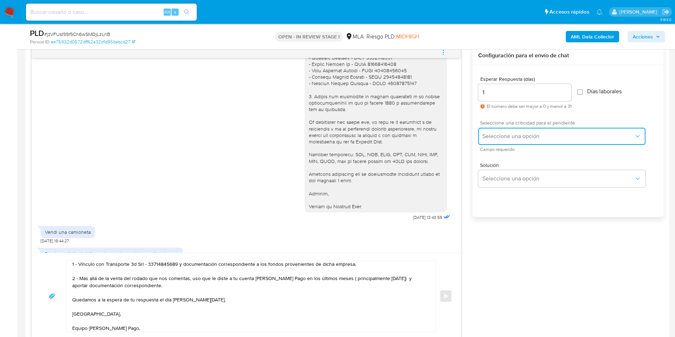
click at [490, 141] on button "Seleccione una opción" at bounding box center [561, 136] width 167 height 17
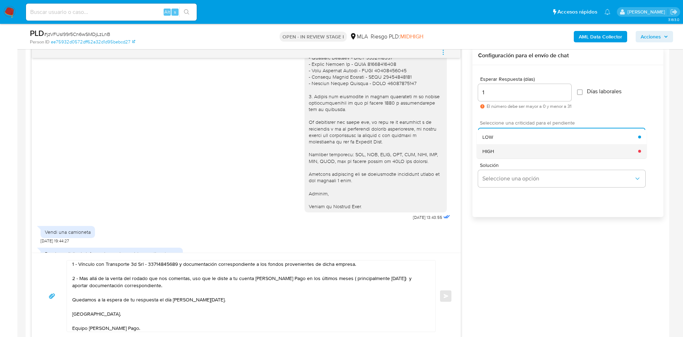
click at [498, 154] on div "HIGH" at bounding box center [561, 151] width 156 height 14
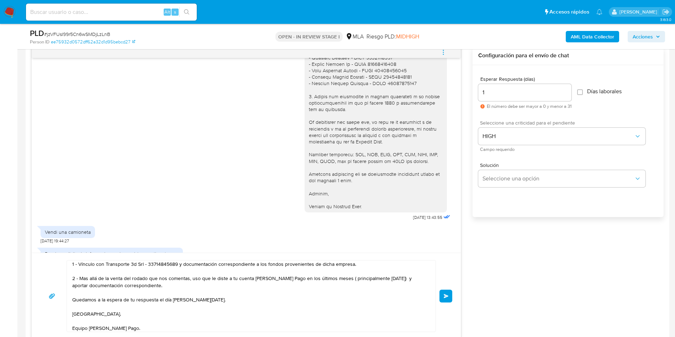
click at [445, 296] on span "Enviar" at bounding box center [446, 296] width 5 height 4
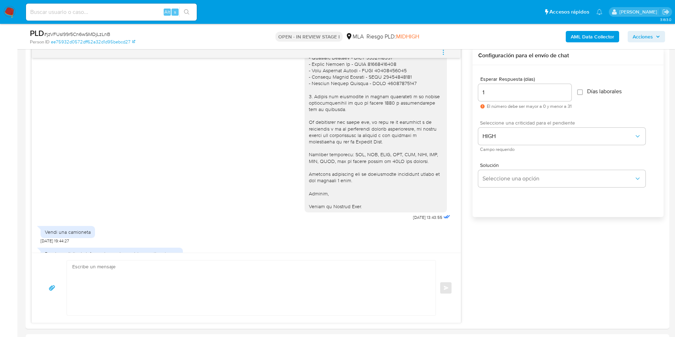
scroll to position [1118, 0]
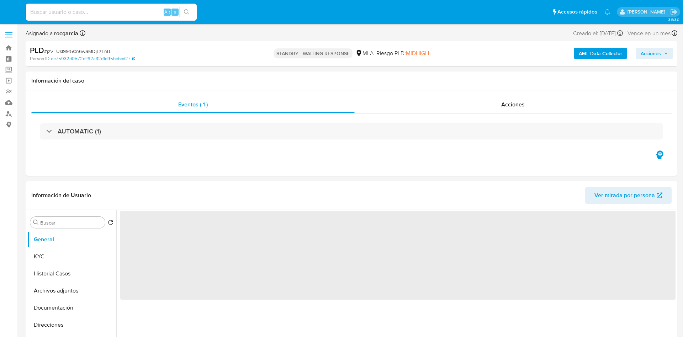
select select "10"
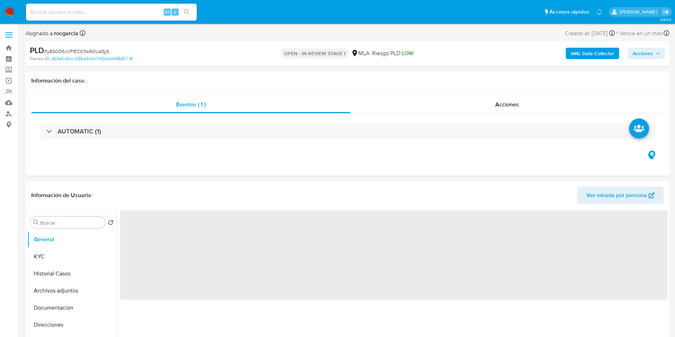
select select "10"
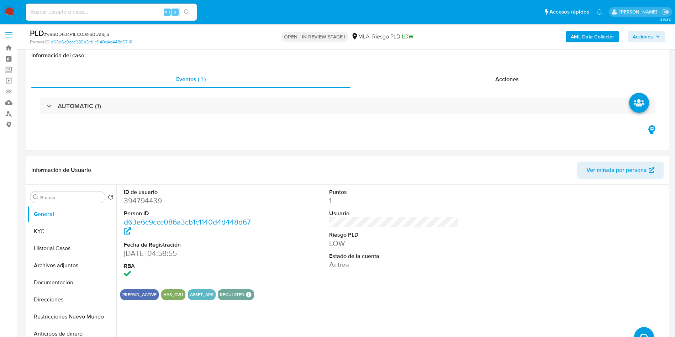
scroll to position [214, 0]
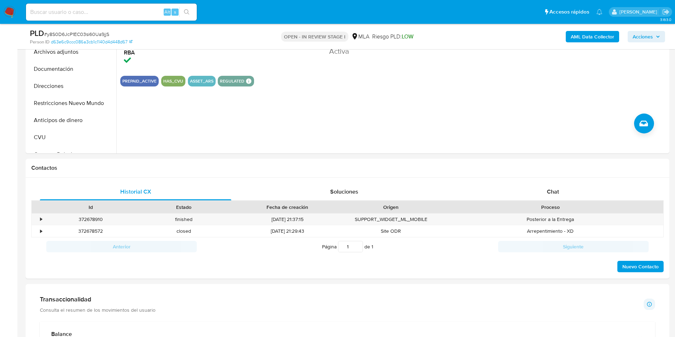
drag, startPoint x: 557, startPoint y: 196, endPoint x: 0, endPoint y: 158, distance: 558.2
click at [556, 196] on div "Chat" at bounding box center [552, 191] width 191 height 17
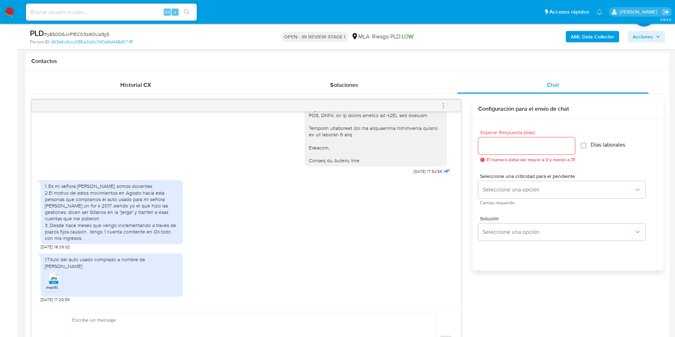
scroll to position [374, 0]
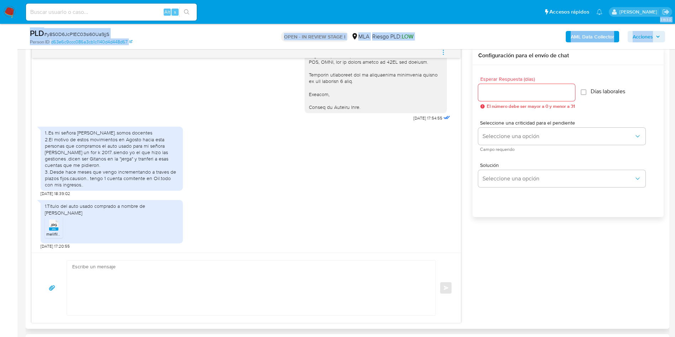
drag, startPoint x: 0, startPoint y: 202, endPoint x: 33, endPoint y: 148, distance: 63.5
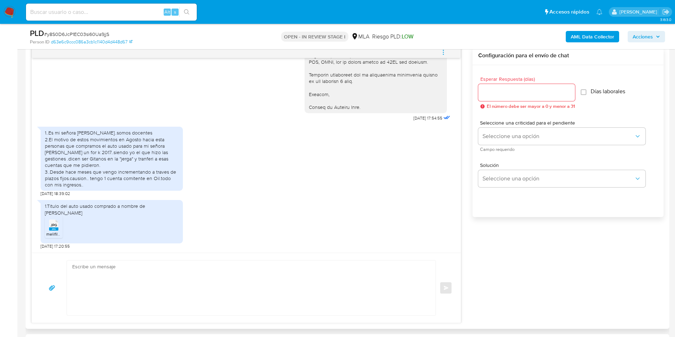
click at [277, 212] on div "1.Titulo del auto usado comprado a nombre de Rebolledo Cecilia Susana JPG JPG m…" at bounding box center [246, 222] width 411 height 53
drag, startPoint x: 73, startPoint y: 138, endPoint x: 128, endPoint y: 134, distance: 55.3
click at [128, 134] on div "1..Es mi señora Cecilia Susana Rebolledo..somos docentes 2.El motivo de estos m…" at bounding box center [112, 159] width 134 height 58
drag, startPoint x: 51, startPoint y: 142, endPoint x: 122, endPoint y: 145, distance: 71.6
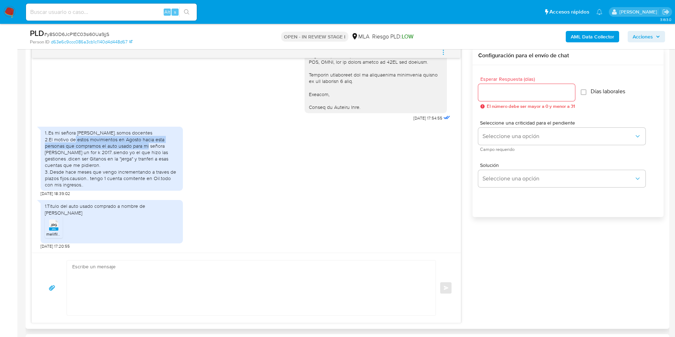
click at [122, 145] on div "1..Es mi señora Cecilia Susana Rebolledo..somos docentes 2.El motivo de estos m…" at bounding box center [112, 159] width 134 height 58
click at [56, 230] on rect at bounding box center [53, 228] width 9 height 3
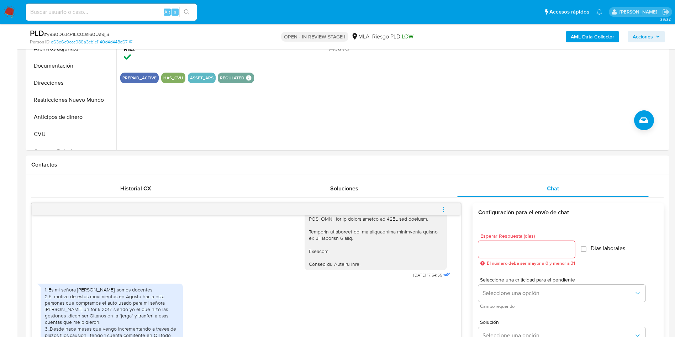
scroll to position [107, 0]
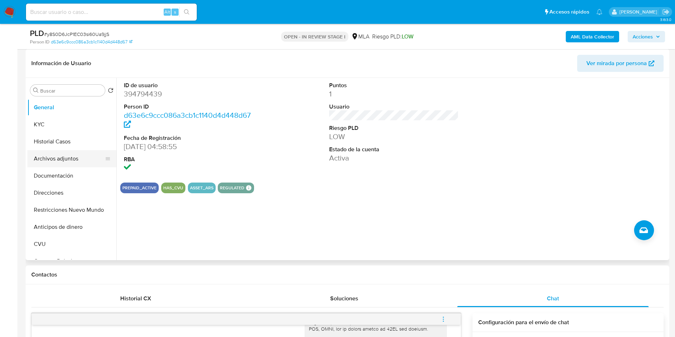
click at [48, 162] on button "Archivos adjuntos" at bounding box center [68, 158] width 83 height 17
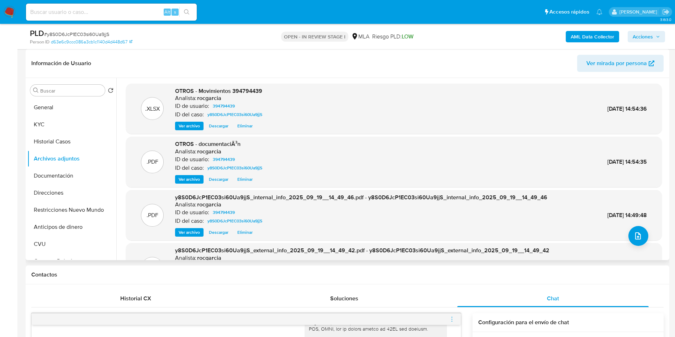
click at [194, 179] on span "Ver archivo" at bounding box center [189, 179] width 21 height 7
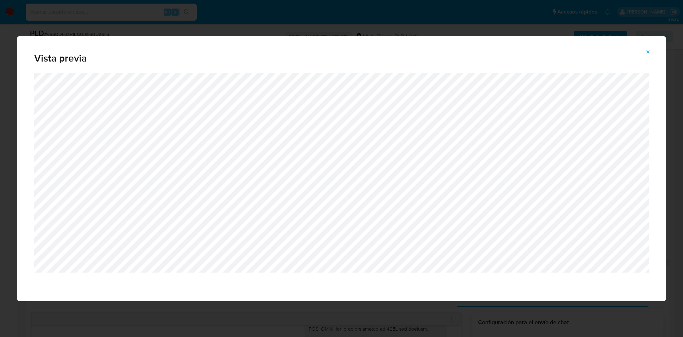
click at [643, 48] on button "Attachment preview" at bounding box center [649, 51] width 16 height 11
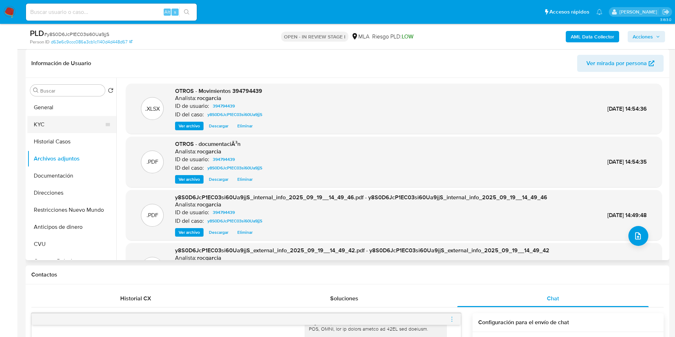
click at [52, 127] on button "KYC" at bounding box center [68, 124] width 83 height 17
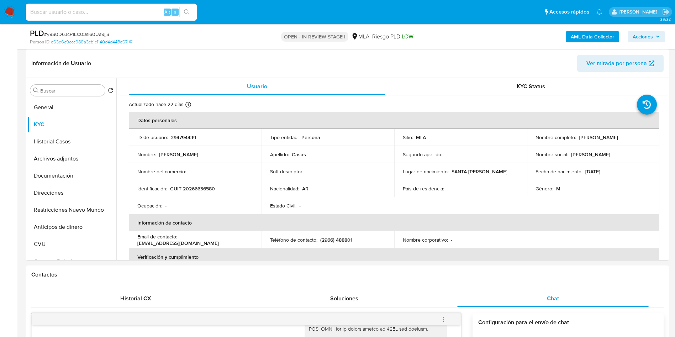
click at [199, 188] on p "CUIT 20266636580" at bounding box center [192, 188] width 45 height 6
copy p "20266636580"
click at [179, 135] on p "394794439" at bounding box center [183, 137] width 25 height 6
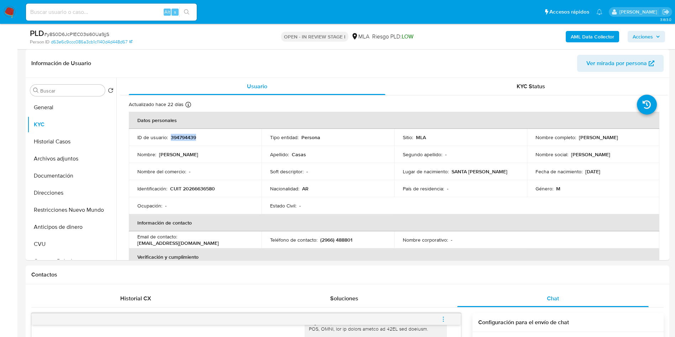
copy p "394794439"
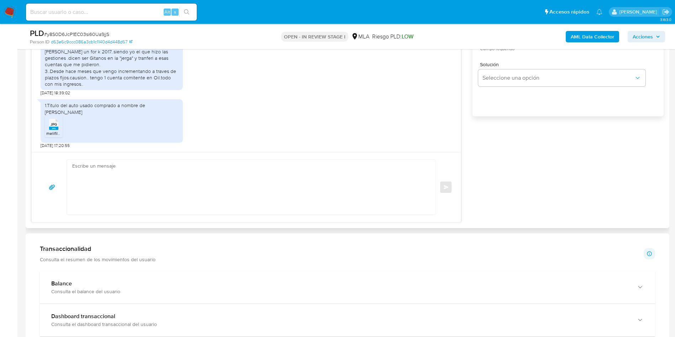
scroll to position [480, 0]
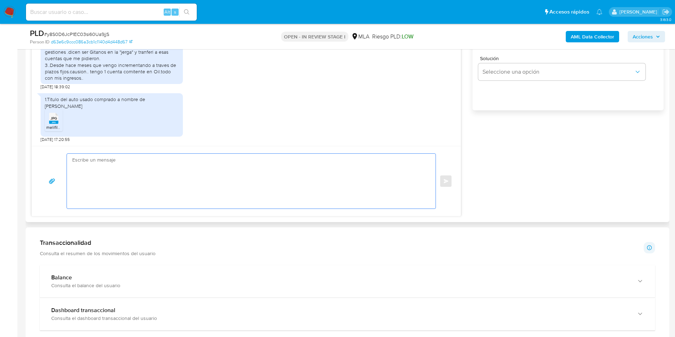
drag, startPoint x: 141, startPoint y: 171, endPoint x: 137, endPoint y: 174, distance: 4.8
click at [139, 171] on textarea at bounding box center [249, 181] width 354 height 55
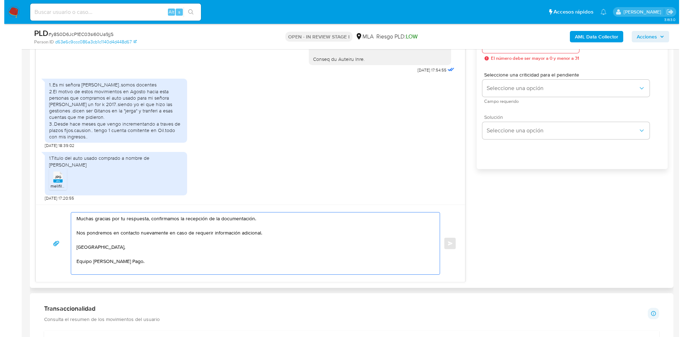
scroll to position [374, 0]
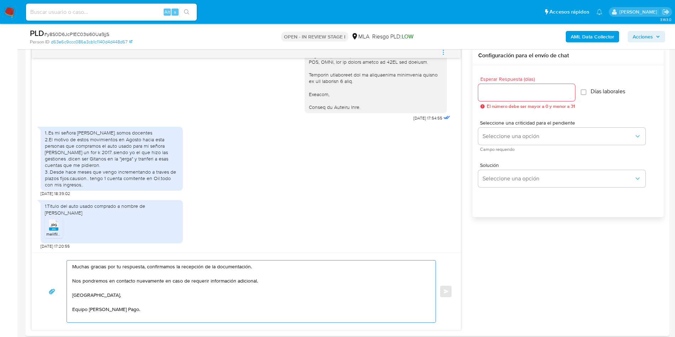
type textarea "Muchas gracias por tu respuesta, confirmamos la recepción de la documentación. …"
click at [510, 93] on input "Esperar Respuesta (días)" at bounding box center [526, 92] width 97 height 9
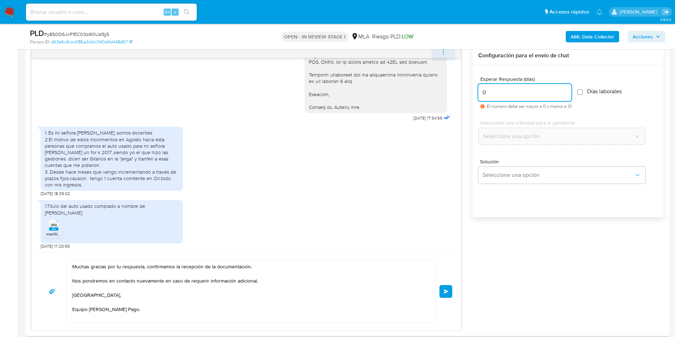
type input "0"
click at [444, 54] on icon "menu-action" at bounding box center [443, 52] width 6 height 6
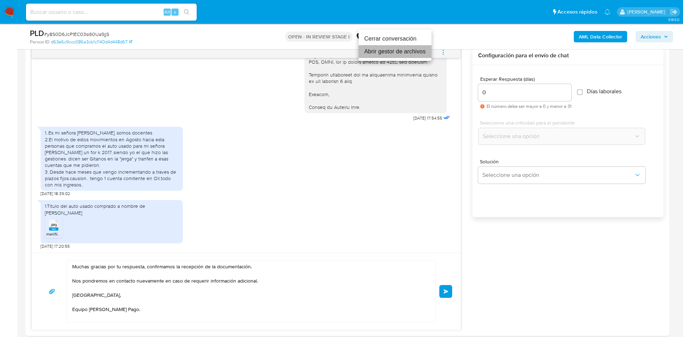
click at [419, 54] on li "Abrir gestor de archivos" at bounding box center [395, 51] width 73 height 13
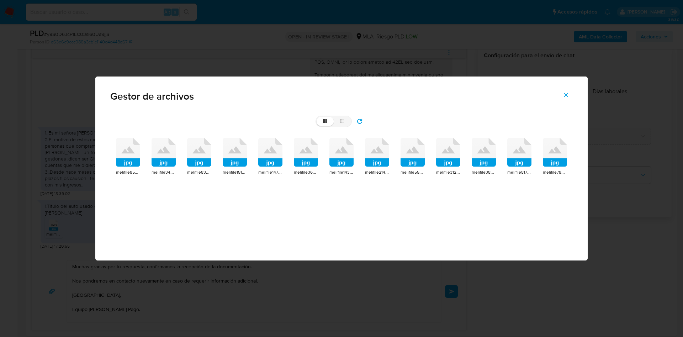
click at [134, 161] on rect at bounding box center [128, 162] width 24 height 9
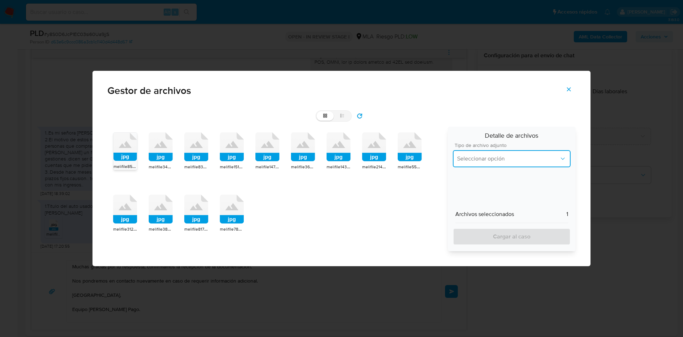
click at [501, 150] on button "Seleccionar opción" at bounding box center [512, 158] width 118 height 17
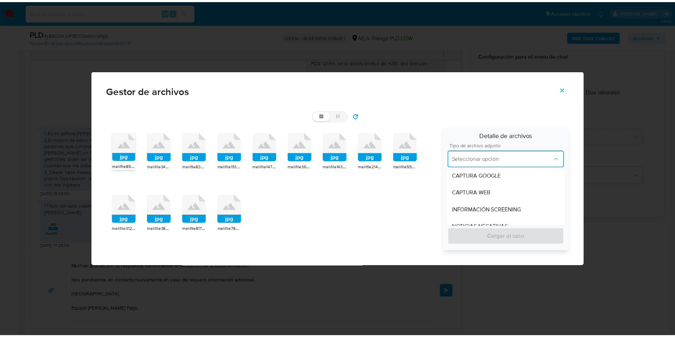
scroll to position [107, 0]
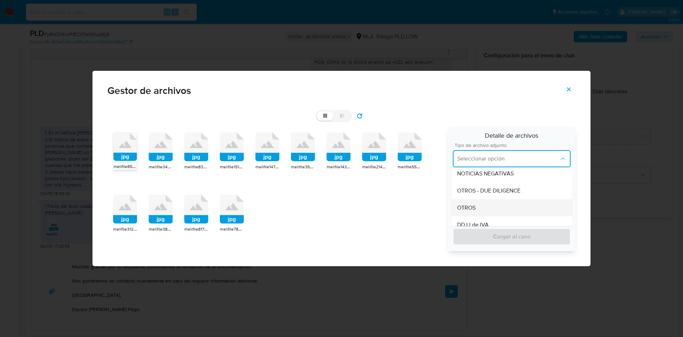
click at [484, 206] on div "OTROS" at bounding box center [511, 207] width 109 height 17
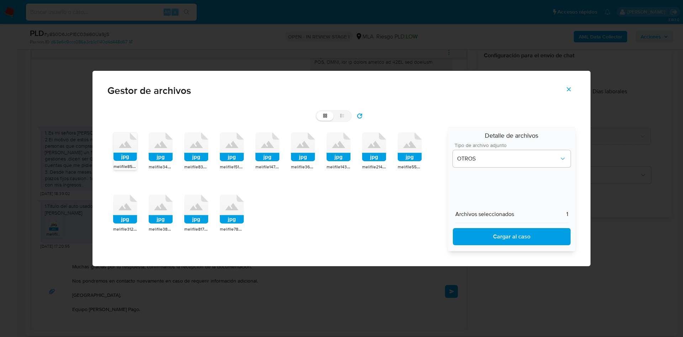
click at [480, 239] on span "Cargar al caso" at bounding box center [511, 237] width 99 height 16
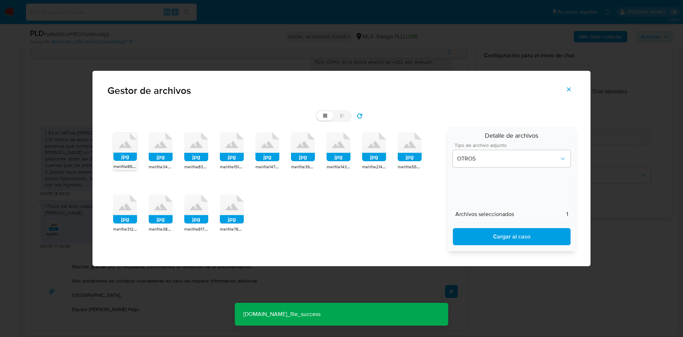
click at [575, 84] on button "Cerrar" at bounding box center [569, 89] width 25 height 17
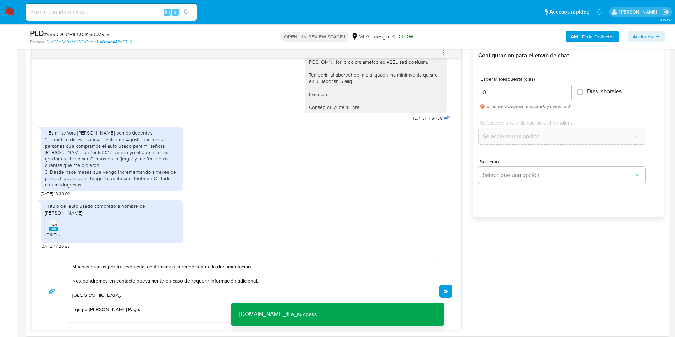
click at [449, 293] on button "Enviar" at bounding box center [446, 291] width 13 height 13
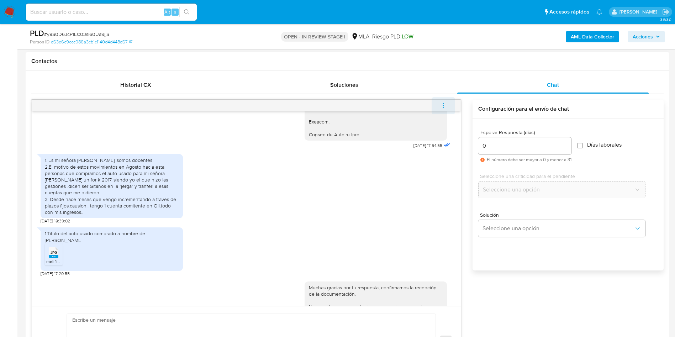
scroll to position [815, 0]
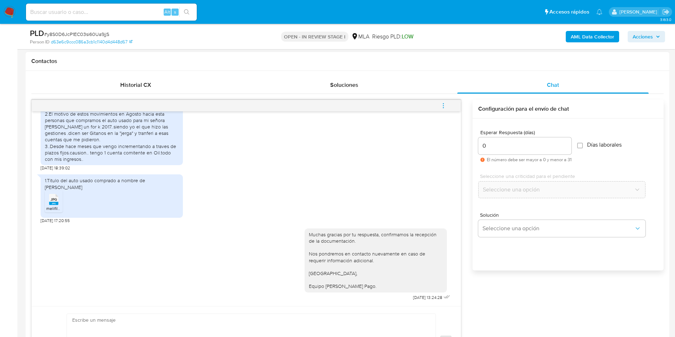
click at [448, 102] on button "menu-action" at bounding box center [443, 105] width 23 height 17
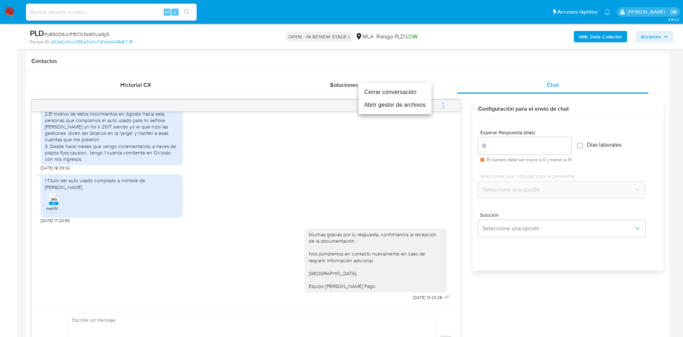
click at [389, 89] on li "Cerrar conversación" at bounding box center [395, 92] width 73 height 13
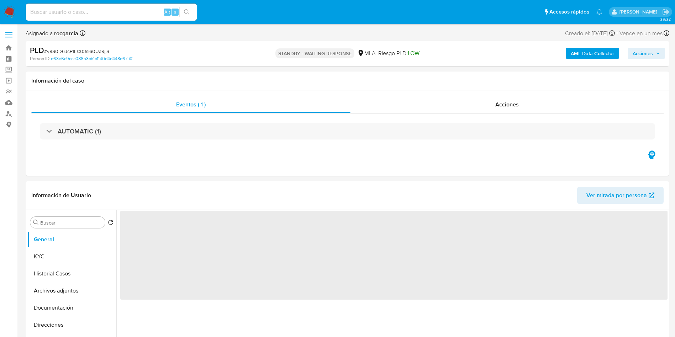
select select "10"
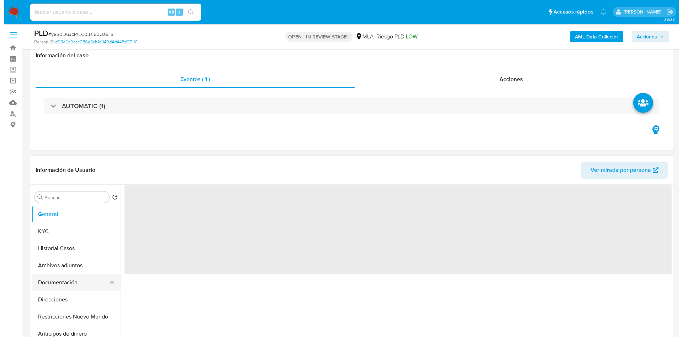
scroll to position [53, 0]
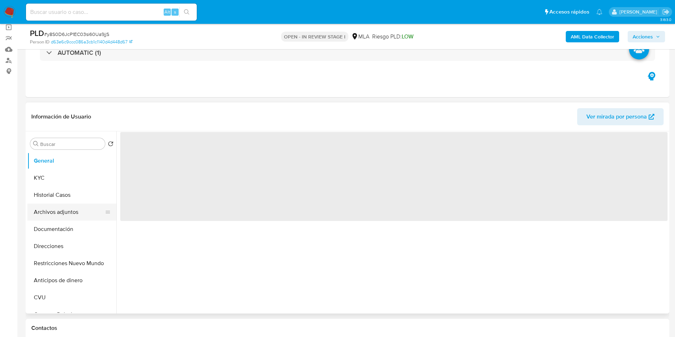
click at [54, 210] on button "Archivos adjuntos" at bounding box center [68, 212] width 83 height 17
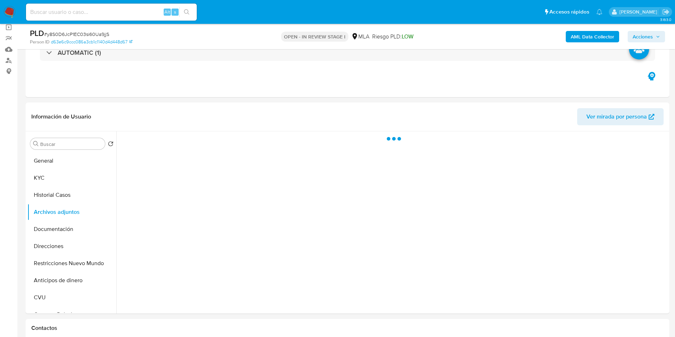
select select "10"
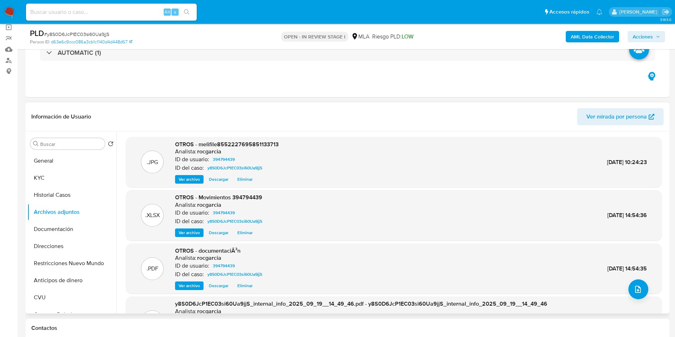
click at [193, 178] on span "Ver archivo" at bounding box center [189, 179] width 21 height 7
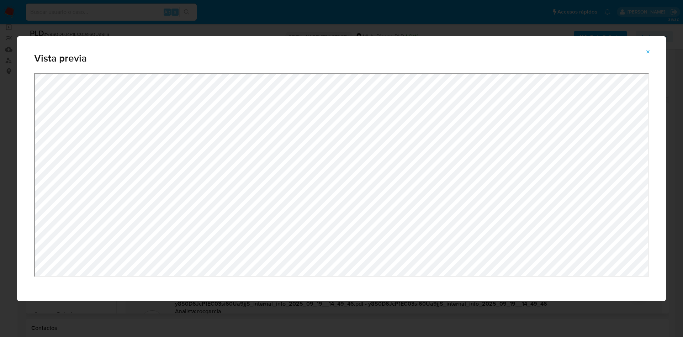
click at [0, 217] on div "Vista previa" at bounding box center [341, 168] width 683 height 337
click at [649, 52] on icon "Attachment preview" at bounding box center [648, 51] width 3 height 3
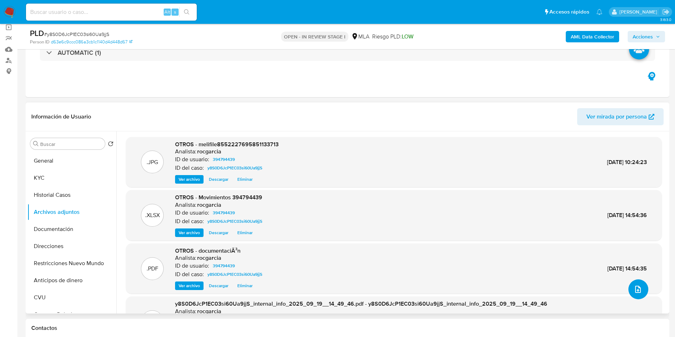
click at [629, 291] on button "upload-file" at bounding box center [638, 289] width 20 height 20
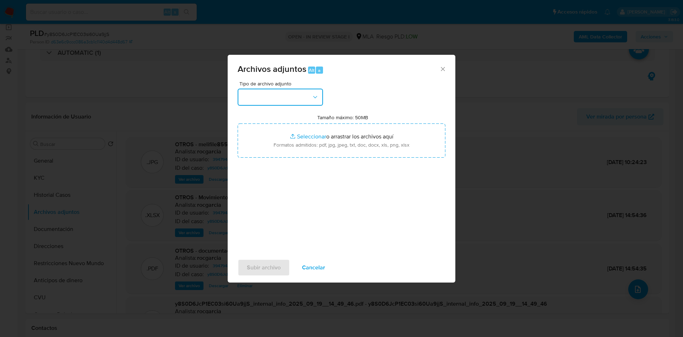
click at [293, 89] on button "button" at bounding box center [280, 97] width 85 height 17
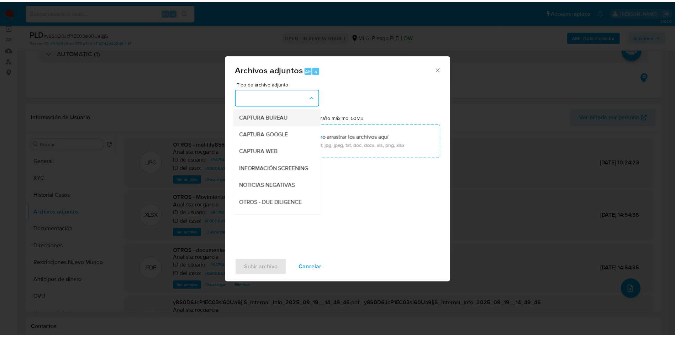
scroll to position [107, 0]
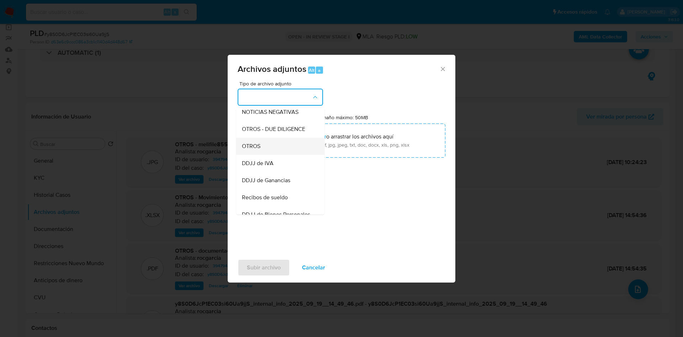
click at [276, 149] on div "OTROS" at bounding box center [278, 146] width 73 height 17
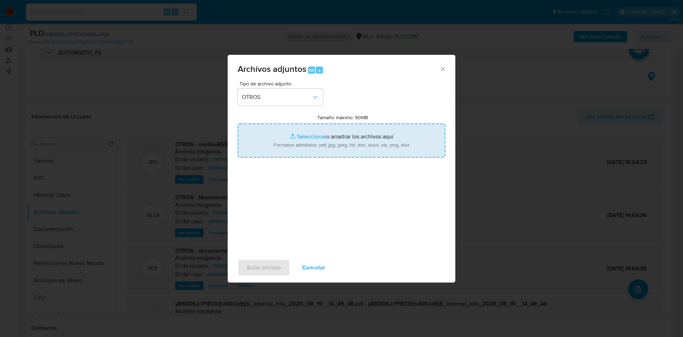
click at [307, 131] on input "Tamaño máximo: 50MB Seleccionar archivos" at bounding box center [342, 140] width 208 height 34
type input "C:\fakepath\Caselog y8S0D6JcP1EC03si60Ua9jjS - 394794439.docx"
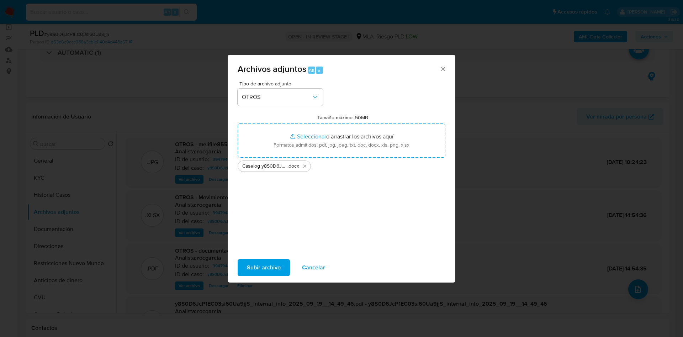
click at [266, 263] on span "Subir archivo" at bounding box center [264, 268] width 34 height 16
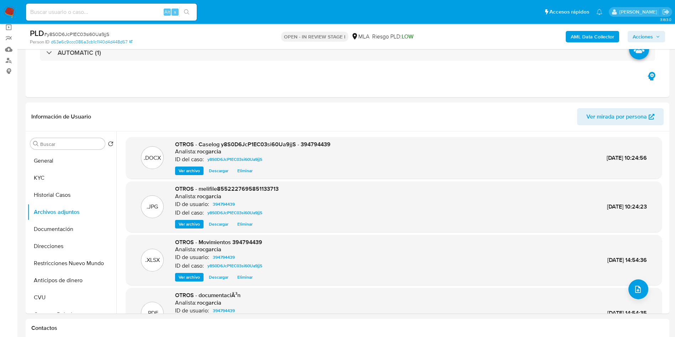
click at [653, 37] on span "Acciones" at bounding box center [643, 36] width 20 height 11
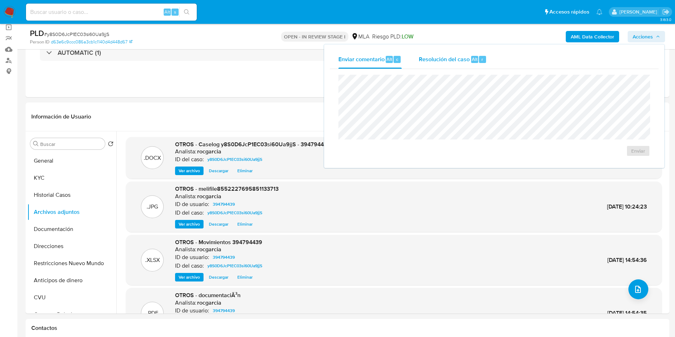
click at [476, 64] on div "Resolución del caso Alt r" at bounding box center [453, 59] width 68 height 19
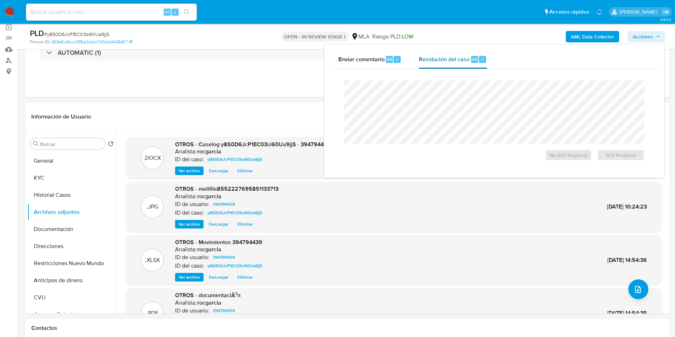
click at [514, 154] on div "No ROI Proposal ROI Proposal" at bounding box center [494, 154] width 300 height 14
click at [568, 157] on span "No ROI Proposal" at bounding box center [568, 155] width 37 height 10
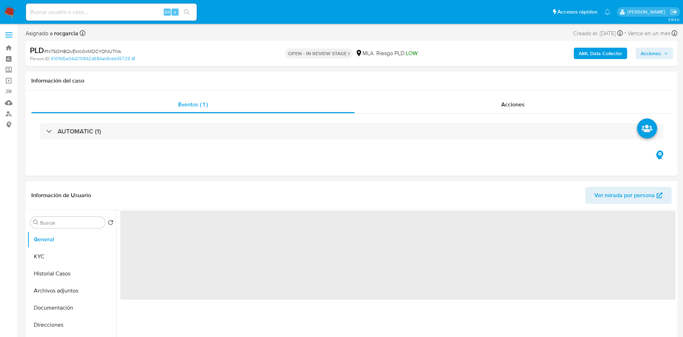
select select "10"
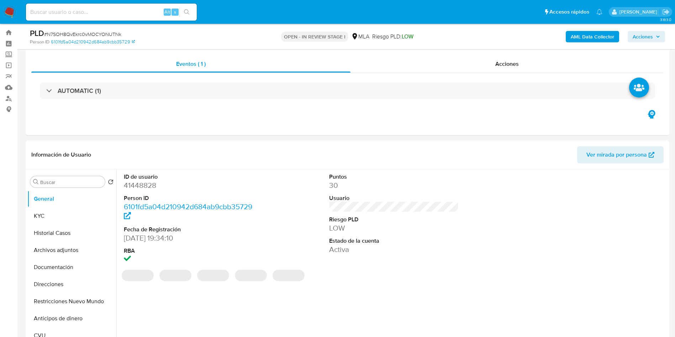
scroll to position [214, 0]
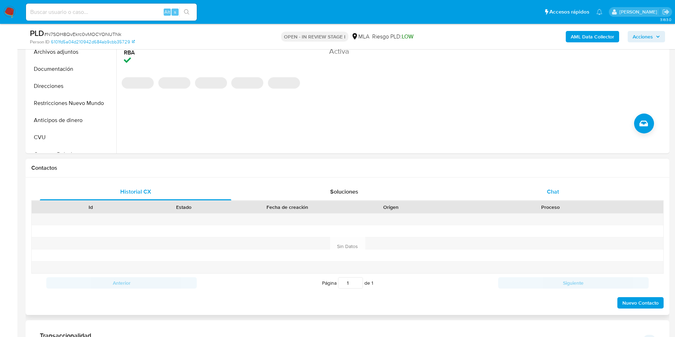
click at [564, 192] on div "Chat" at bounding box center [552, 191] width 191 height 17
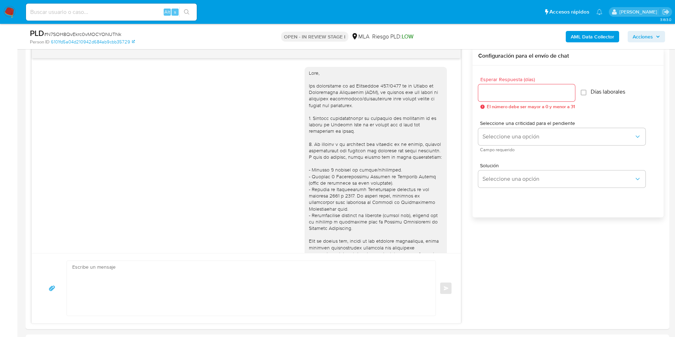
scroll to position [636, 0]
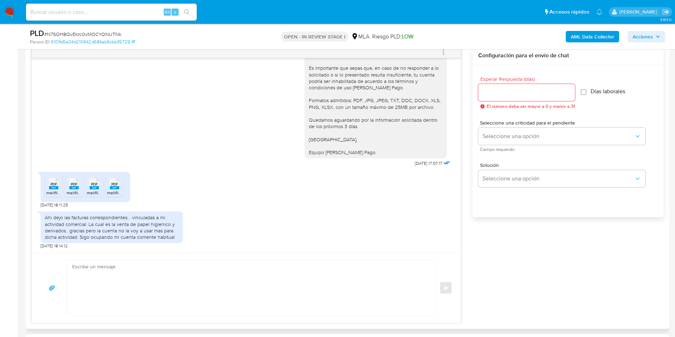
click at [55, 186] on span "PDF" at bounding box center [54, 184] width 7 height 5
click at [71, 184] on span "PDF" at bounding box center [74, 184] width 7 height 5
click at [91, 184] on span "PDF" at bounding box center [94, 184] width 7 height 5
click at [115, 186] on span "PDF" at bounding box center [114, 184] width 7 height 5
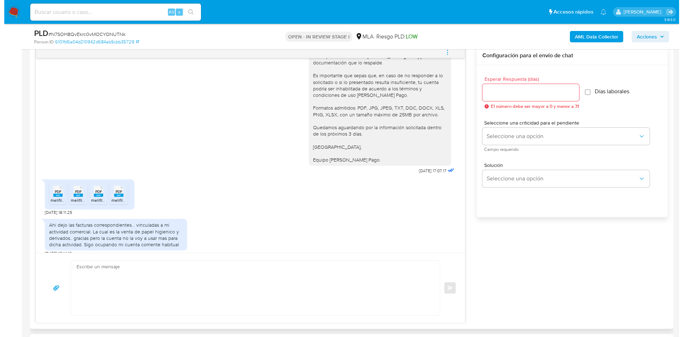
scroll to position [635, 0]
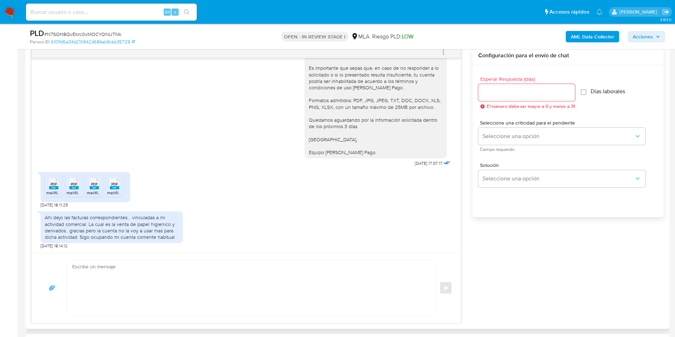
click at [451, 51] on button "menu-action" at bounding box center [443, 52] width 23 height 17
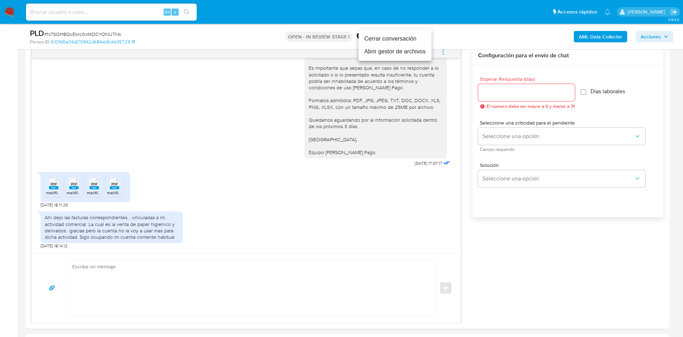
click at [373, 51] on li "Abrir gestor de archivos" at bounding box center [395, 51] width 73 height 13
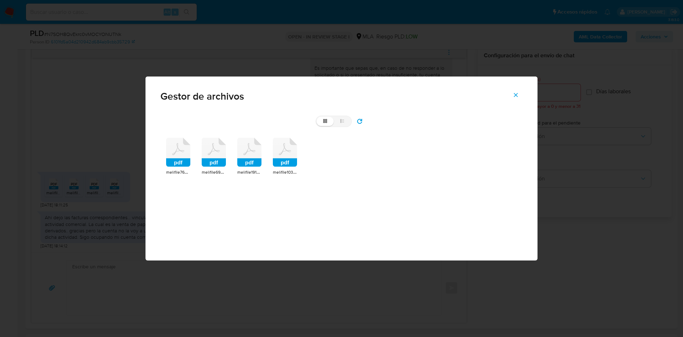
click at [185, 140] on rect at bounding box center [197, 133] width 29 height 24
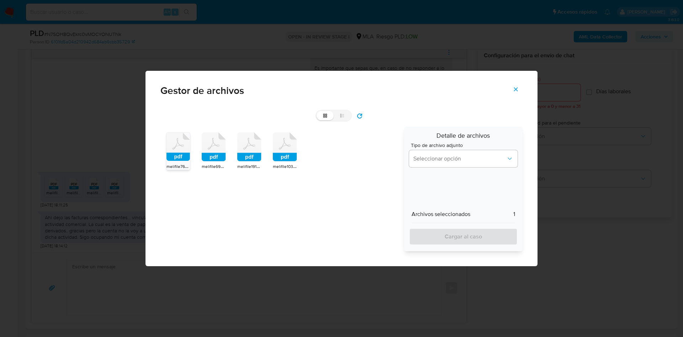
click at [209, 150] on icon at bounding box center [214, 146] width 24 height 29
click at [247, 153] on icon at bounding box center [249, 146] width 24 height 29
click at [298, 164] on div "pdf melifile7640262340518838327.pdf pdf melifile6904734354129951703.pdf pdf mel…" at bounding box center [280, 189] width 239 height 125
click at [285, 157] on rect at bounding box center [285, 157] width 24 height 9
click at [456, 161] on span "Seleccionar opción" at bounding box center [460, 158] width 93 height 7
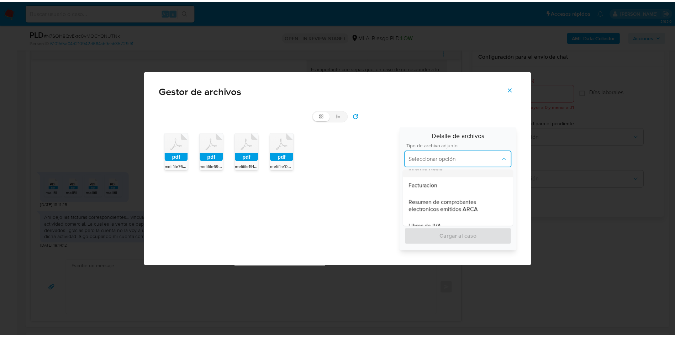
scroll to position [267, 0]
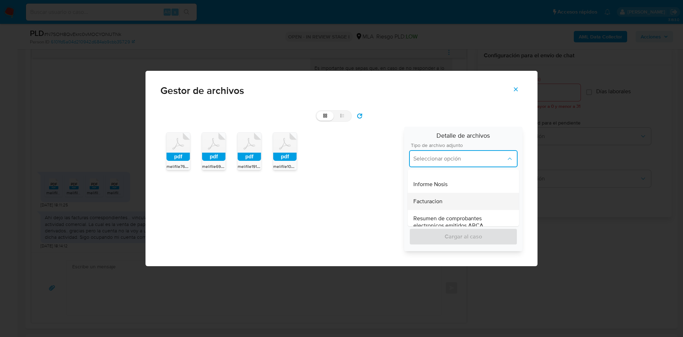
click at [434, 195] on div "Facturacion" at bounding box center [464, 201] width 100 height 17
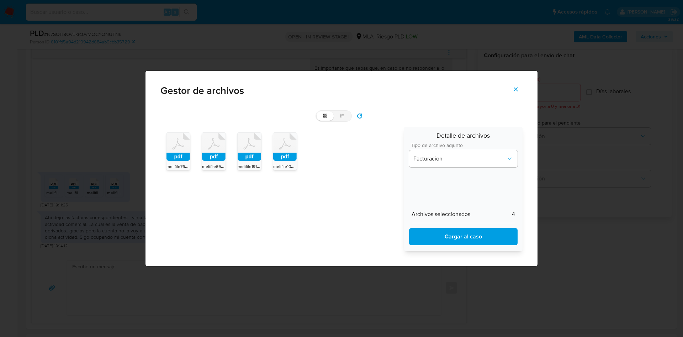
click at [447, 238] on span "Cargar al caso" at bounding box center [464, 237] width 90 height 16
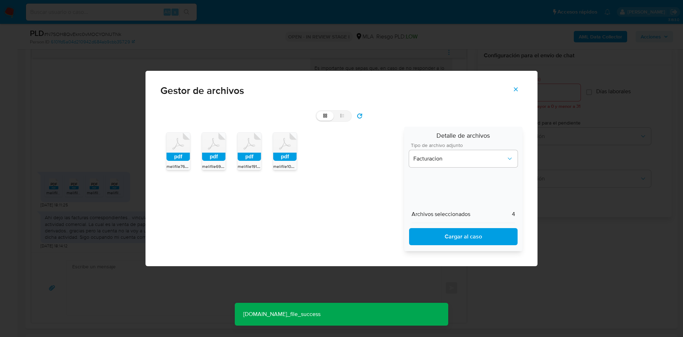
click at [521, 87] on button "Cerrar" at bounding box center [516, 89] width 25 height 17
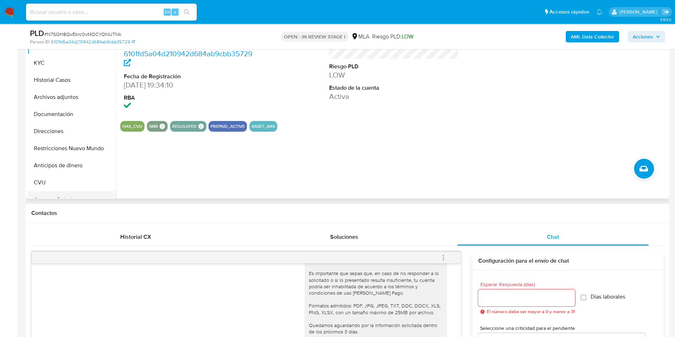
scroll to position [160, 0]
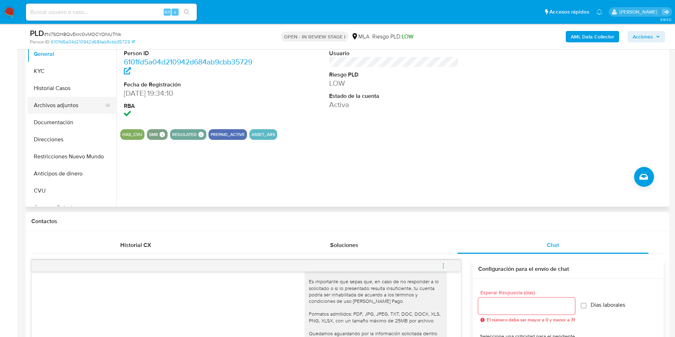
click at [65, 99] on button "Archivos adjuntos" at bounding box center [68, 105] width 83 height 17
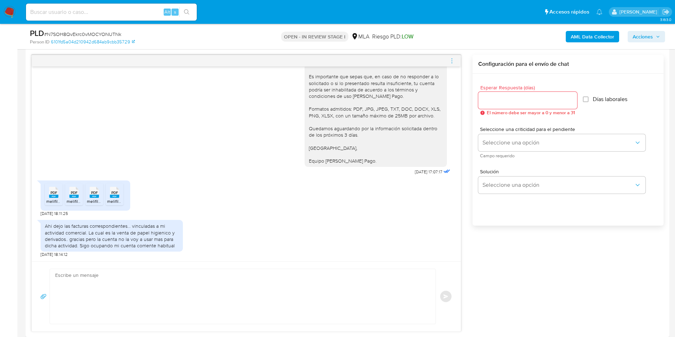
scroll to position [427, 0]
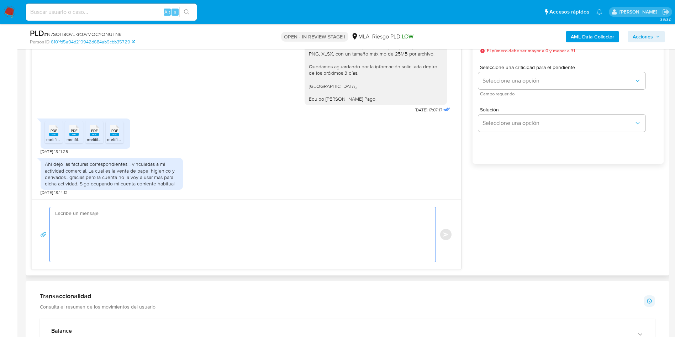
click at [127, 222] on textarea at bounding box center [241, 234] width 372 height 55
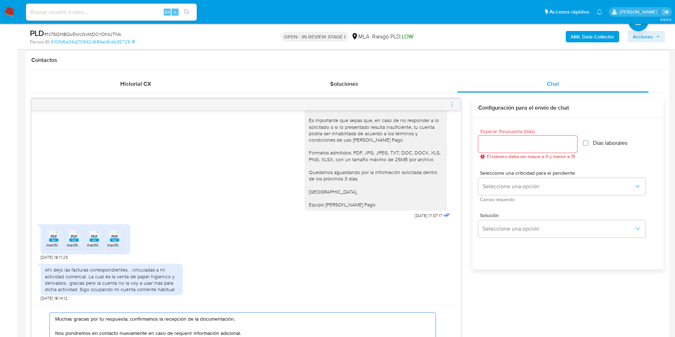
scroll to position [320, 0]
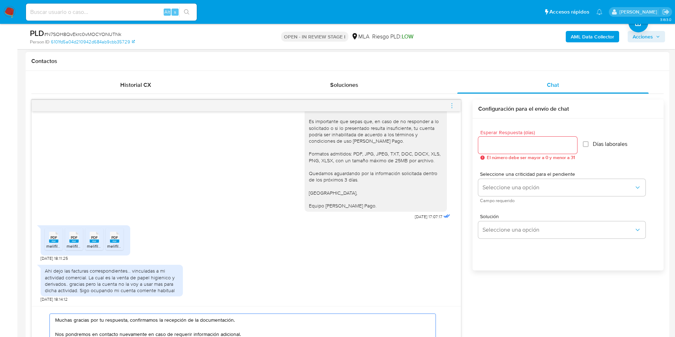
type textarea "Muchas gracias por tu respuesta, confirmamos la recepción de la documentación. …"
click at [497, 143] on input "Esperar Respuesta (días)" at bounding box center [527, 145] width 99 height 9
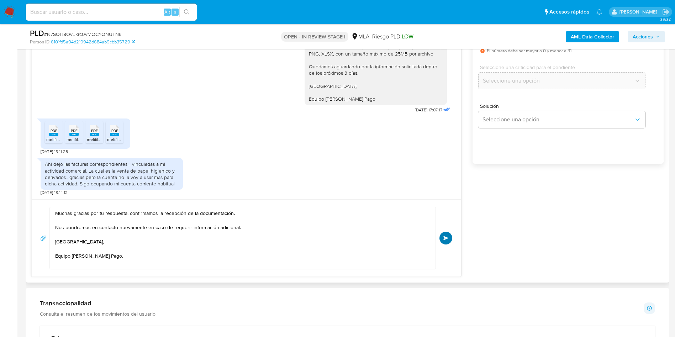
type input "0"
click at [445, 239] on span "Enviar" at bounding box center [445, 238] width 5 height 4
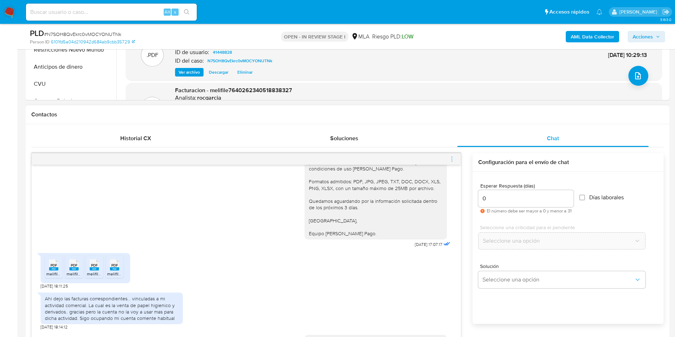
scroll to position [714, 0]
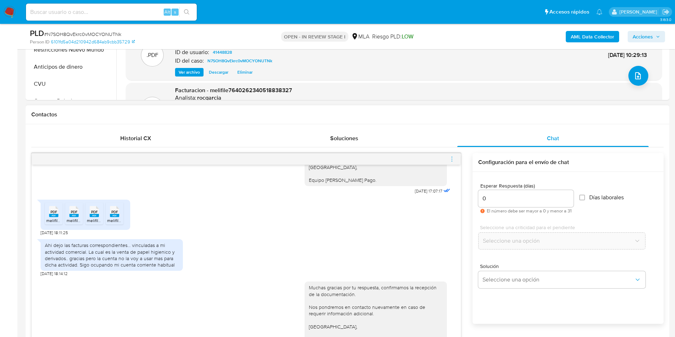
click at [448, 157] on div at bounding box center [246, 158] width 429 height 11
click at [456, 156] on div at bounding box center [246, 158] width 429 height 11
click at [453, 157] on icon "menu-action" at bounding box center [452, 159] width 6 height 6
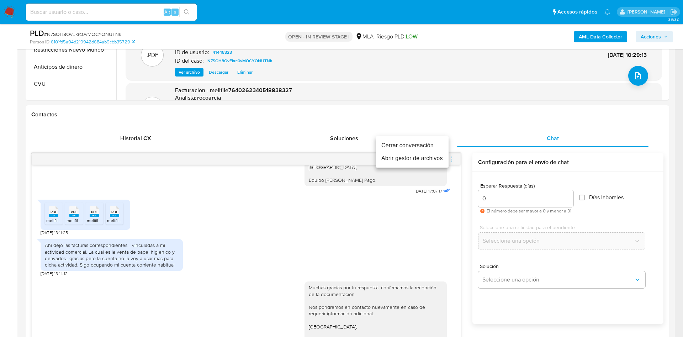
click at [426, 147] on li "Cerrar conversación" at bounding box center [412, 145] width 73 height 13
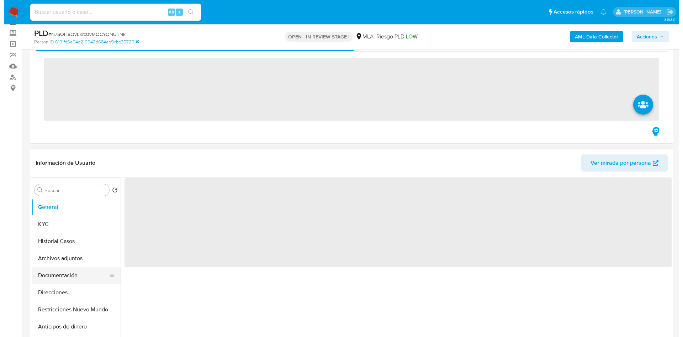
scroll to position [53, 0]
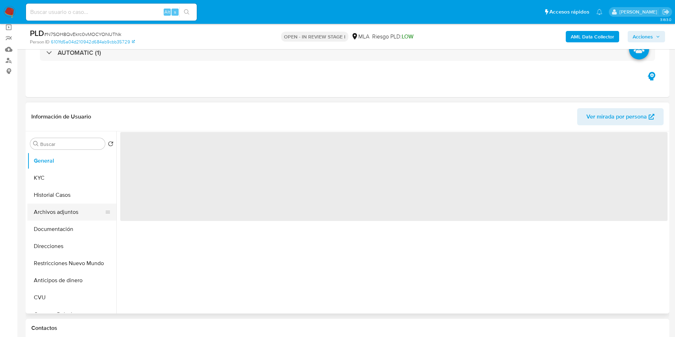
click at [54, 211] on button "Archivos adjuntos" at bounding box center [68, 212] width 83 height 17
select select "10"
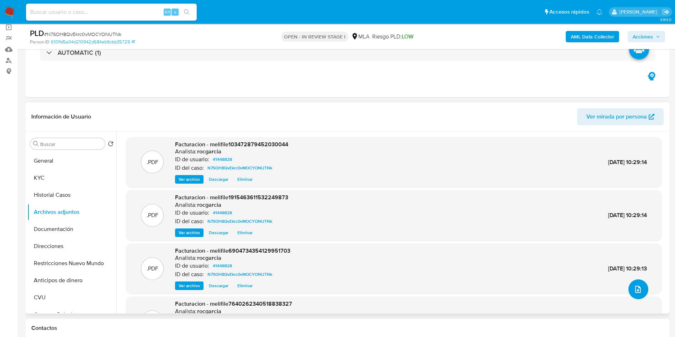
click at [634, 286] on icon "upload-file" at bounding box center [638, 289] width 9 height 9
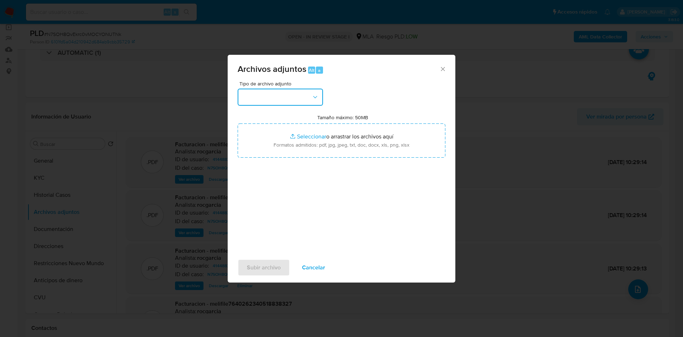
drag, startPoint x: 280, startPoint y: 99, endPoint x: 284, endPoint y: 106, distance: 8.0
click at [281, 99] on button "button" at bounding box center [280, 97] width 85 height 17
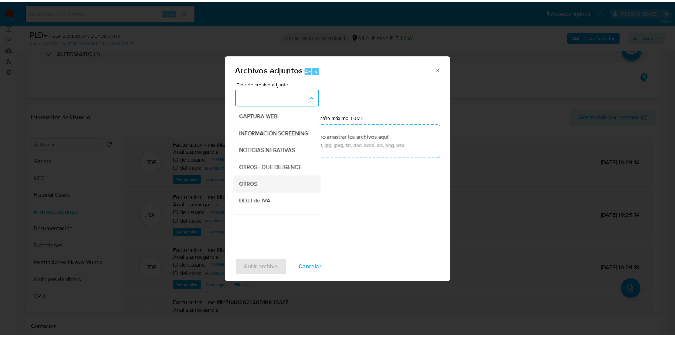
scroll to position [107, 0]
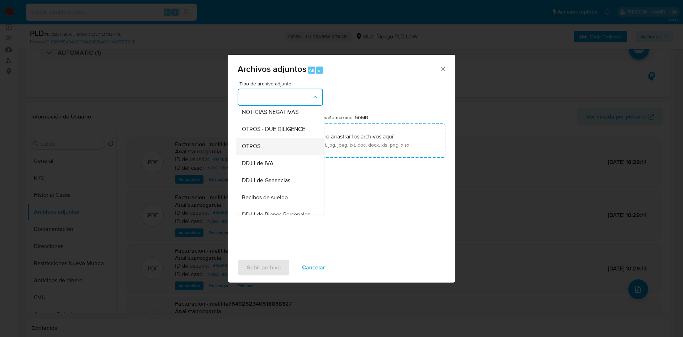
click at [274, 155] on div "OTROS" at bounding box center [278, 146] width 73 height 17
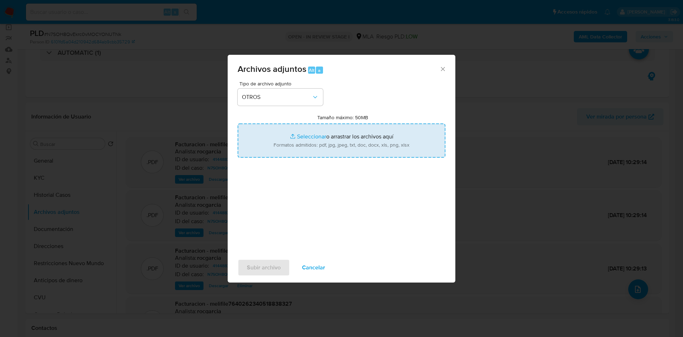
click at [274, 157] on input "Tamaño máximo: 50MB Seleccionar archivos" at bounding box center [342, 140] width 208 height 34
type input "C:\fakepath\Caselog N7SOH8QvEkrc0vMOCYONUTNk - 41448828.docx"
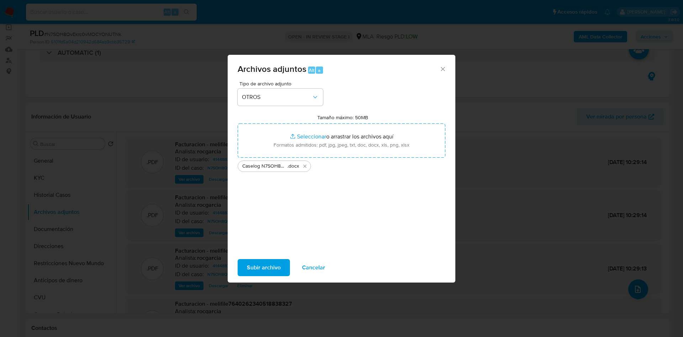
click at [268, 266] on span "Subir archivo" at bounding box center [264, 268] width 34 height 16
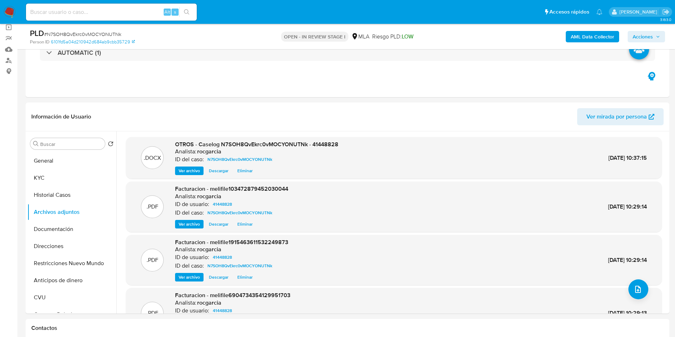
click at [651, 40] on span "Acciones" at bounding box center [643, 36] width 20 height 11
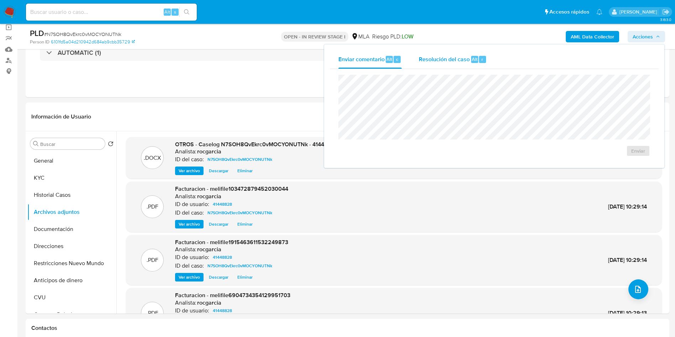
click at [456, 55] on span "Resolución del caso" at bounding box center [444, 59] width 51 height 8
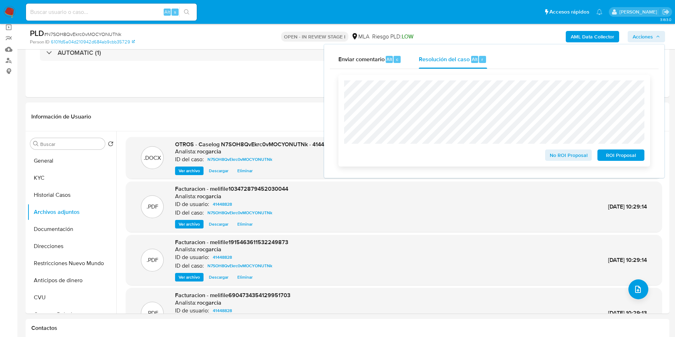
click at [551, 153] on span "No ROI Proposal" at bounding box center [568, 155] width 37 height 10
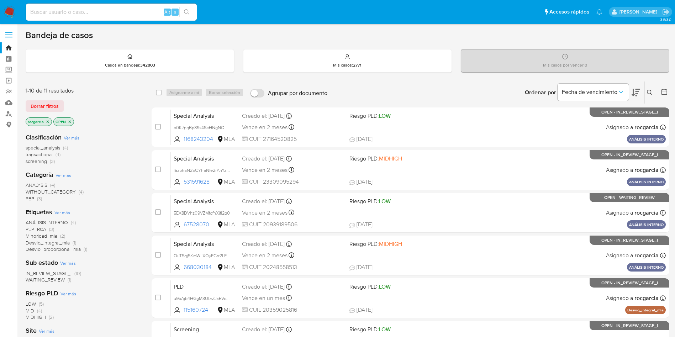
click at [650, 90] on icon at bounding box center [650, 93] width 6 height 6
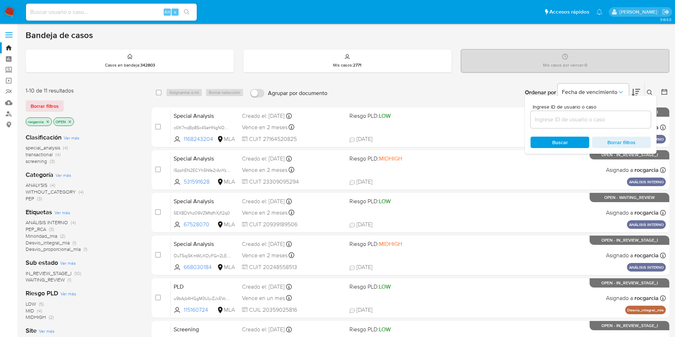
click at [46, 120] on icon "close-filter" at bounding box center [48, 122] width 4 height 4
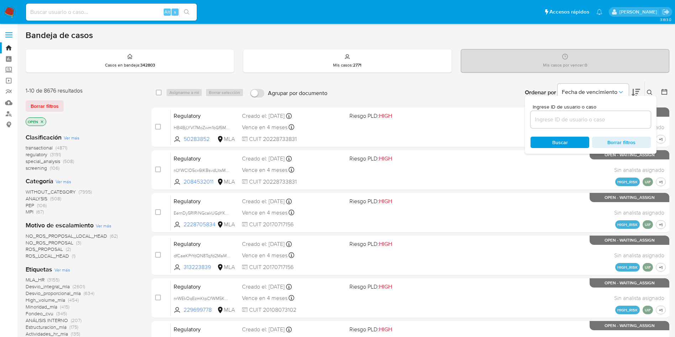
click at [41, 122] on icon "close-filter" at bounding box center [42, 122] width 4 height 4
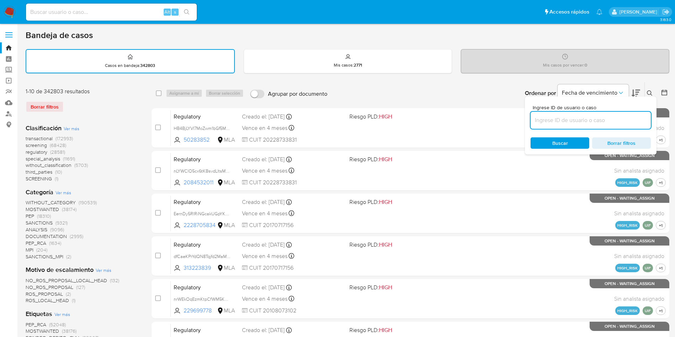
click at [559, 119] on input at bounding box center [591, 120] width 120 height 9
paste input "17128482"
type input "17128482"
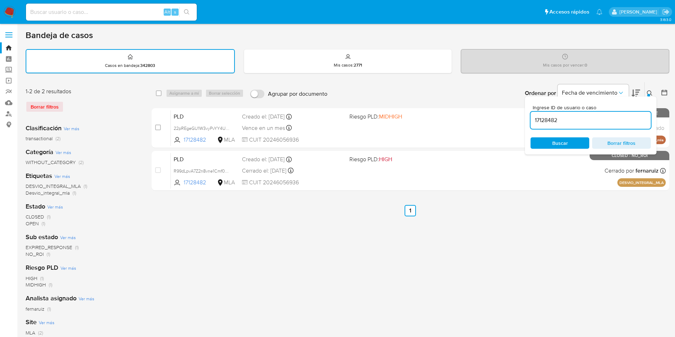
click at [651, 92] on icon at bounding box center [650, 93] width 6 height 6
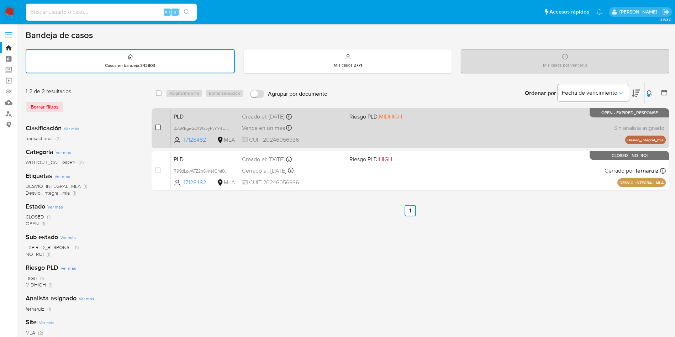
click at [158, 127] on input "checkbox" at bounding box center [158, 128] width 6 height 6
checkbox input "true"
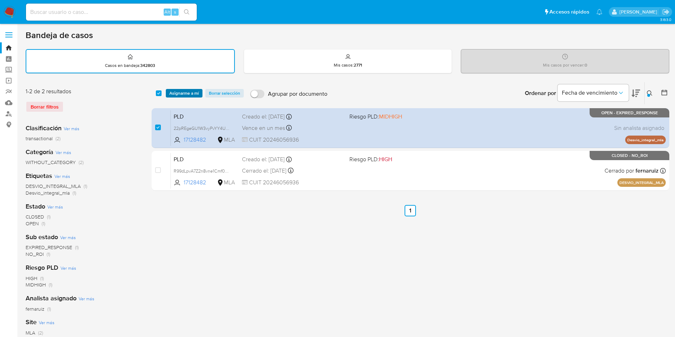
click at [186, 92] on span "Asignarme a mí" at bounding box center [184, 93] width 30 height 7
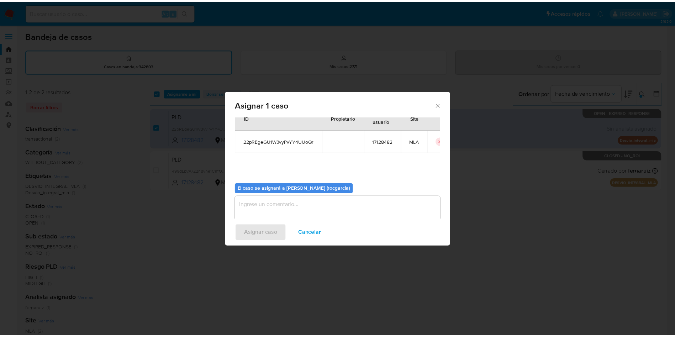
scroll to position [37, 0]
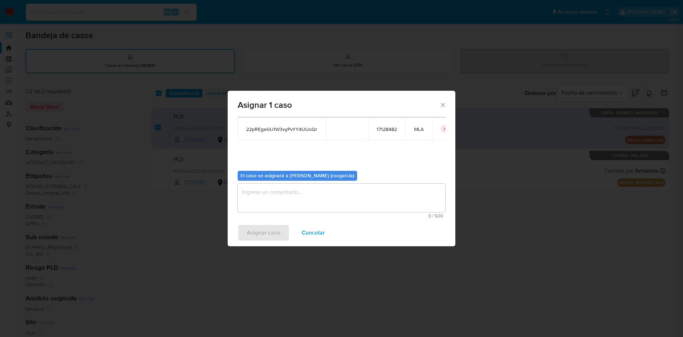
click at [352, 211] on textarea "assign-modal" at bounding box center [342, 198] width 208 height 28
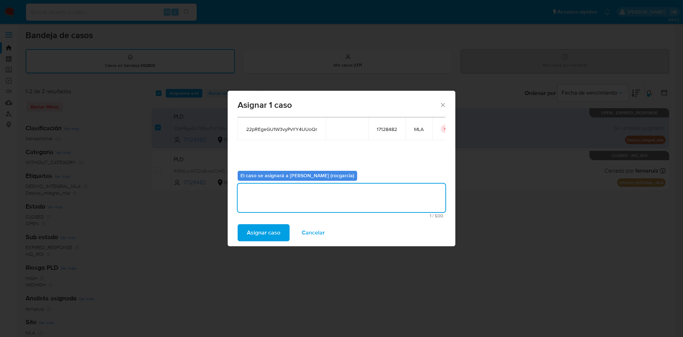
click at [281, 228] on button "Asignar caso" at bounding box center [264, 232] width 52 height 17
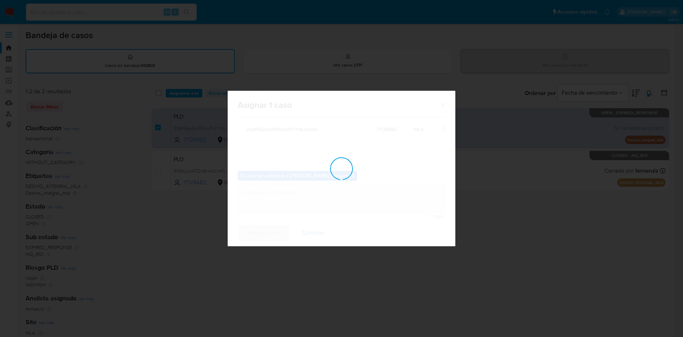
checkbox input "false"
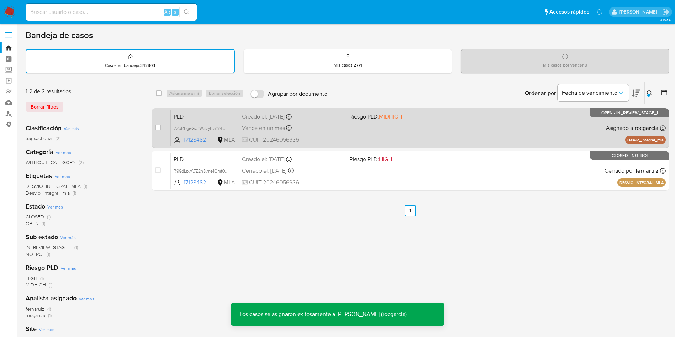
click at [375, 135] on div "PLD 22pREgeGU1W3vyPvYY4UUoQr 17128482 MLA Riesgo PLD: MIDHIGH Creado el: [DATE]…" at bounding box center [418, 128] width 495 height 36
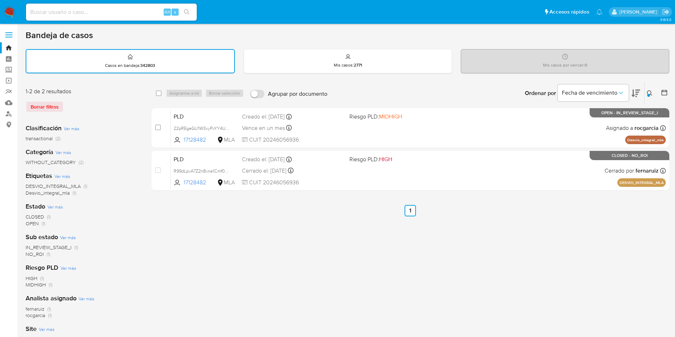
click at [646, 93] on button at bounding box center [651, 93] width 12 height 9
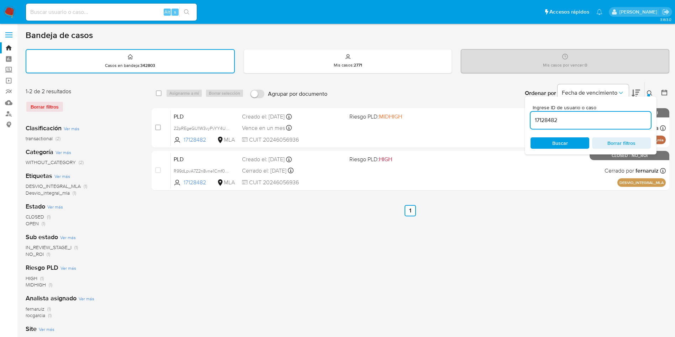
click at [547, 122] on input "17128482" at bounding box center [591, 120] width 120 height 9
type input "578220010"
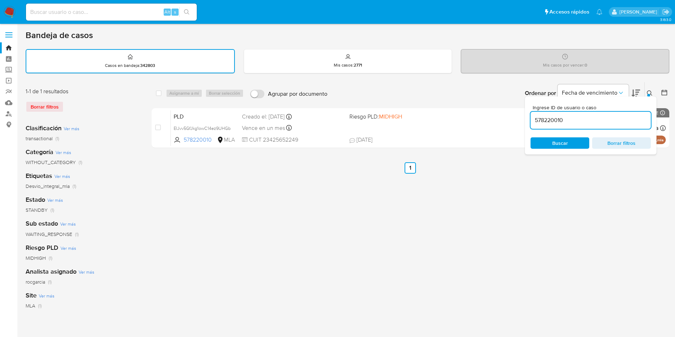
click at [649, 93] on icon at bounding box center [650, 93] width 6 height 6
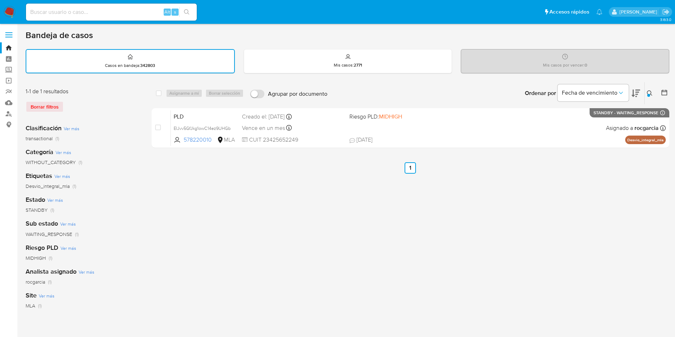
click at [12, 9] on img at bounding box center [10, 12] width 12 height 12
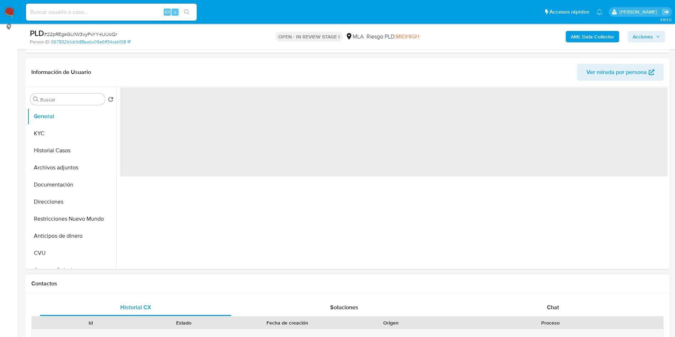
scroll to position [160, 0]
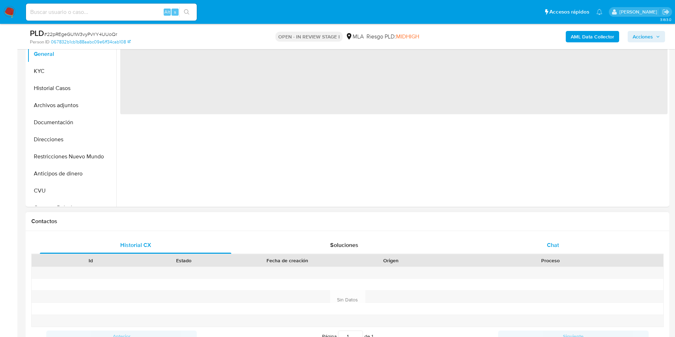
click at [560, 245] on div "Chat" at bounding box center [552, 245] width 191 height 17
select select "10"
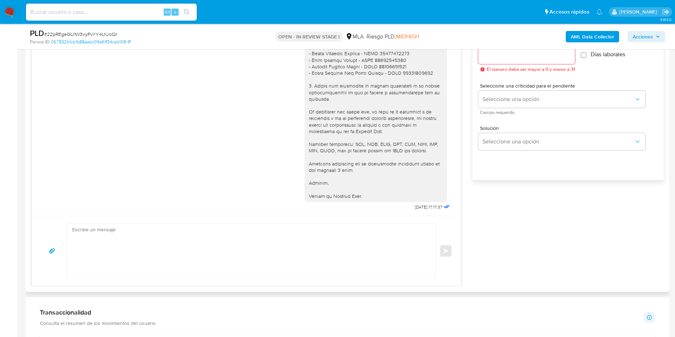
scroll to position [427, 0]
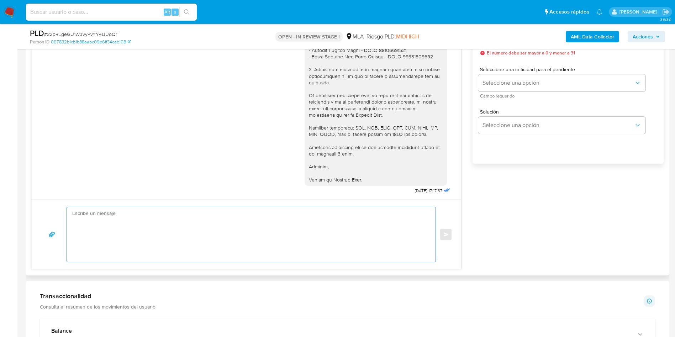
click at [136, 224] on textarea at bounding box center [249, 234] width 354 height 55
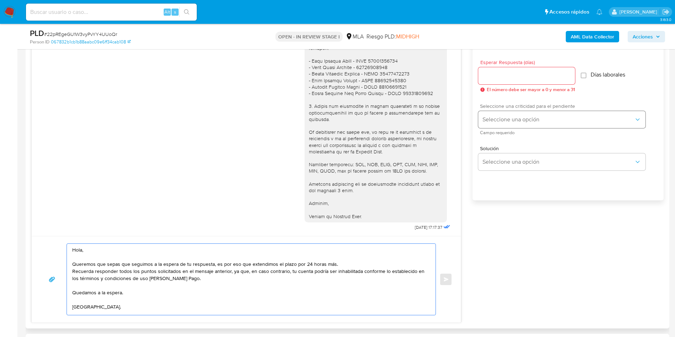
scroll to position [374, 0]
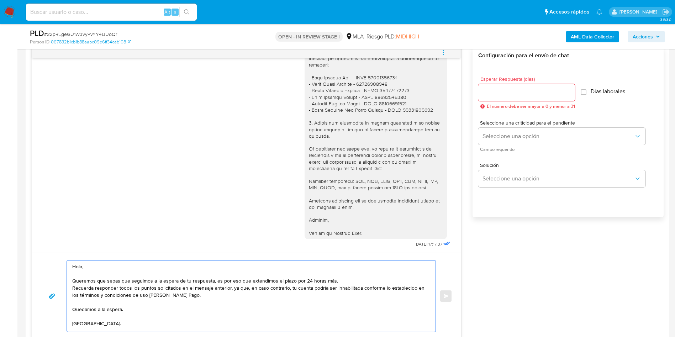
type textarea "Hola, Queremos que sepas que seguimos a la espera de tu respuesta, es por eso q…"
click at [507, 90] on input "Esperar Respuesta (días)" at bounding box center [526, 92] width 97 height 9
type input "1"
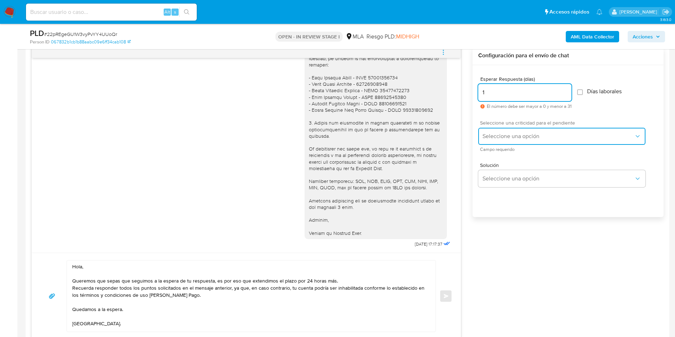
click at [517, 134] on span "Seleccione una opción" at bounding box center [559, 136] width 152 height 7
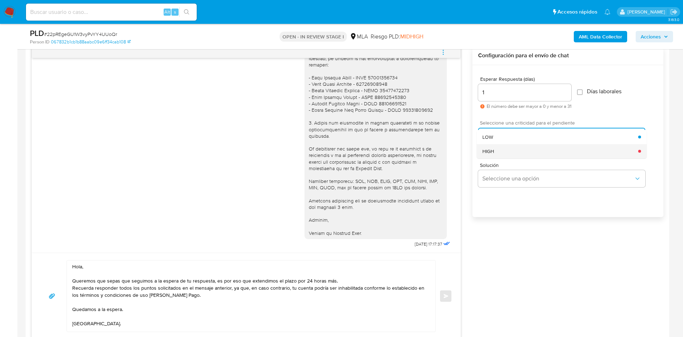
click at [515, 152] on div "HIGH" at bounding box center [561, 151] width 156 height 14
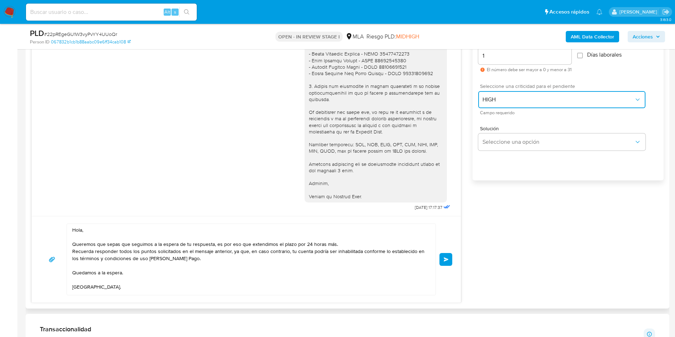
scroll to position [427, 0]
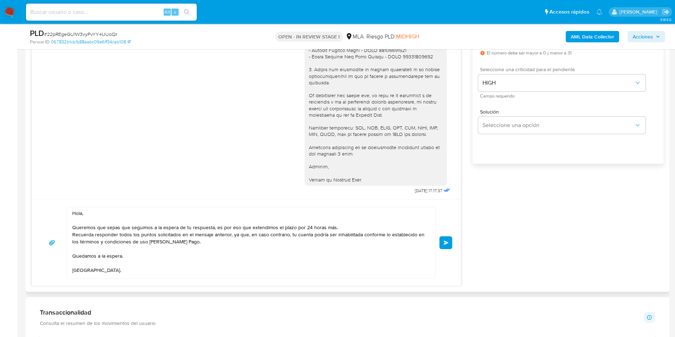
click at [445, 242] on span "Enviar" at bounding box center [446, 243] width 5 height 4
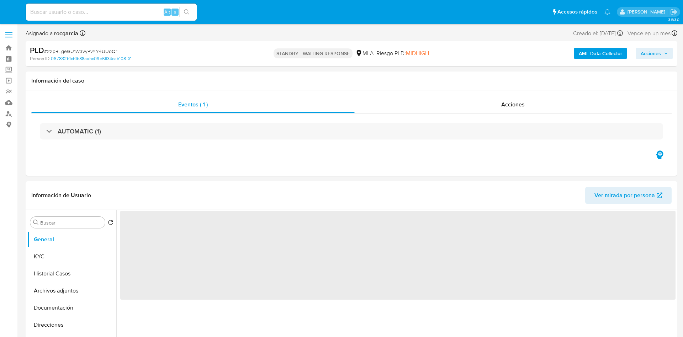
select select "10"
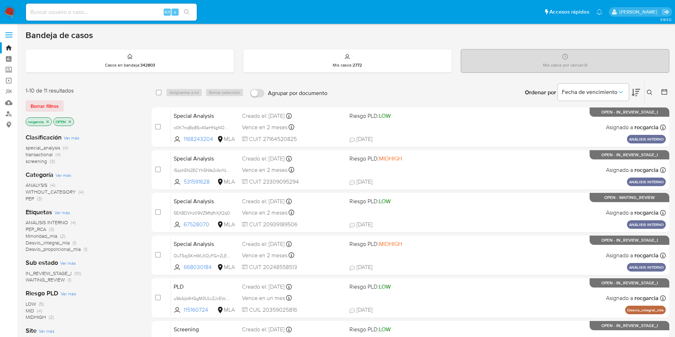
click at [84, 17] on div "Alt s" at bounding box center [111, 12] width 171 height 17
click at [652, 90] on icon at bounding box center [650, 93] width 6 height 6
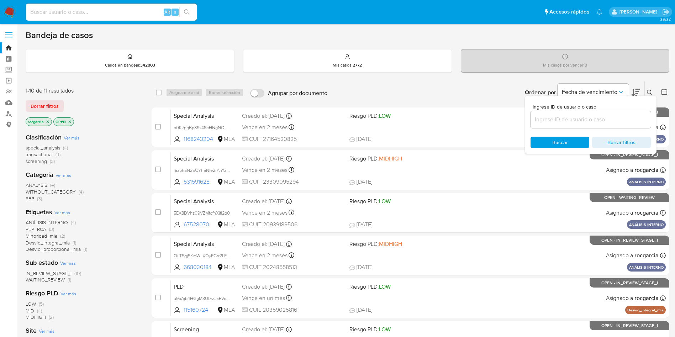
click at [553, 123] on input at bounding box center [591, 119] width 120 height 9
type input "cm1uTrU9z2P2EyPMFZh5cAXa"
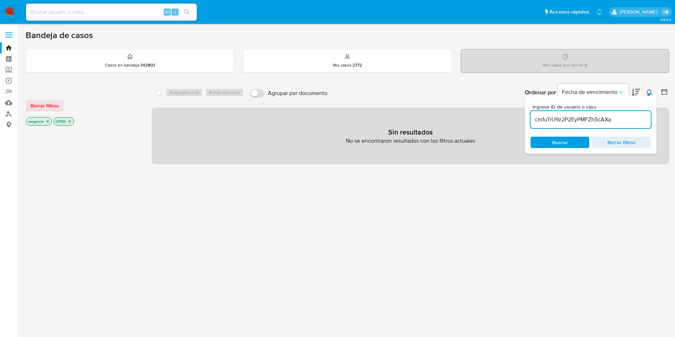
click at [647, 94] on button at bounding box center [651, 92] width 12 height 9
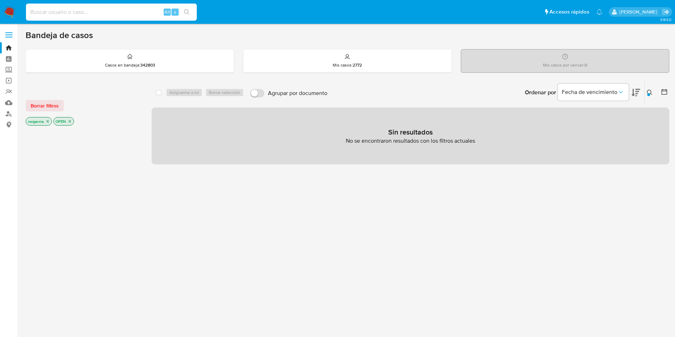
click at [91, 11] on input at bounding box center [111, 11] width 171 height 9
paste input "cm1uTrU9z2P2EyPMFZh5cAXa"
type input "cm1uTrU9z2P2EyPMFZh5cAXa"
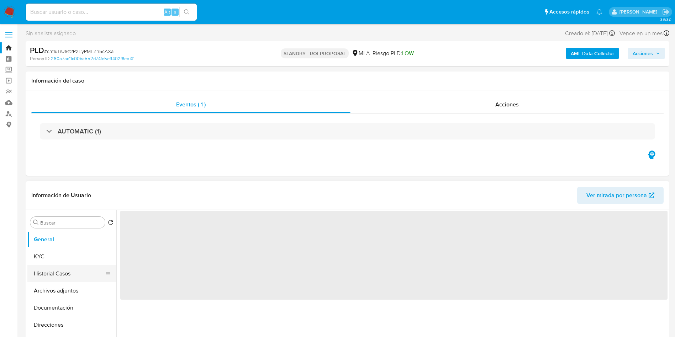
click at [48, 278] on button "Historial Casos" at bounding box center [68, 273] width 83 height 17
select select "10"
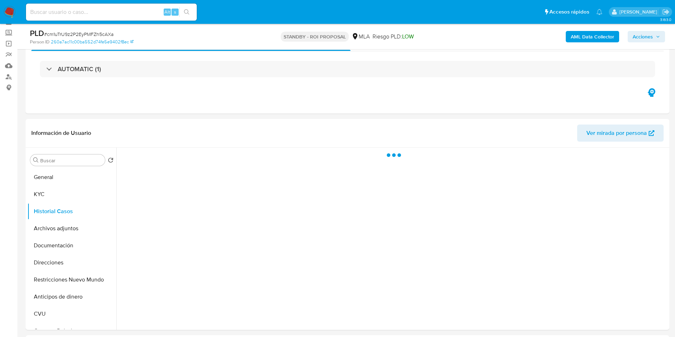
scroll to position [53, 0]
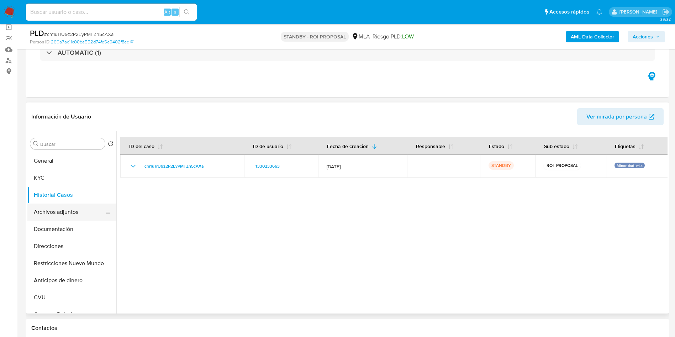
click at [53, 211] on button "Archivos adjuntos" at bounding box center [68, 212] width 83 height 17
